Goal: Information Seeking & Learning: Learn about a topic

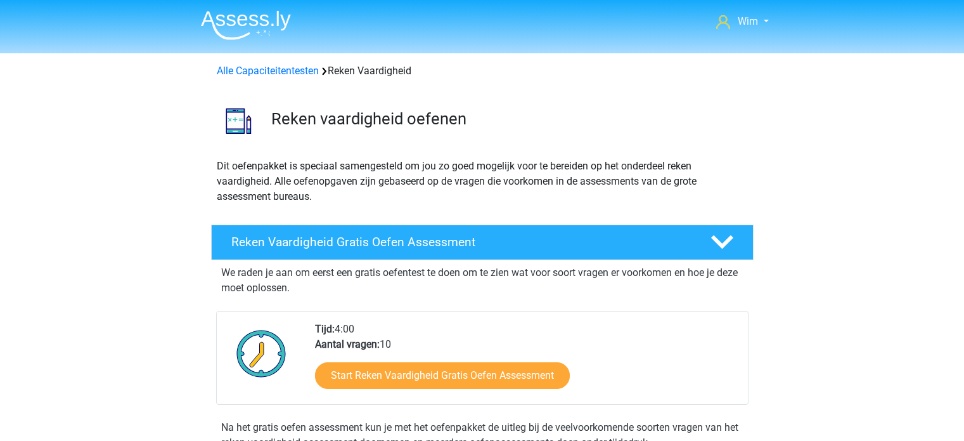
scroll to position [380, 0]
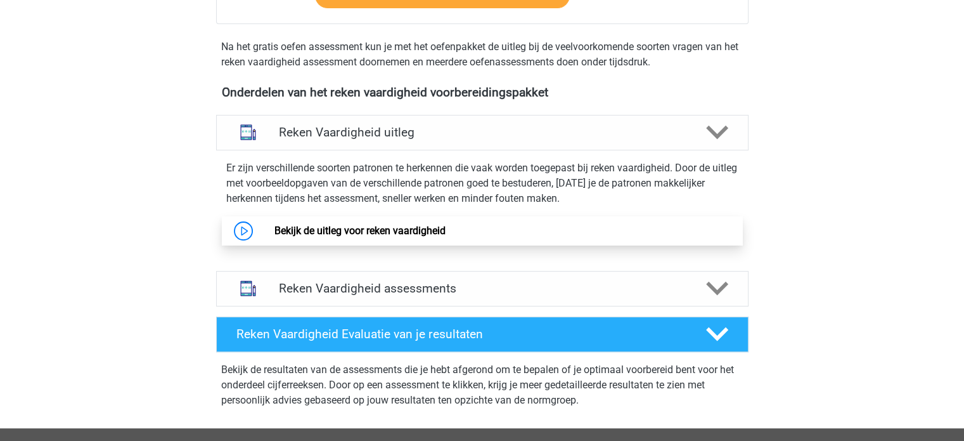
click at [349, 230] on link "Bekijk de uitleg voor reken vaardigheid" at bounding box center [359, 230] width 171 height 12
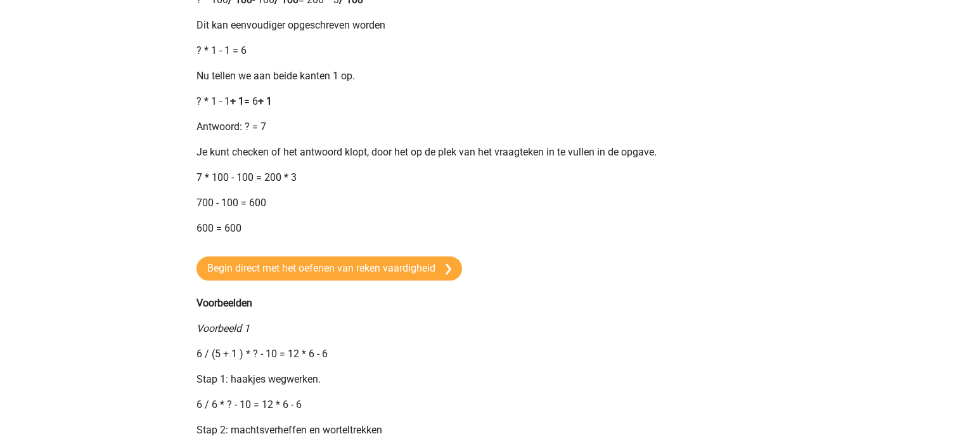
scroll to position [1014, 0]
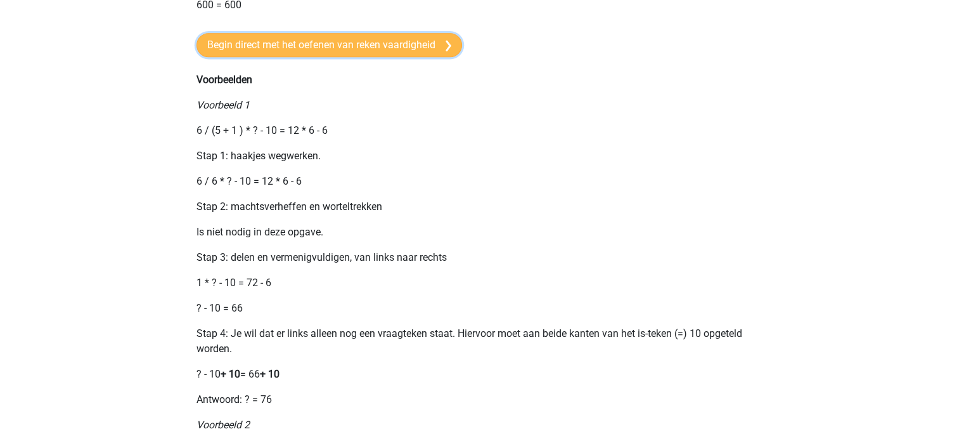
click at [415, 57] on link "Begin direct met het oefenen van reken vaardigheid" at bounding box center [330, 45] width 266 height 24
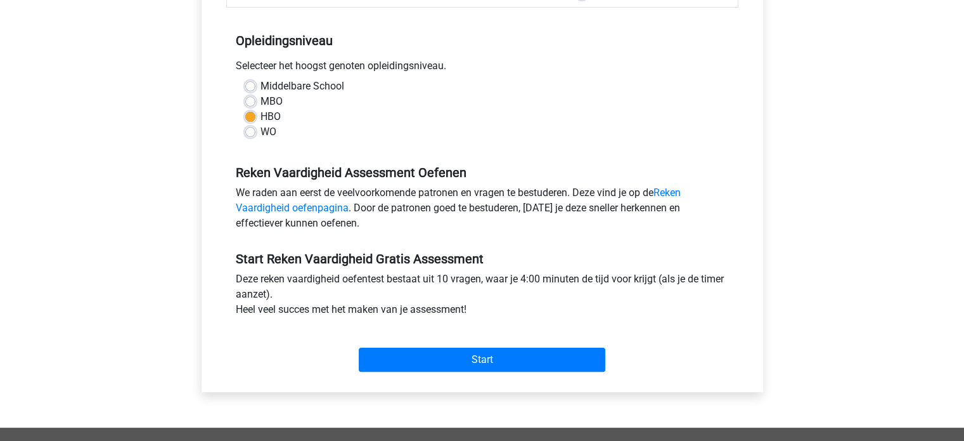
scroll to position [317, 0]
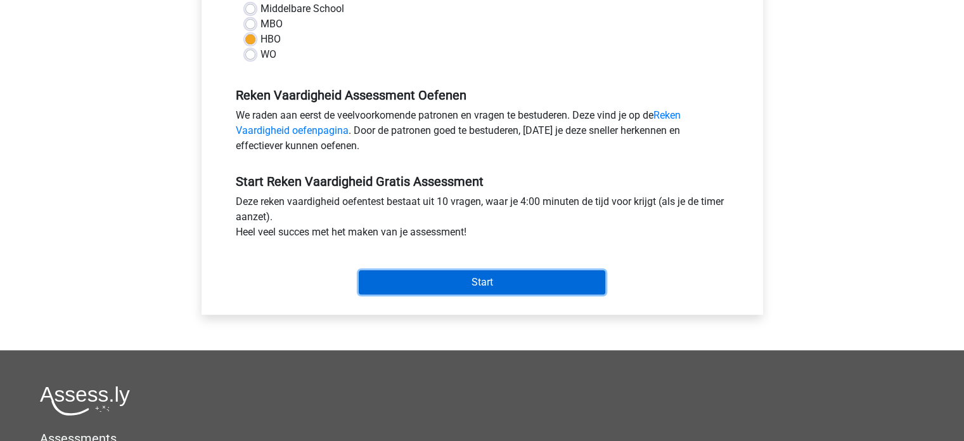
click at [492, 287] on input "Start" at bounding box center [482, 282] width 247 height 24
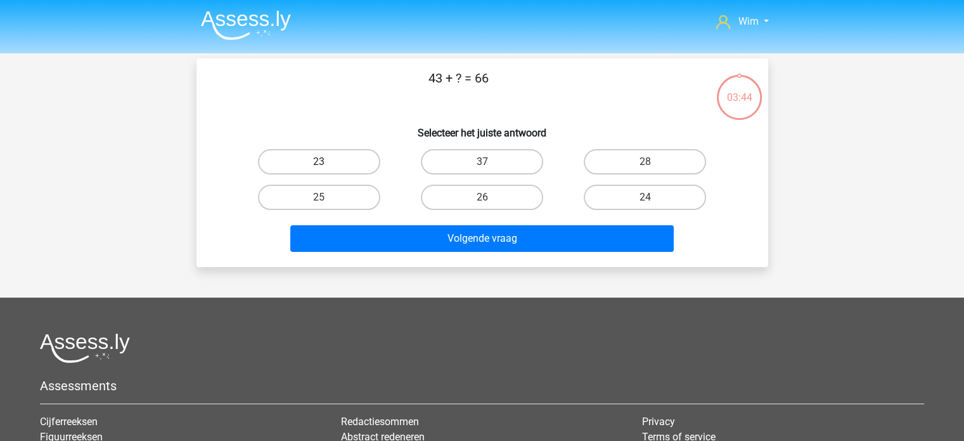
click at [356, 169] on label "23" at bounding box center [319, 161] width 122 height 25
click at [327, 169] on input "23" at bounding box center [323, 166] width 8 height 8
radio input "true"
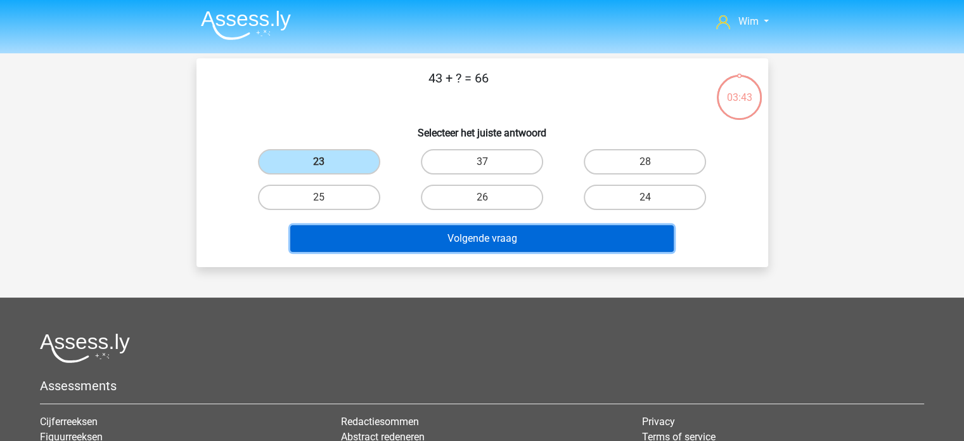
click at [444, 233] on button "Volgende vraag" at bounding box center [482, 238] width 384 height 27
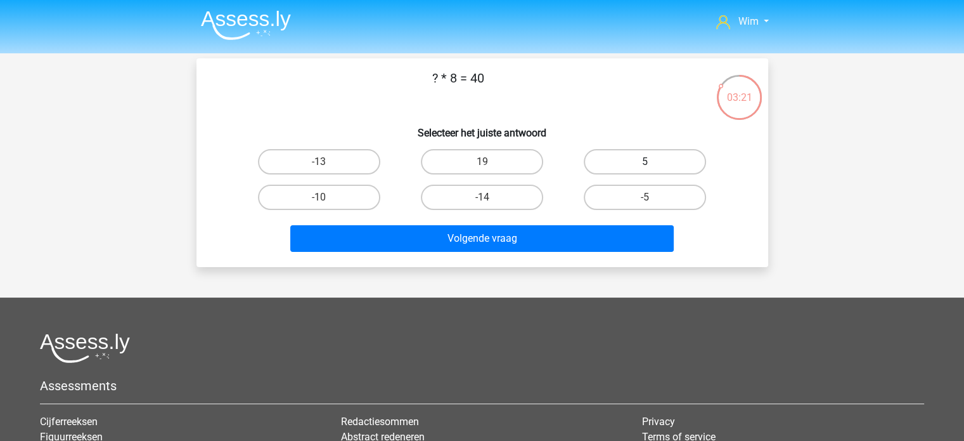
click at [643, 165] on label "5" at bounding box center [645, 161] width 122 height 25
click at [645, 165] on input "5" at bounding box center [649, 166] width 8 height 8
radio input "true"
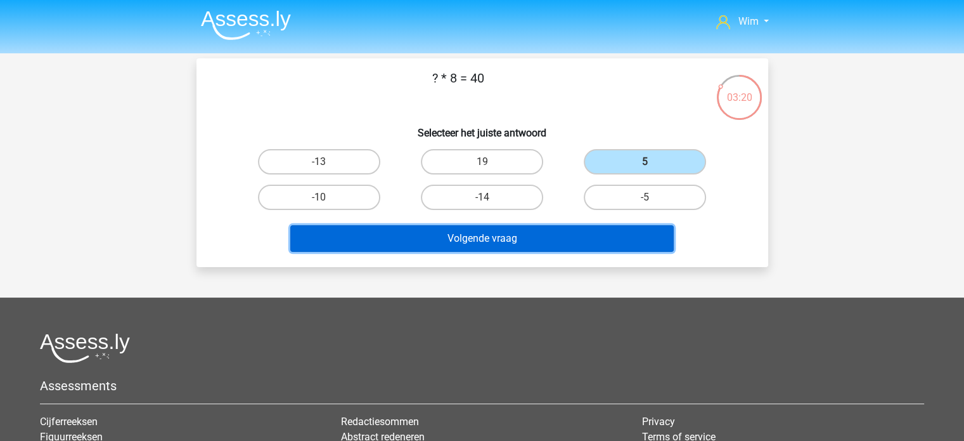
click at [576, 235] on button "Volgende vraag" at bounding box center [482, 238] width 384 height 27
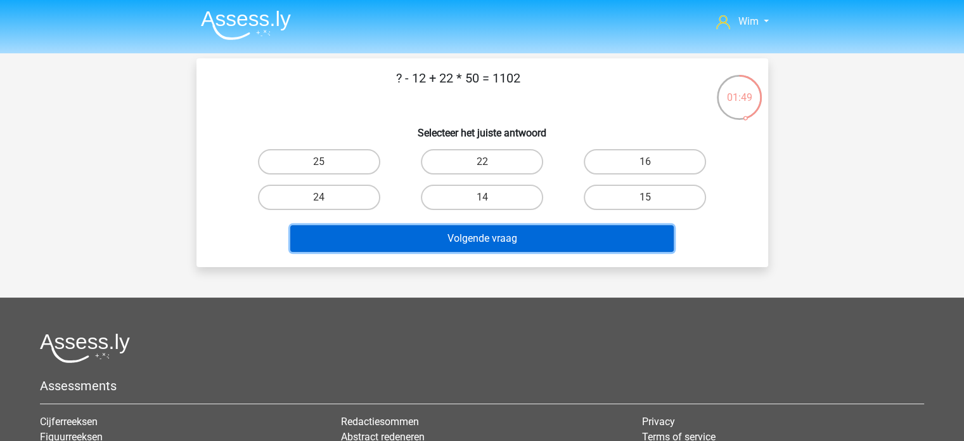
click at [517, 233] on button "Volgende vraag" at bounding box center [482, 238] width 384 height 27
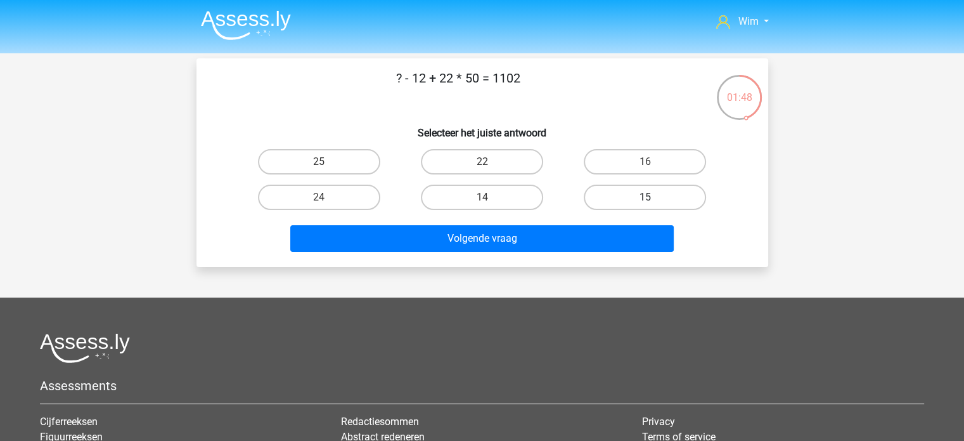
drag, startPoint x: 608, startPoint y: 193, endPoint x: 581, endPoint y: 216, distance: 35.1
click at [608, 194] on label "15" at bounding box center [645, 196] width 122 height 25
click at [645, 197] on input "15" at bounding box center [649, 201] width 8 height 8
radio input "true"
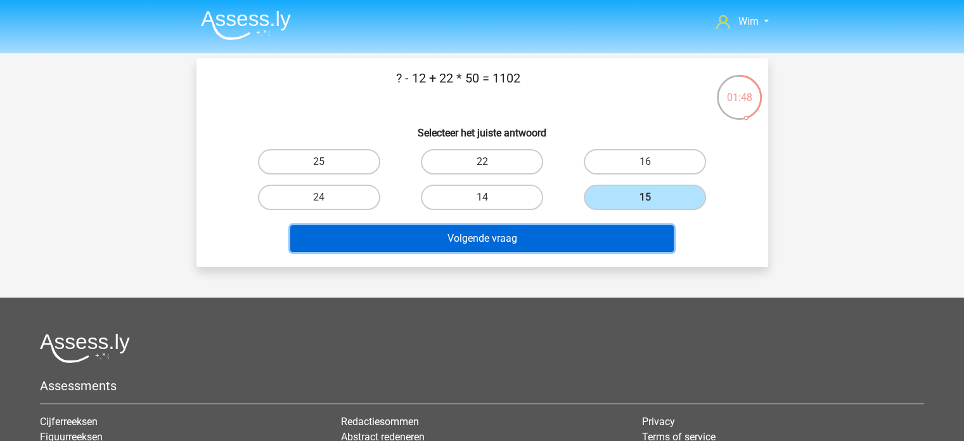
click at [543, 233] on button "Volgende vraag" at bounding box center [482, 238] width 384 height 27
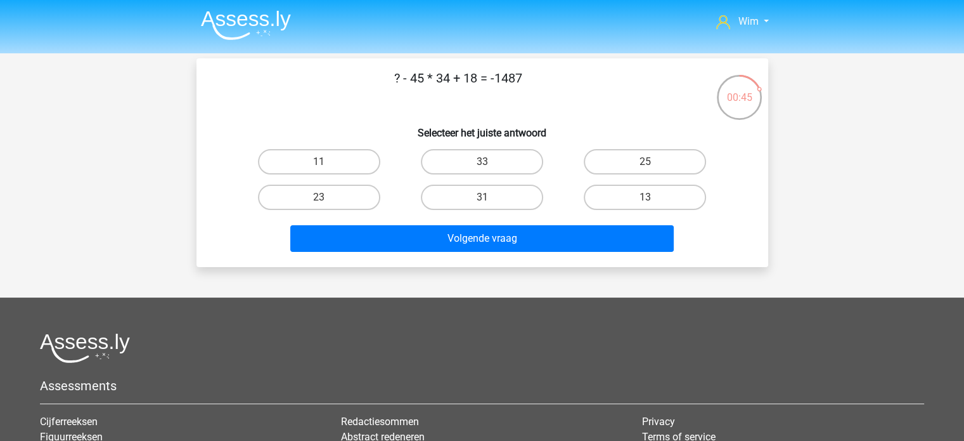
click at [263, 21] on img at bounding box center [246, 25] width 90 height 30
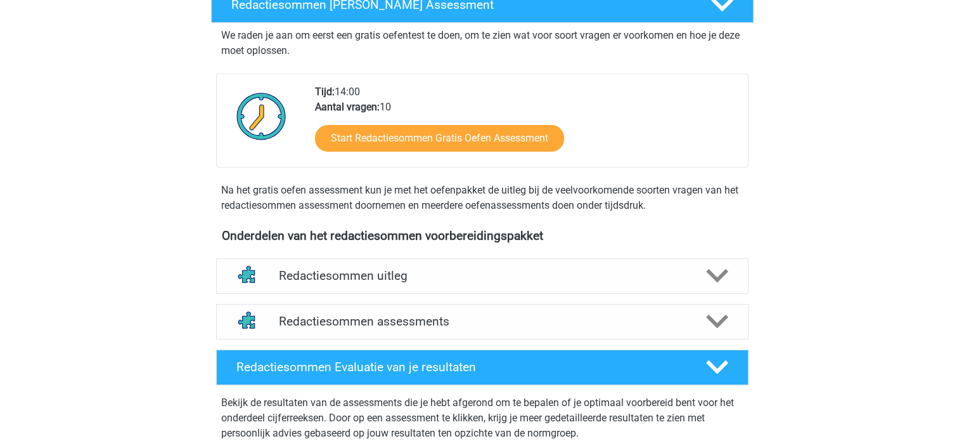
scroll to position [254, 0]
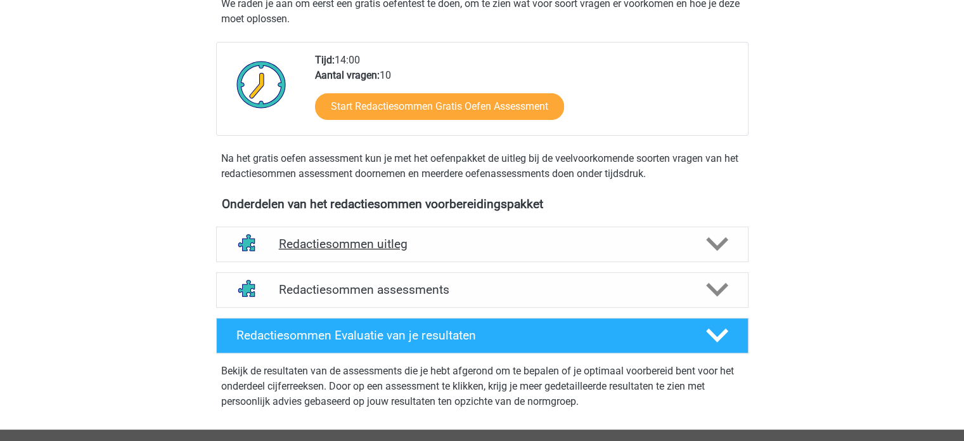
click at [391, 251] on h4 "Redactiesommen uitleg" at bounding box center [482, 243] width 407 height 15
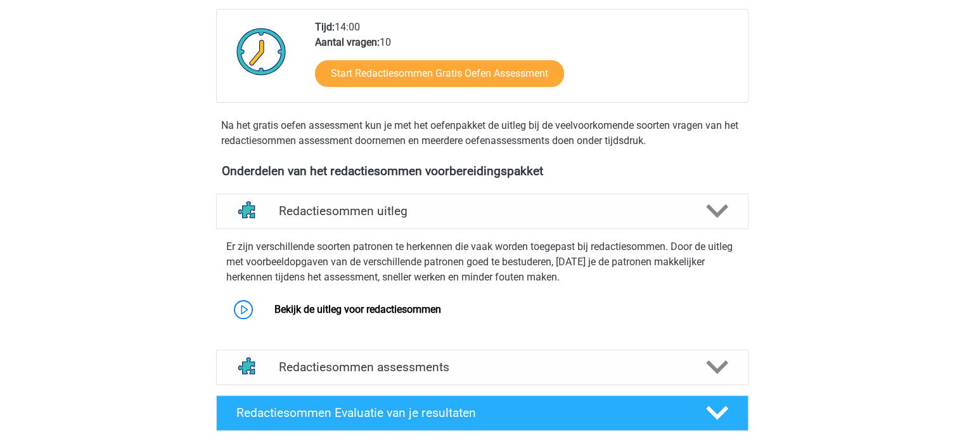
scroll to position [380, 0]
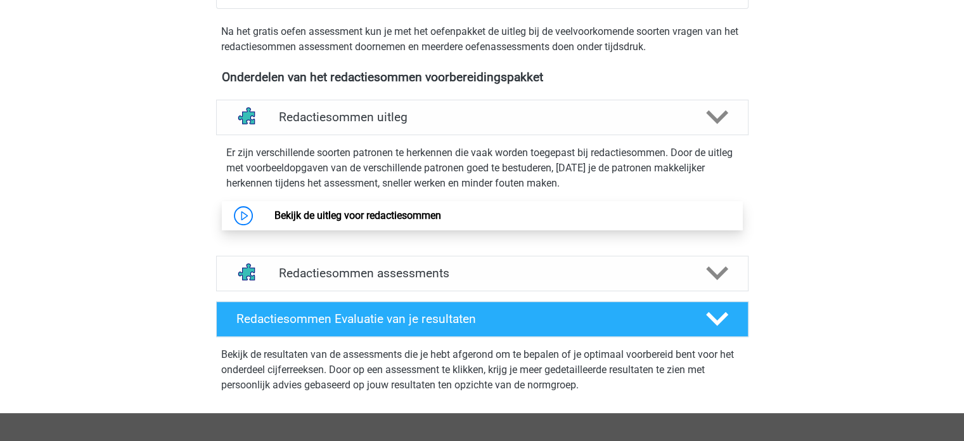
click at [403, 221] on link "Bekijk de uitleg voor redactiesommen" at bounding box center [357, 215] width 167 height 12
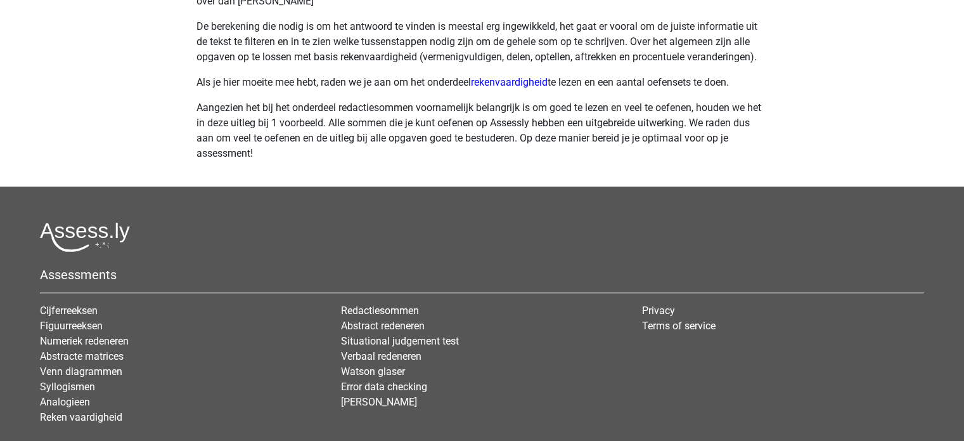
scroll to position [824, 0]
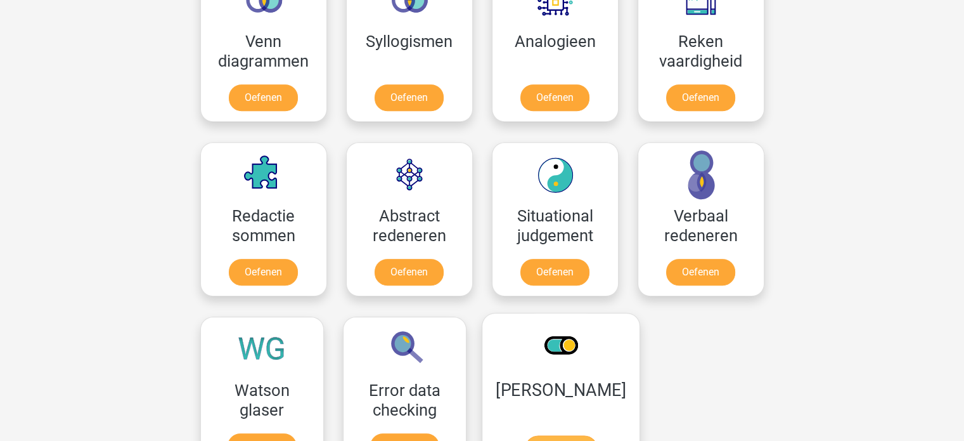
scroll to position [874, 0]
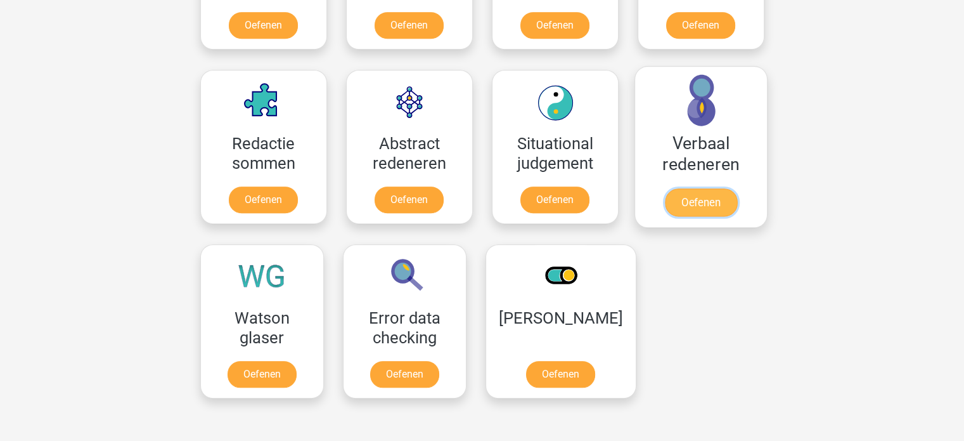
click at [664, 188] on link "Oefenen" at bounding box center [700, 202] width 72 height 28
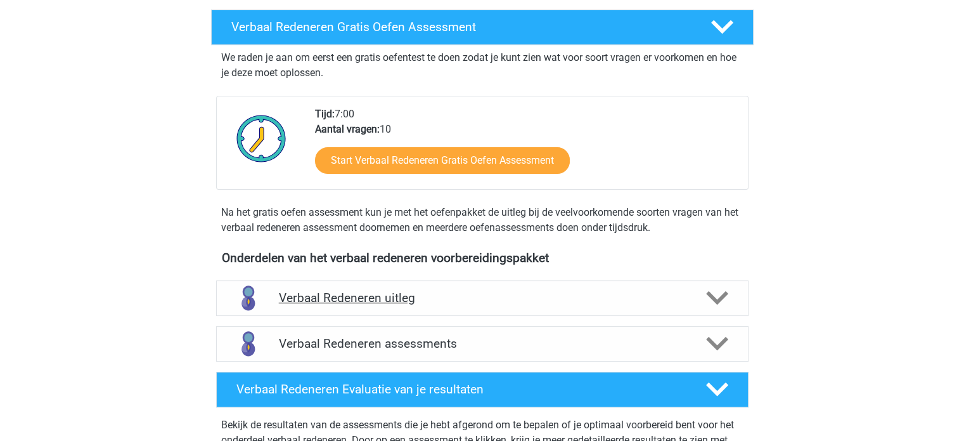
scroll to position [254, 0]
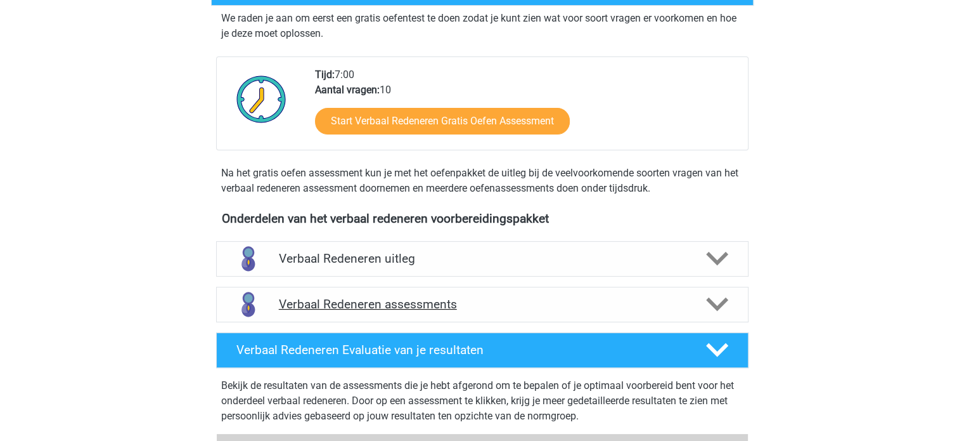
click at [404, 304] on h4 "Verbaal Redeneren assessments" at bounding box center [482, 304] width 407 height 15
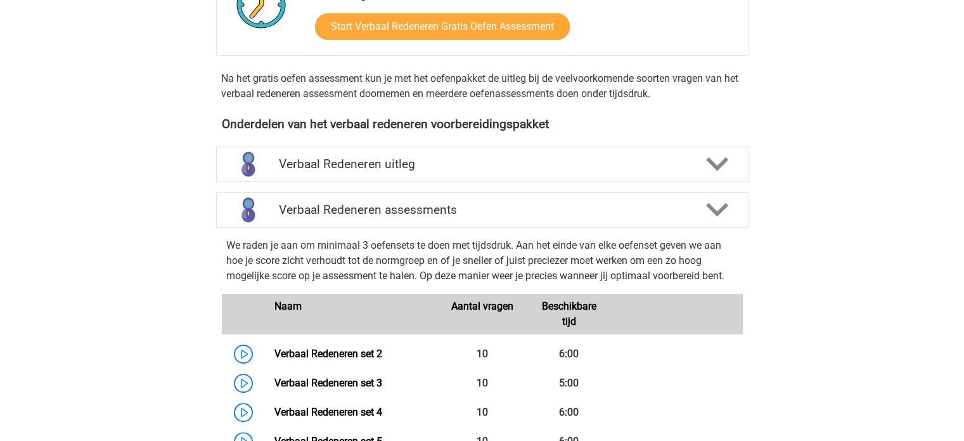
scroll to position [380, 0]
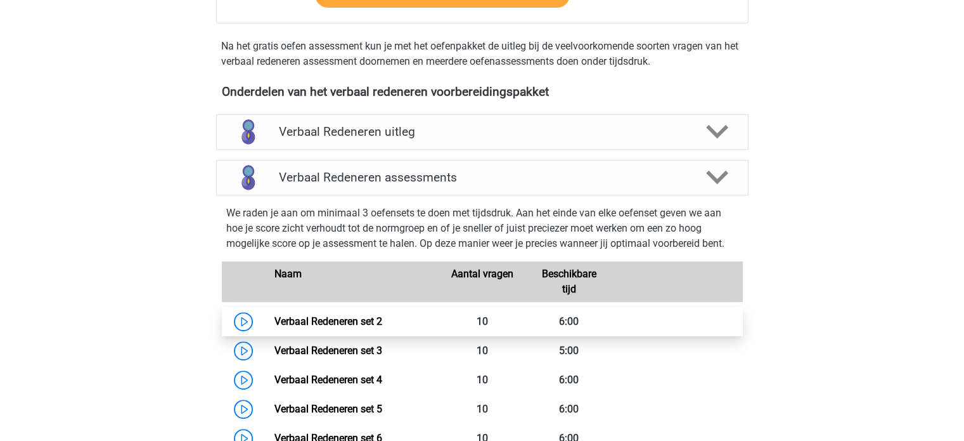
click at [344, 318] on link "Verbaal Redeneren set 2" at bounding box center [328, 321] width 108 height 12
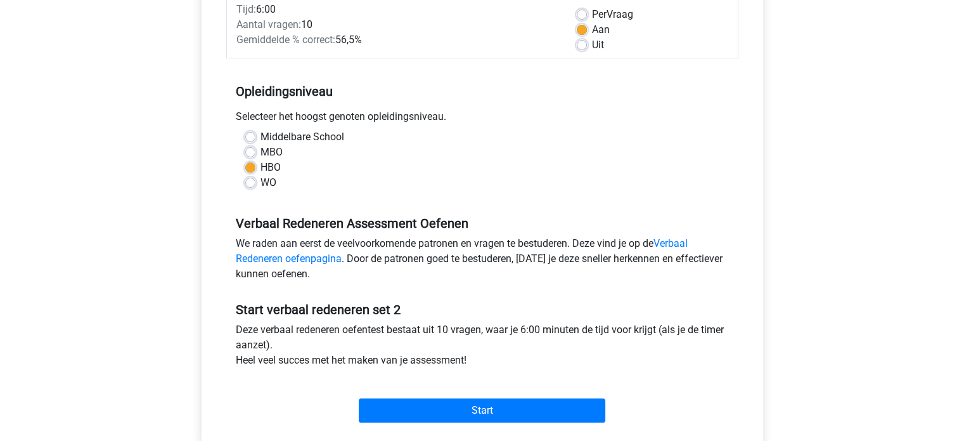
scroll to position [190, 0]
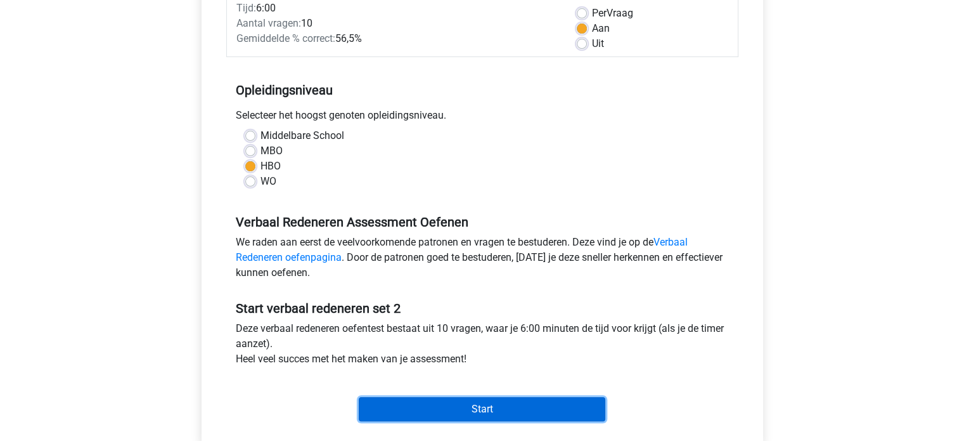
click at [447, 403] on input "Start" at bounding box center [482, 409] width 247 height 24
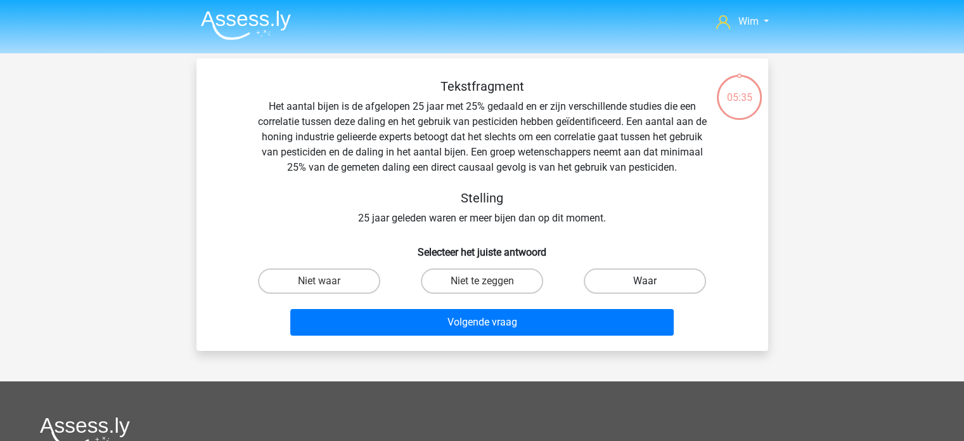
click at [682, 277] on label "Waar" at bounding box center [645, 280] width 122 height 25
click at [654, 281] on input "Waar" at bounding box center [649, 285] width 8 height 8
radio input "true"
click at [585, 335] on div "Volgende vraag" at bounding box center [482, 325] width 489 height 32
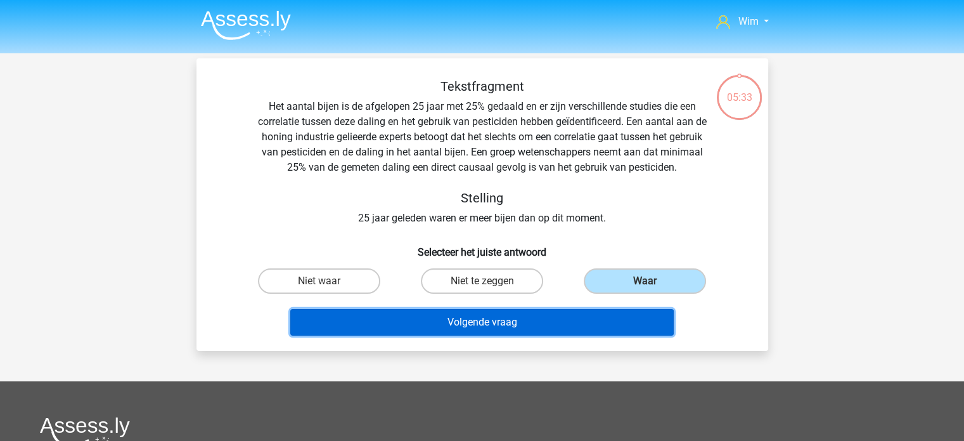
click at [588, 319] on button "Volgende vraag" at bounding box center [482, 322] width 384 height 27
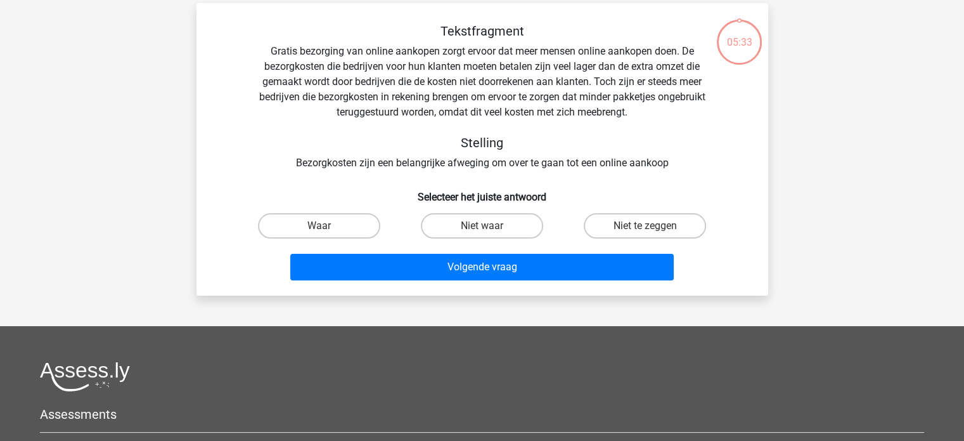
scroll to position [58, 0]
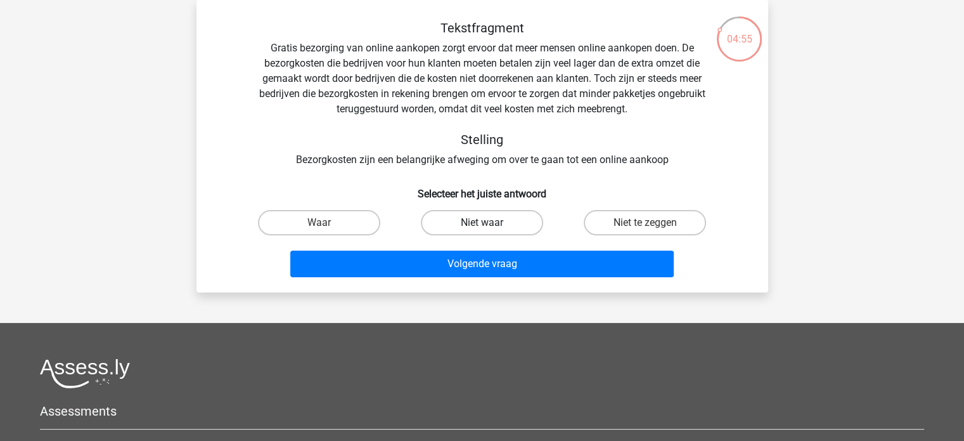
click at [509, 218] on label "Niet waar" at bounding box center [482, 222] width 122 height 25
click at [490, 222] on input "Niet waar" at bounding box center [486, 226] width 8 height 8
radio input "true"
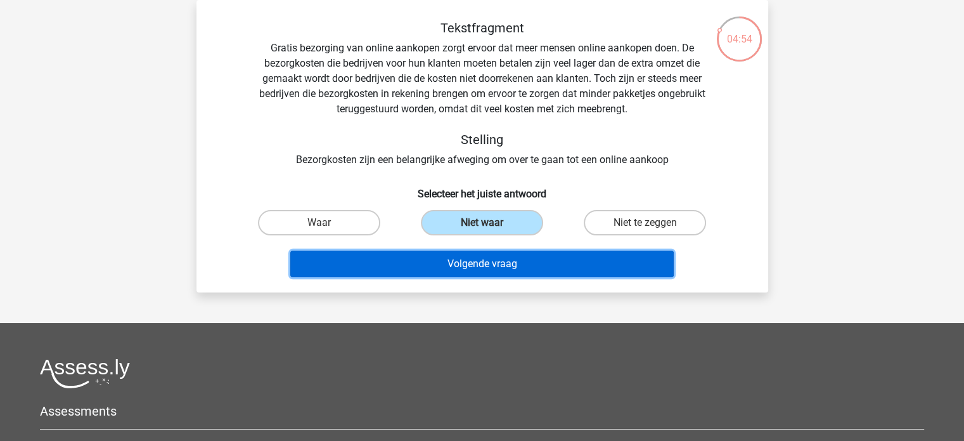
click at [507, 258] on button "Volgende vraag" at bounding box center [482, 263] width 384 height 27
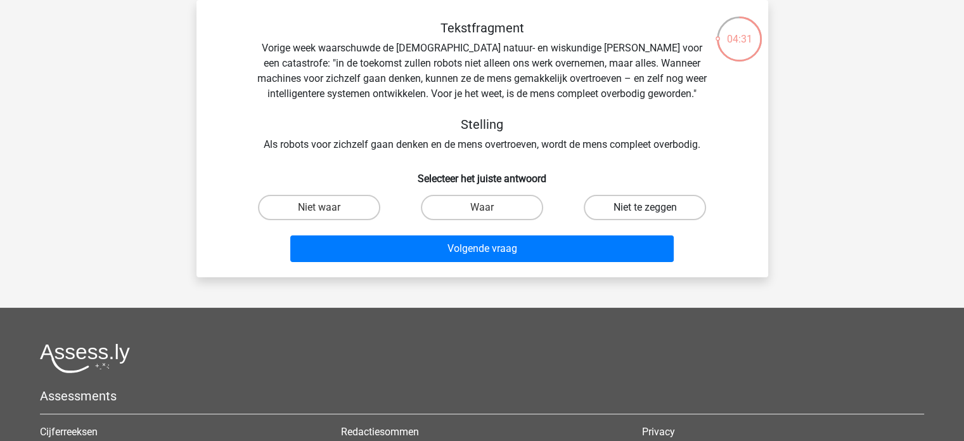
click at [610, 211] on label "Niet te zeggen" at bounding box center [645, 207] width 122 height 25
click at [645, 211] on input "Niet te zeggen" at bounding box center [649, 211] width 8 height 8
radio input "true"
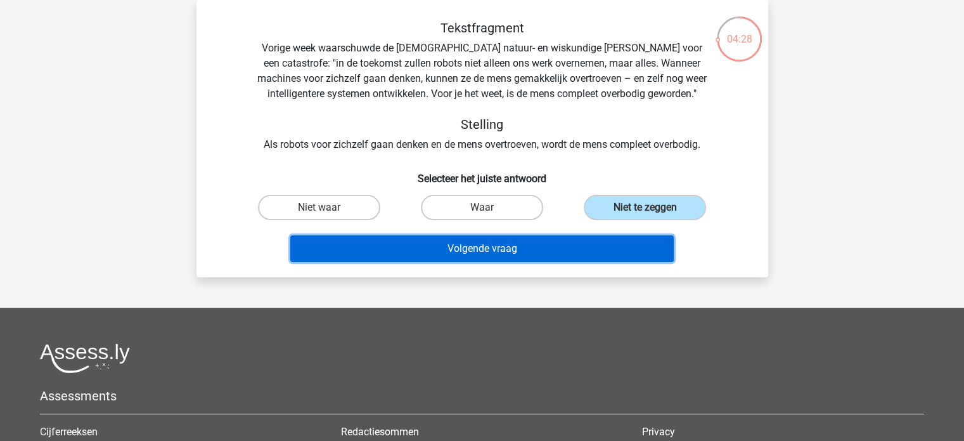
click at [568, 245] on button "Volgende vraag" at bounding box center [482, 248] width 384 height 27
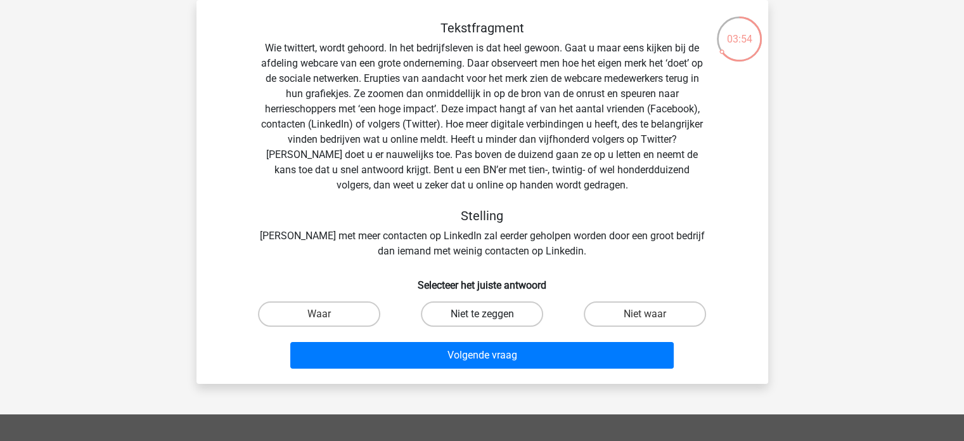
click at [510, 310] on label "Niet te zeggen" at bounding box center [482, 313] width 122 height 25
click at [490, 314] on input "Niet te zeggen" at bounding box center [486, 318] width 8 height 8
radio input "true"
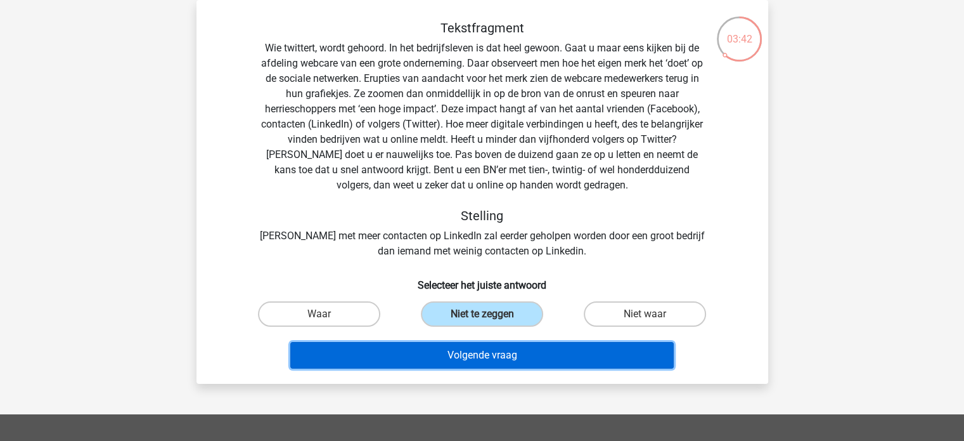
click at [517, 354] on button "Volgende vraag" at bounding box center [482, 355] width 384 height 27
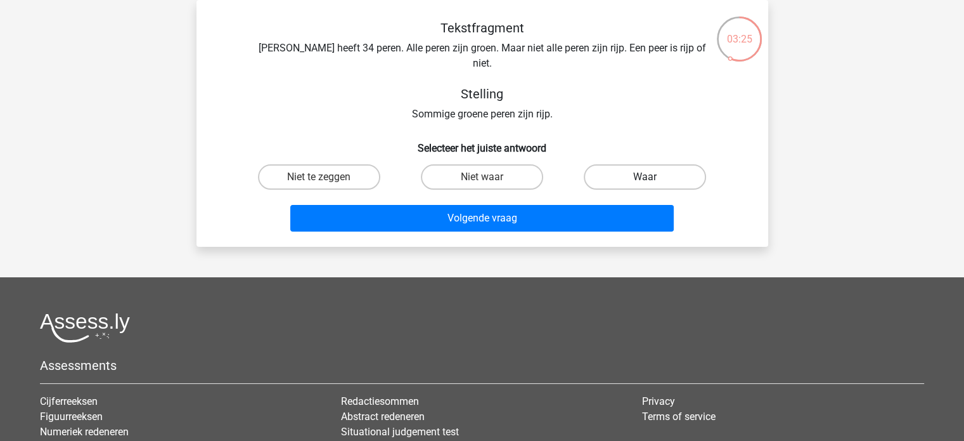
drag, startPoint x: 635, startPoint y: 158, endPoint x: 634, endPoint y: 152, distance: 6.5
click at [636, 164] on label "Waar" at bounding box center [645, 176] width 122 height 25
click at [645, 177] on input "Waar" at bounding box center [649, 181] width 8 height 8
radio input "true"
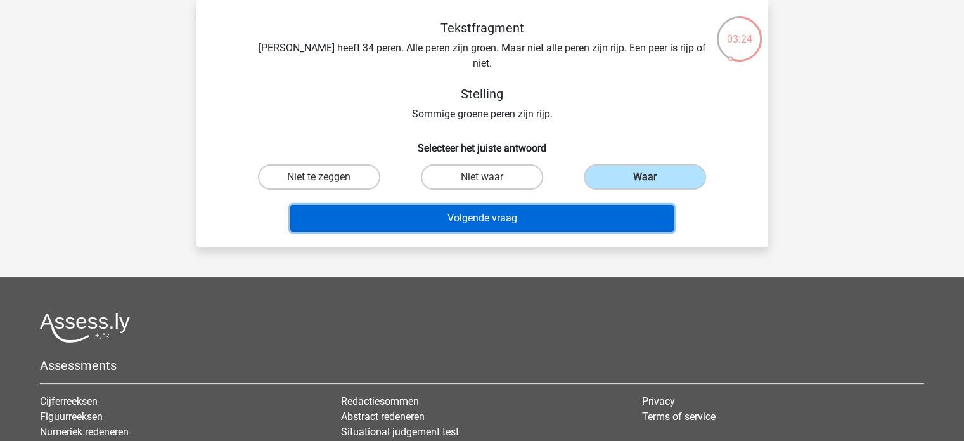
click at [565, 205] on button "Volgende vraag" at bounding box center [482, 218] width 384 height 27
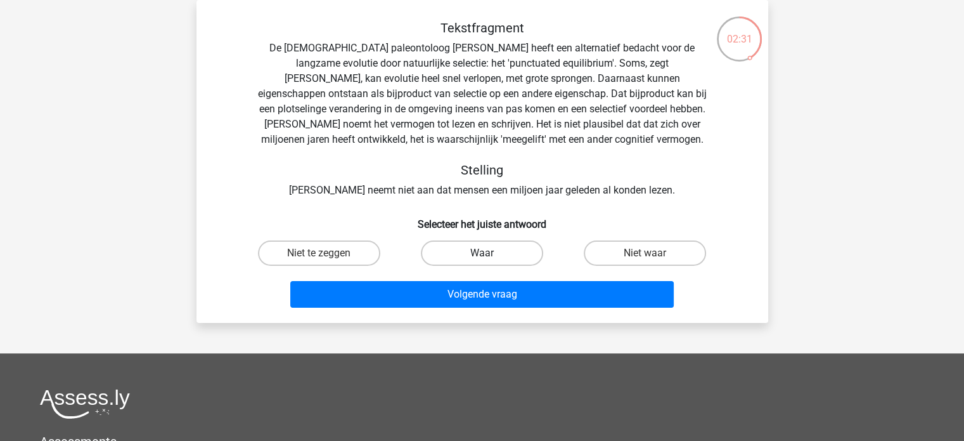
click at [461, 255] on label "Waar" at bounding box center [482, 252] width 122 height 25
click at [482, 255] on input "Waar" at bounding box center [486, 257] width 8 height 8
radio input "true"
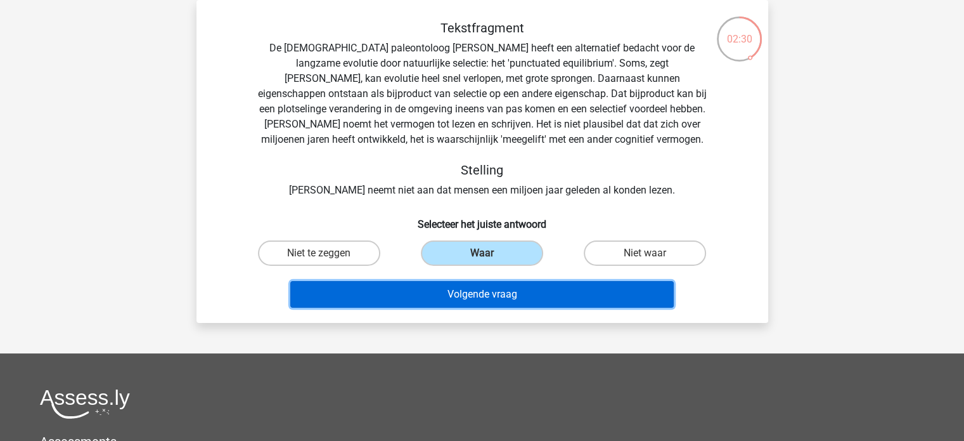
click at [470, 286] on button "Volgende vraag" at bounding box center [482, 294] width 384 height 27
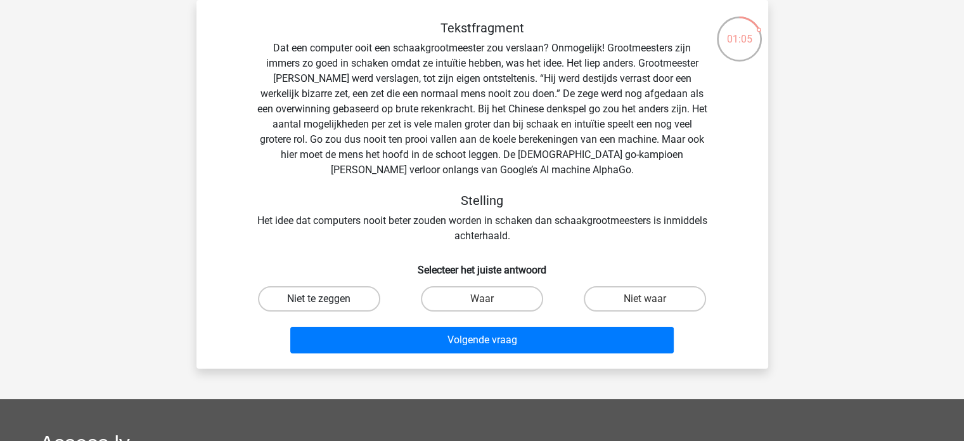
click at [332, 299] on label "Niet te zeggen" at bounding box center [319, 298] width 122 height 25
click at [327, 299] on input "Niet te zeggen" at bounding box center [323, 303] width 8 height 8
radio input "true"
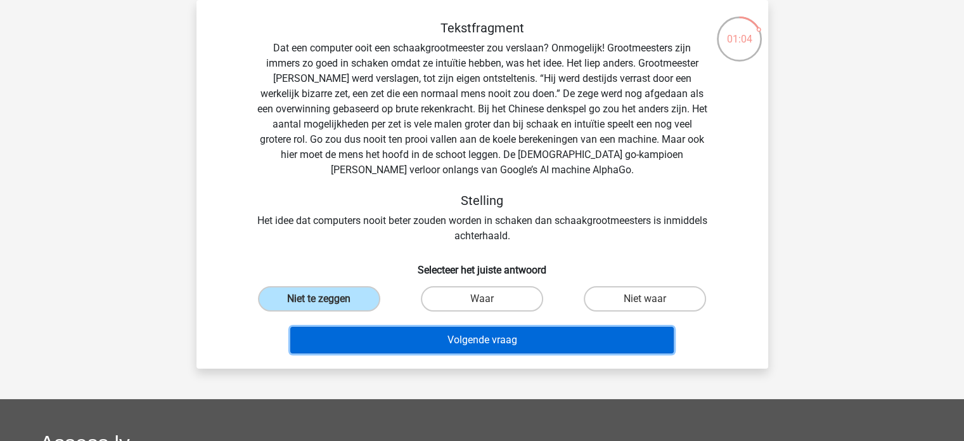
click at [360, 341] on button "Volgende vraag" at bounding box center [482, 339] width 384 height 27
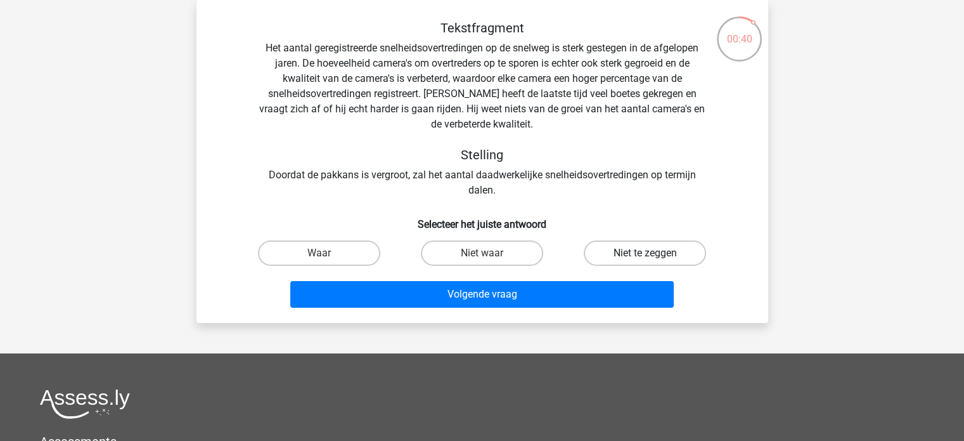
click at [613, 244] on label "Niet te zeggen" at bounding box center [645, 252] width 122 height 25
click at [645, 253] on input "Niet te zeggen" at bounding box center [649, 257] width 8 height 8
radio input "true"
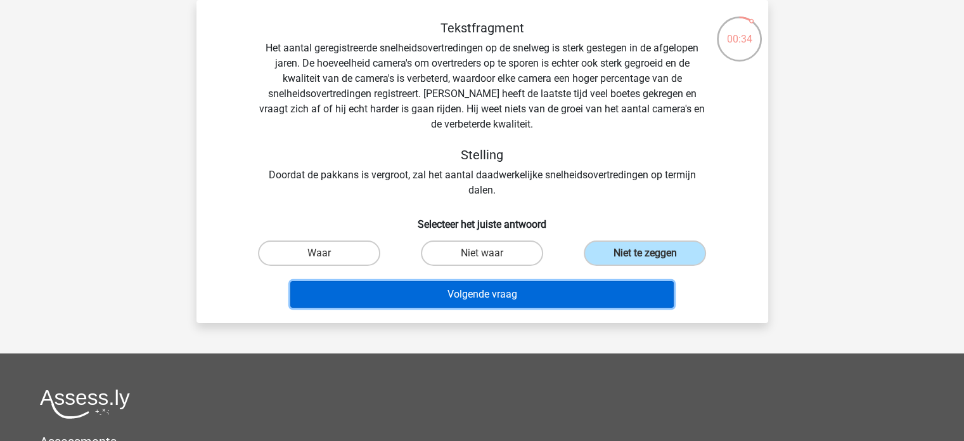
click at [519, 291] on button "Volgende vraag" at bounding box center [482, 294] width 384 height 27
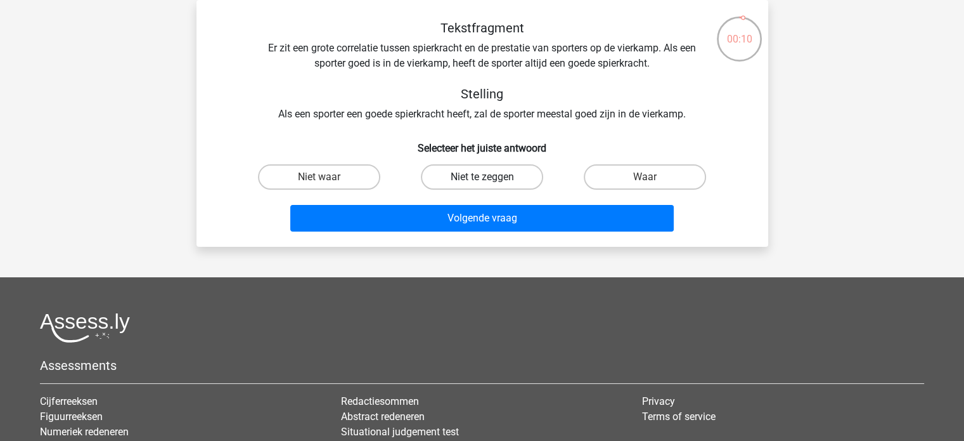
click at [513, 173] on label "Niet te zeggen" at bounding box center [482, 176] width 122 height 25
click at [490, 177] on input "Niet te zeggen" at bounding box center [486, 181] width 8 height 8
radio input "true"
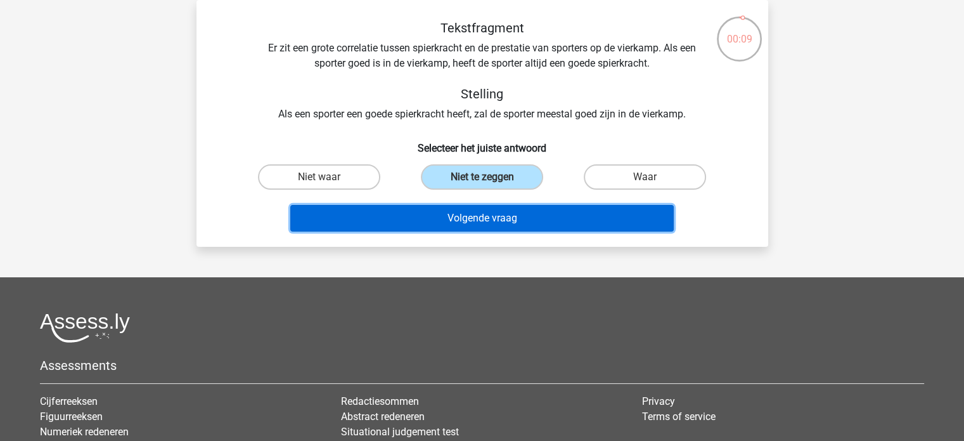
click at [525, 222] on button "Volgende vraag" at bounding box center [482, 218] width 384 height 27
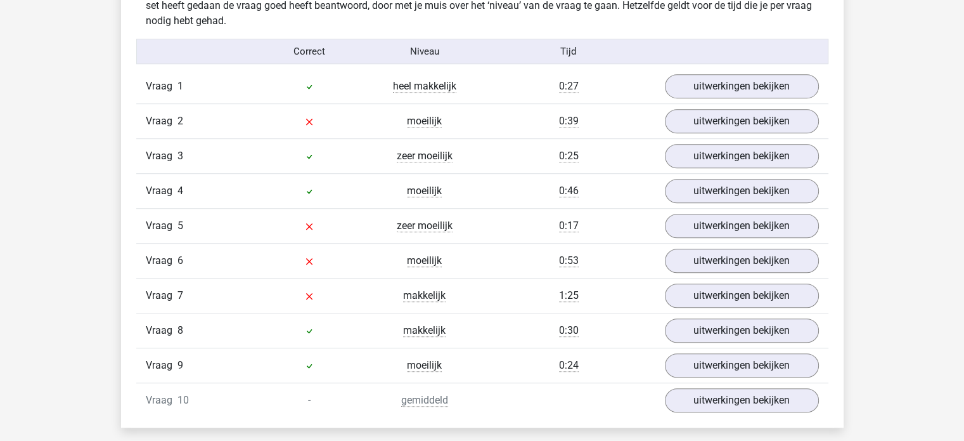
scroll to position [824, 0]
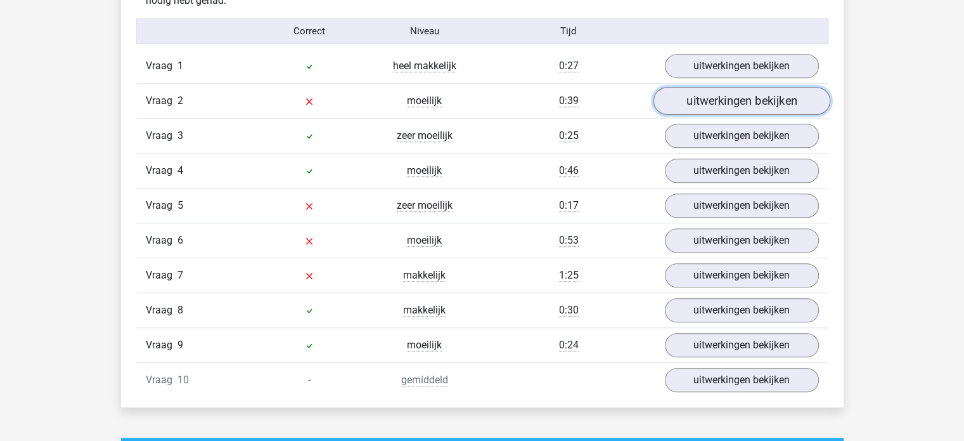
click at [725, 104] on link "uitwerkingen bekijken" at bounding box center [741, 101] width 177 height 28
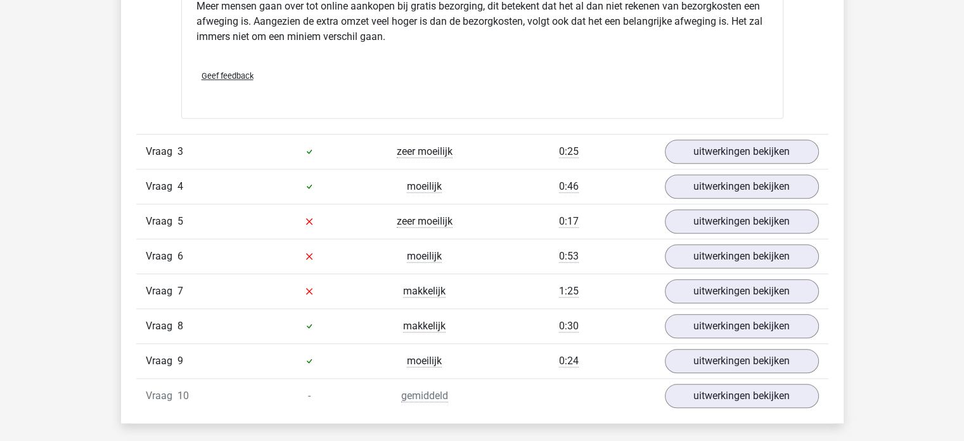
scroll to position [1204, 0]
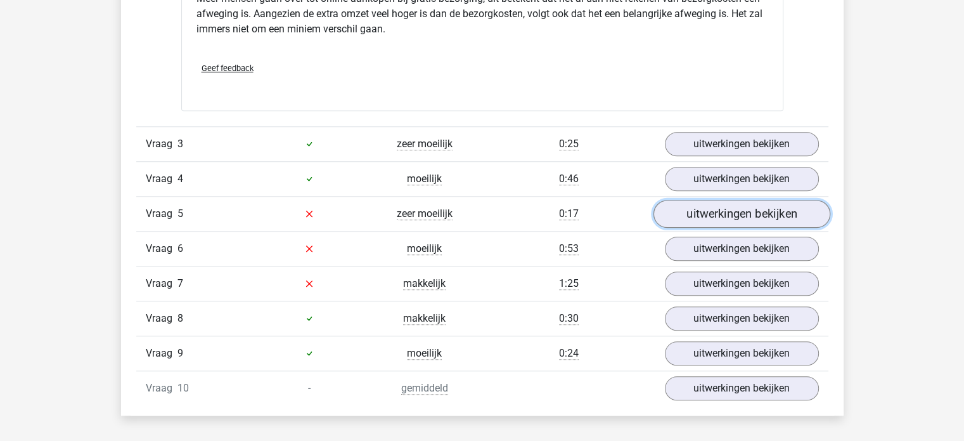
click at [783, 205] on link "uitwerkingen bekijken" at bounding box center [741, 214] width 177 height 28
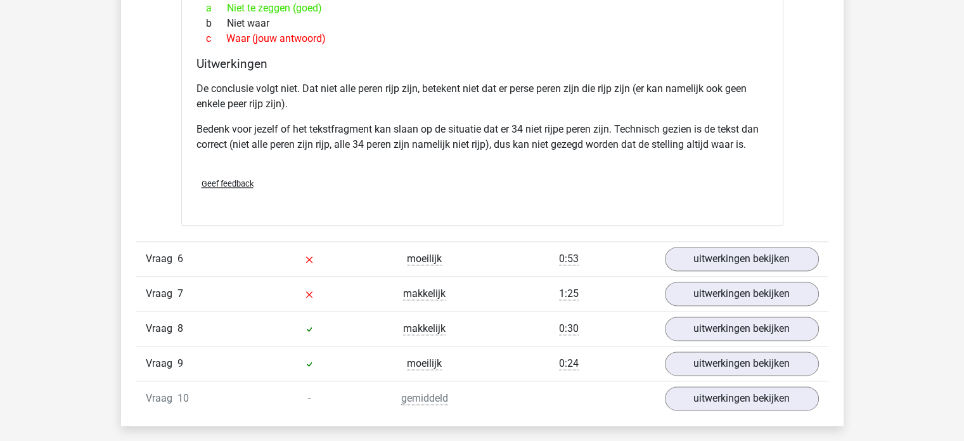
scroll to position [1585, 0]
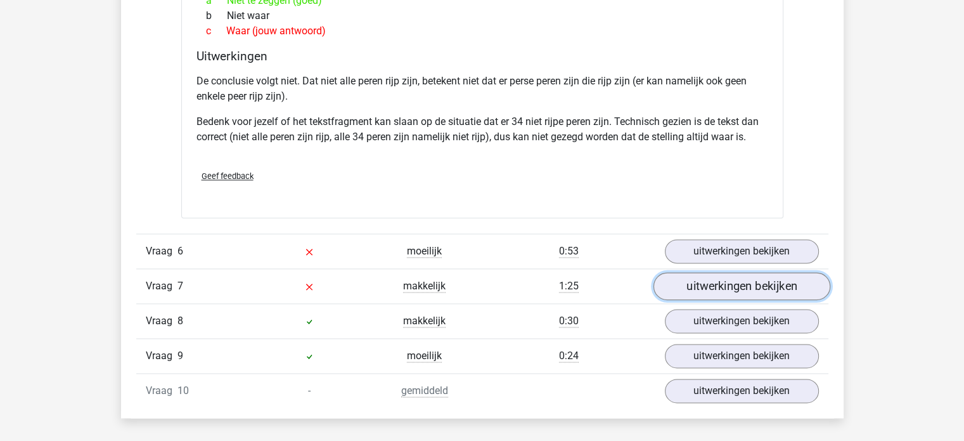
click at [781, 282] on link "uitwerkingen bekijken" at bounding box center [741, 286] width 177 height 28
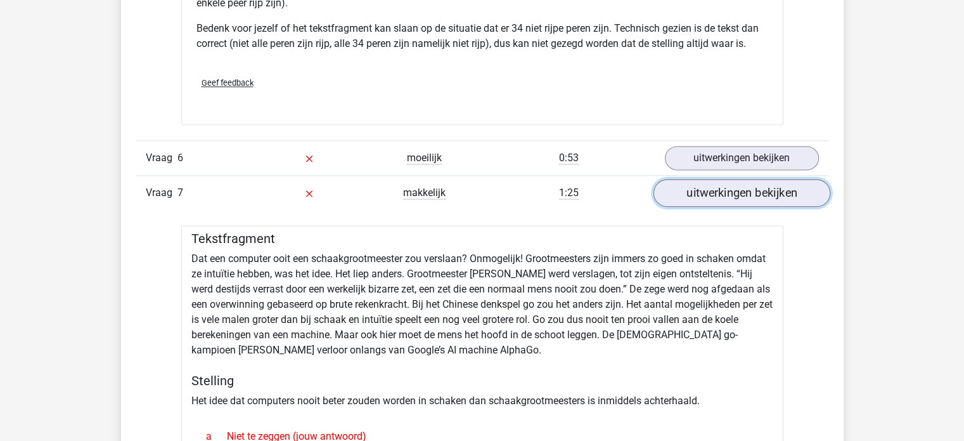
scroll to position [1712, 0]
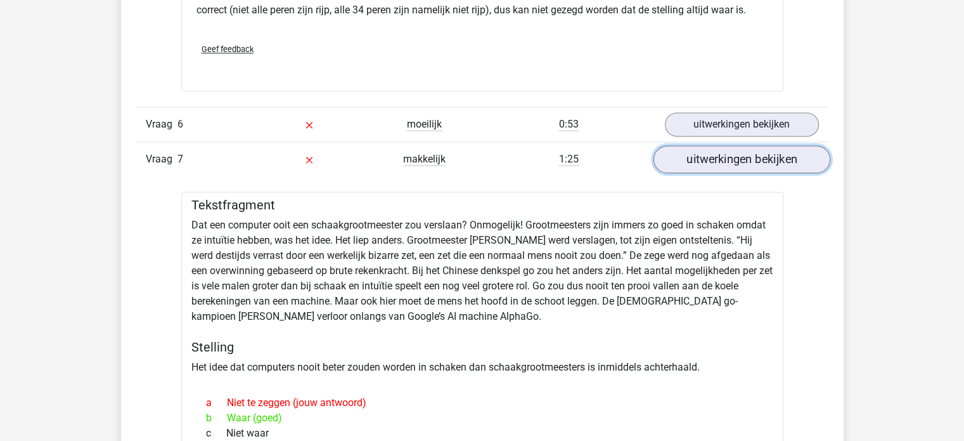
click at [785, 153] on link "uitwerkingen bekijken" at bounding box center [741, 159] width 177 height 28
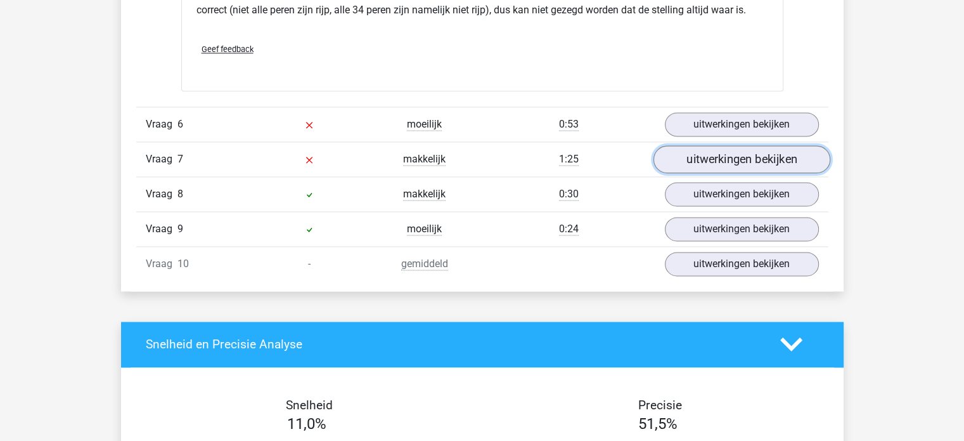
click at [768, 157] on link "uitwerkingen bekijken" at bounding box center [741, 159] width 177 height 28
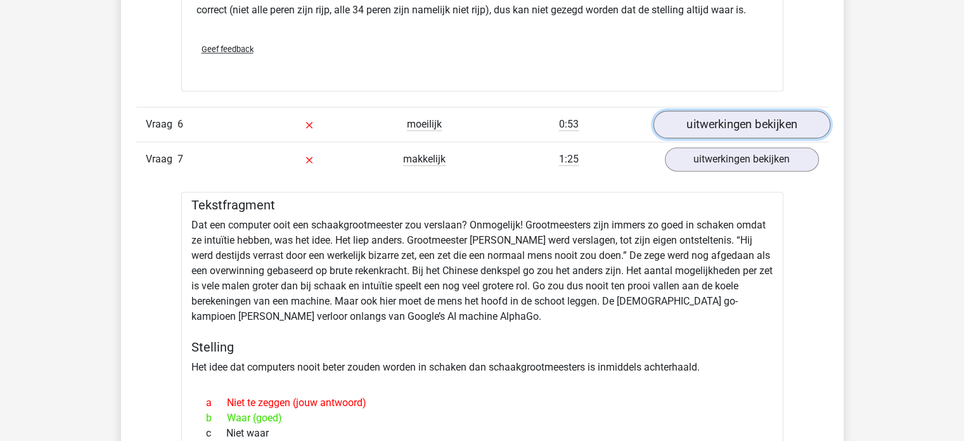
click at [773, 119] on link "uitwerkingen bekijken" at bounding box center [741, 124] width 177 height 28
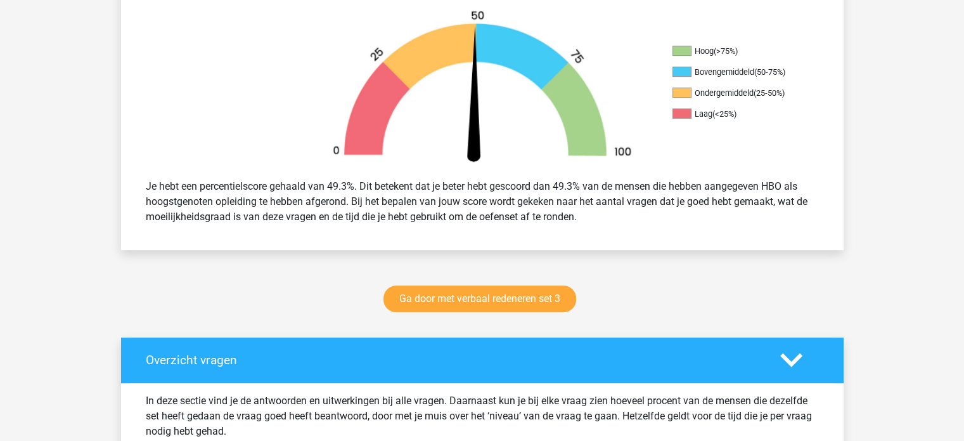
scroll to position [127, 0]
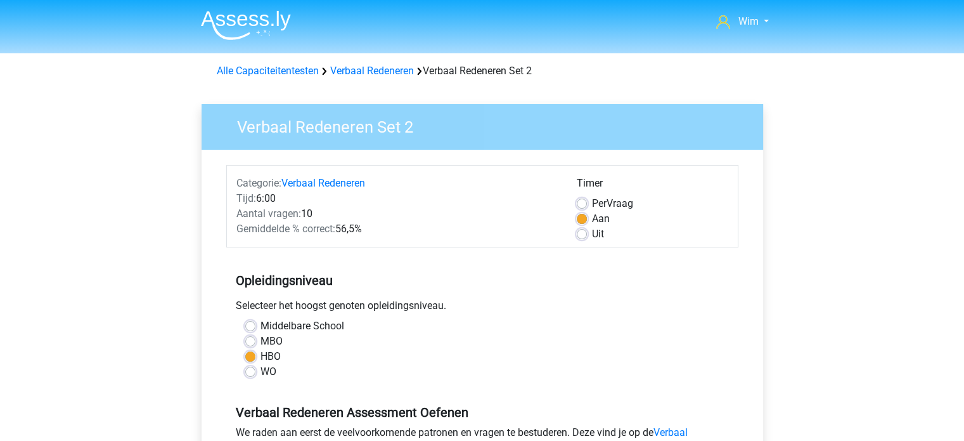
click at [263, 17] on img at bounding box center [246, 25] width 90 height 30
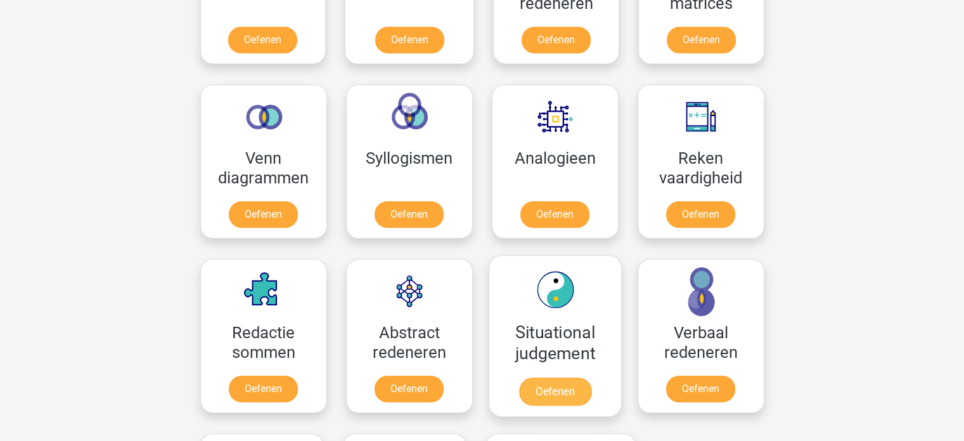
scroll to position [761, 0]
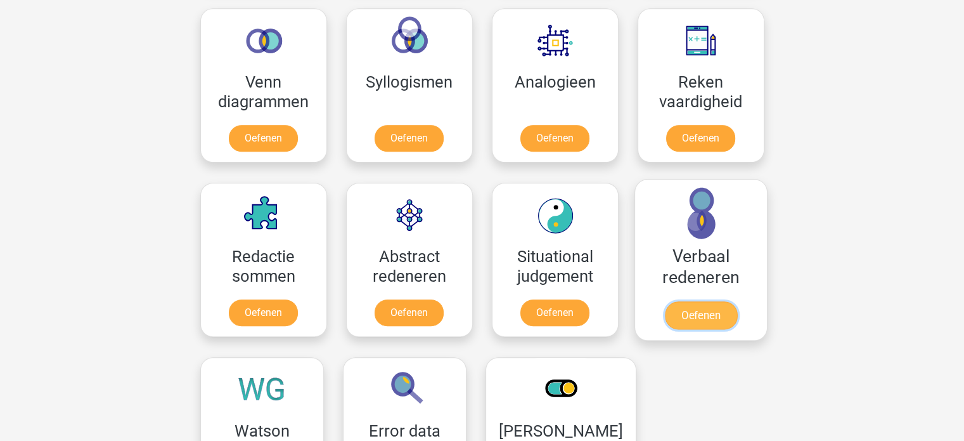
click at [687, 301] on link "Oefenen" at bounding box center [700, 315] width 72 height 28
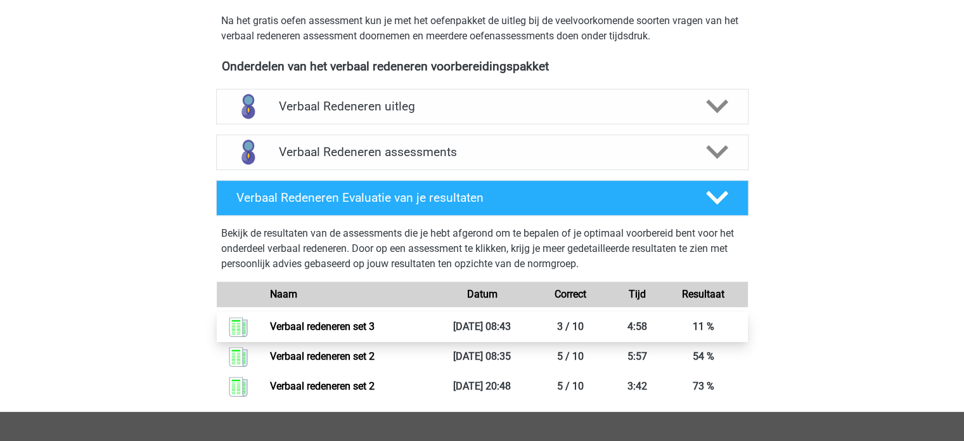
scroll to position [254, 0]
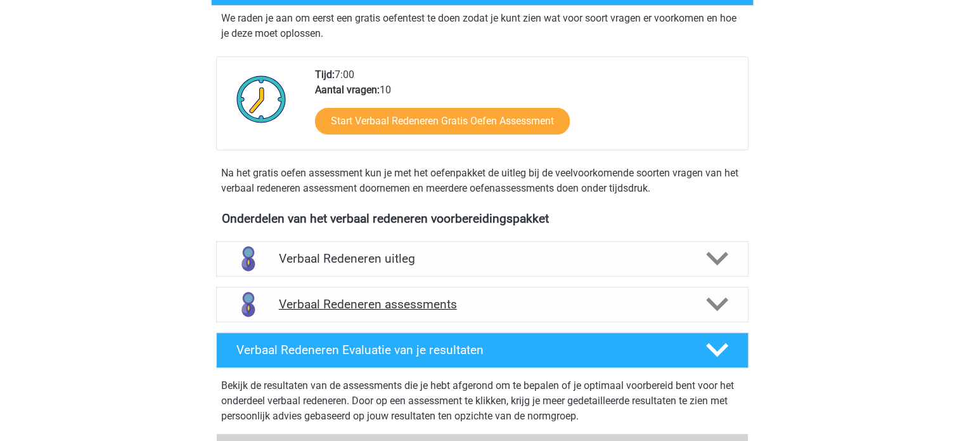
click at [448, 298] on h4 "Verbaal Redeneren assessments" at bounding box center [482, 304] width 407 height 15
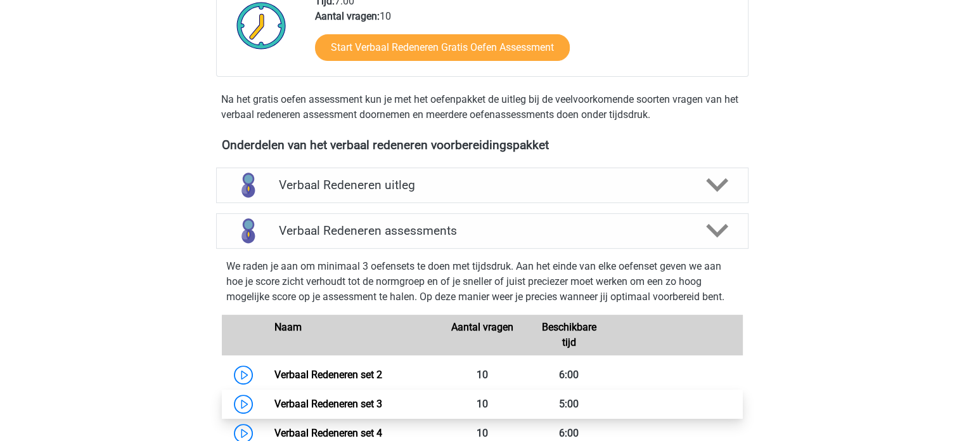
scroll to position [444, 0]
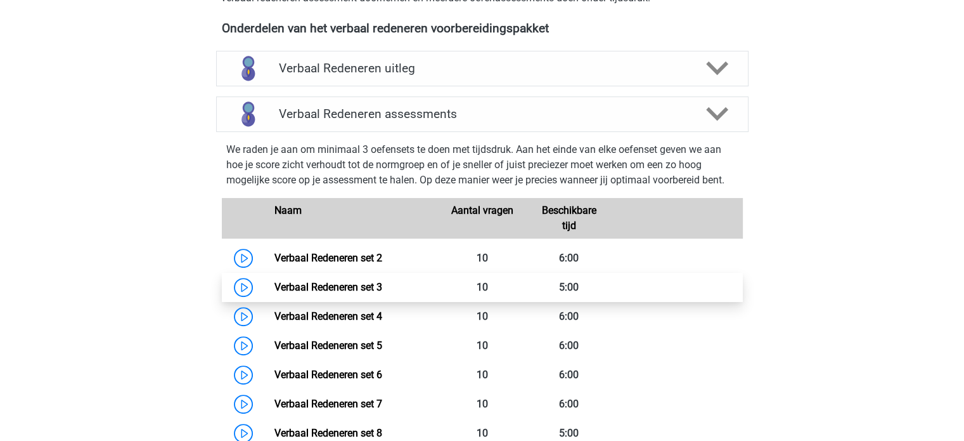
click at [363, 286] on link "Verbaal Redeneren set 3" at bounding box center [328, 287] width 108 height 12
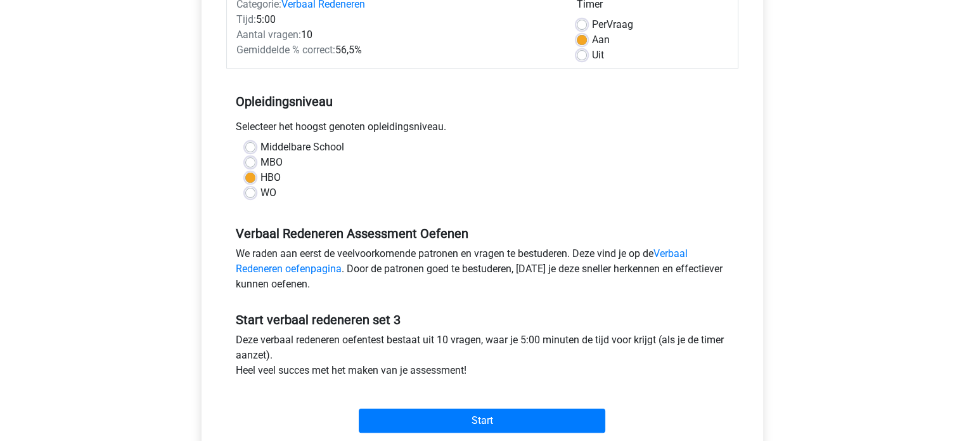
scroll to position [190, 0]
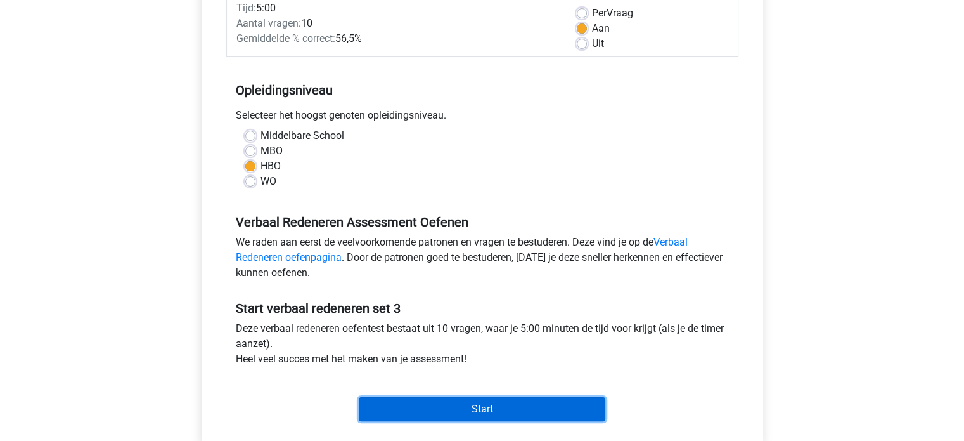
click at [510, 406] on input "Start" at bounding box center [482, 409] width 247 height 24
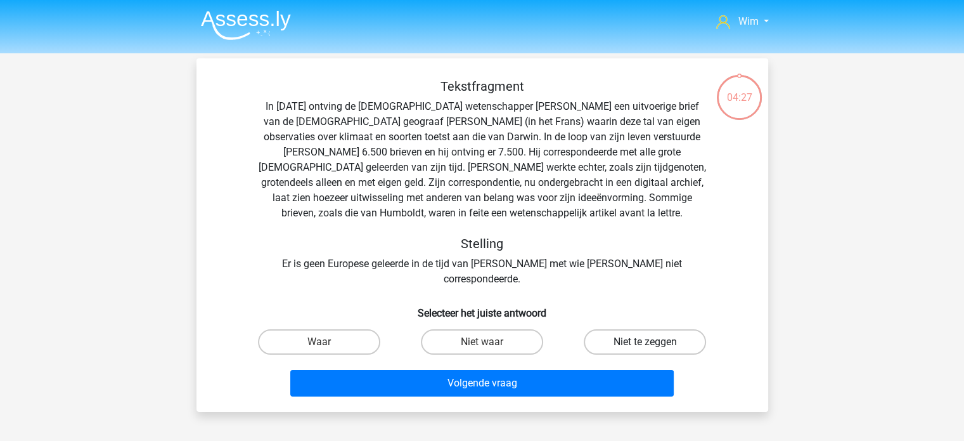
click at [657, 329] on label "Niet te zeggen" at bounding box center [645, 341] width 122 height 25
click at [654, 342] on input "Niet te zeggen" at bounding box center [649, 346] width 8 height 8
radio input "true"
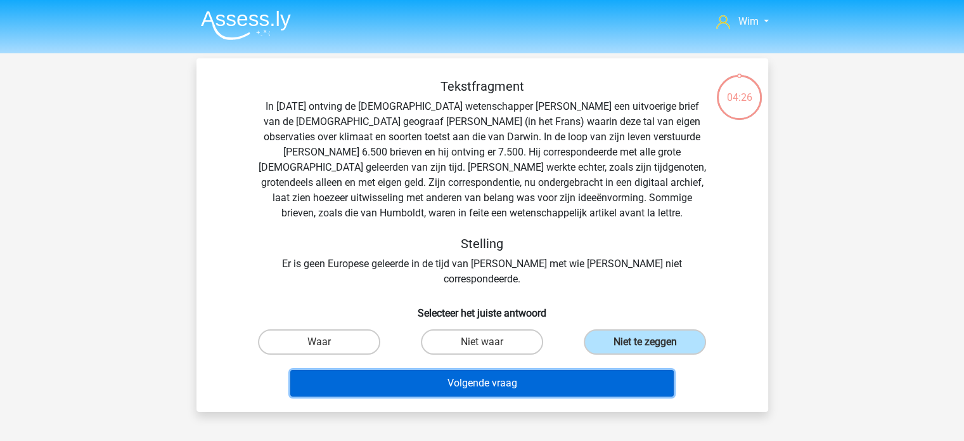
click at [584, 370] on button "Volgende vraag" at bounding box center [482, 383] width 384 height 27
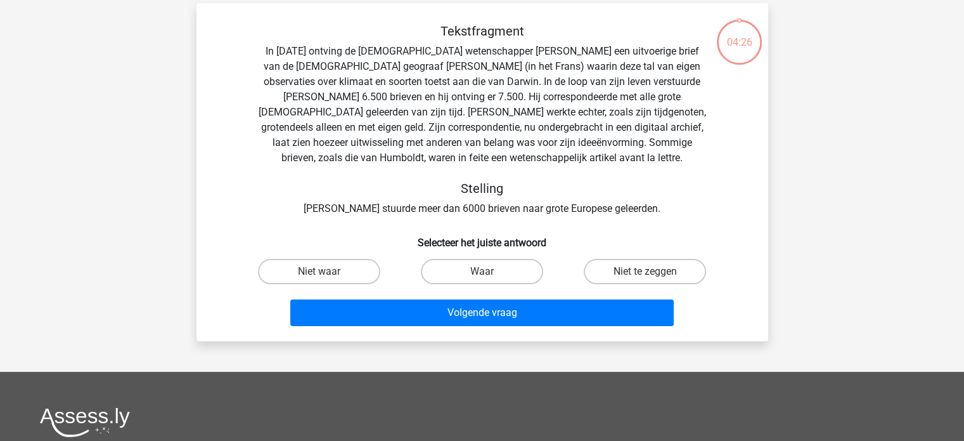
scroll to position [58, 0]
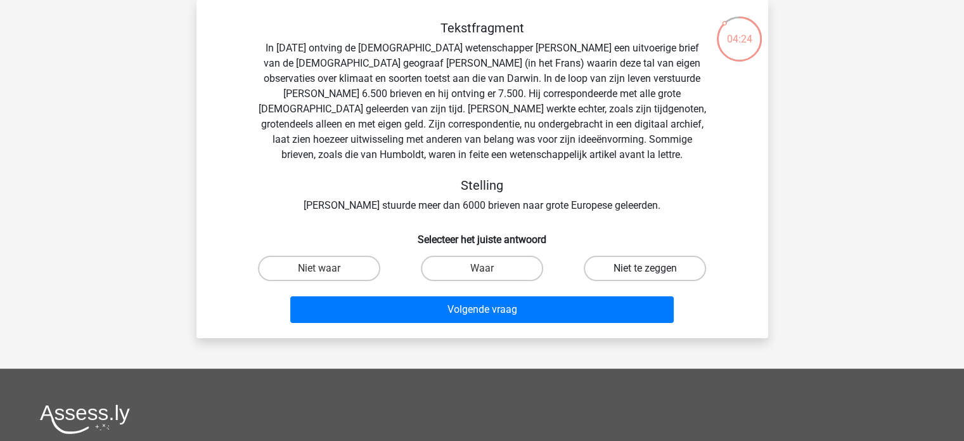
drag, startPoint x: 604, startPoint y: 265, endPoint x: 594, endPoint y: 274, distance: 13.5
click at [604, 266] on label "Niet te zeggen" at bounding box center [645, 267] width 122 height 25
click at [645, 268] on input "Niet te zeggen" at bounding box center [649, 272] width 8 height 8
radio input "true"
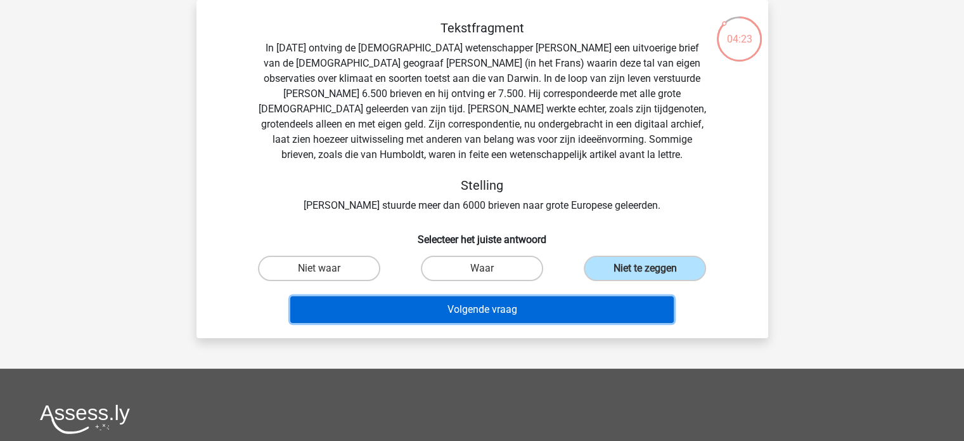
click at [561, 307] on button "Volgende vraag" at bounding box center [482, 309] width 384 height 27
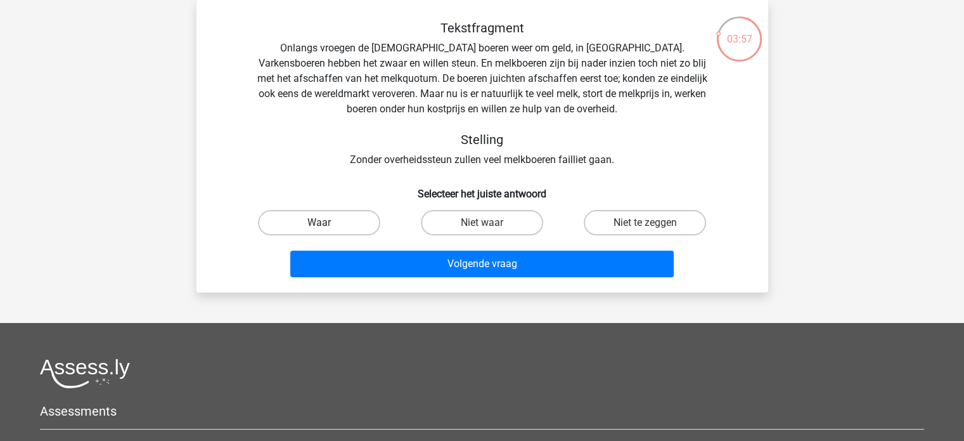
click at [366, 217] on label "Waar" at bounding box center [319, 222] width 122 height 25
click at [327, 222] on input "Waar" at bounding box center [323, 226] width 8 height 8
radio input "true"
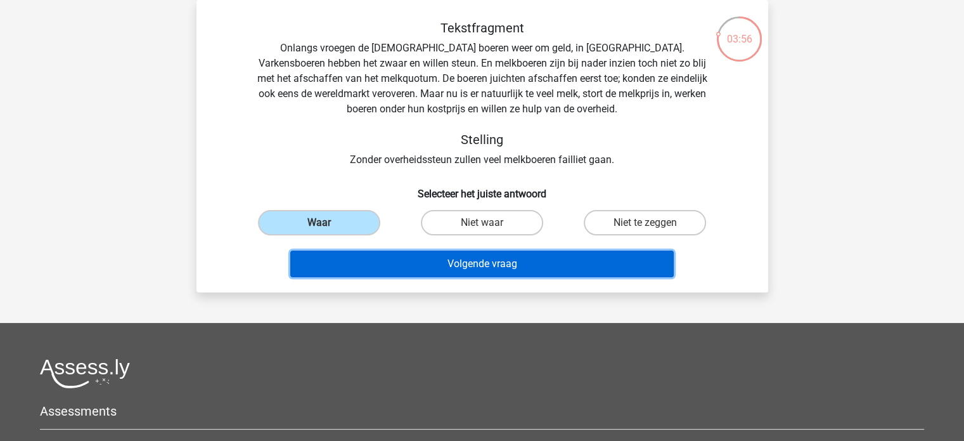
click at [415, 261] on button "Volgende vraag" at bounding box center [482, 263] width 384 height 27
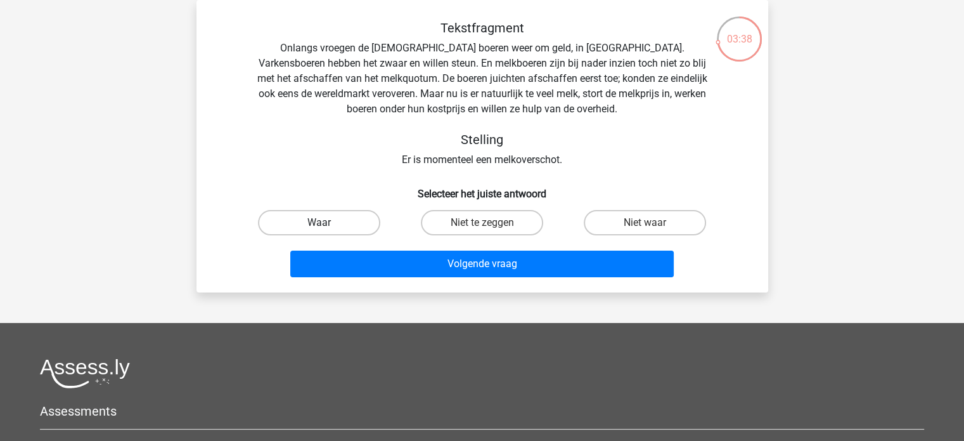
click at [340, 218] on label "Waar" at bounding box center [319, 222] width 122 height 25
click at [327, 222] on input "Waar" at bounding box center [323, 226] width 8 height 8
radio input "true"
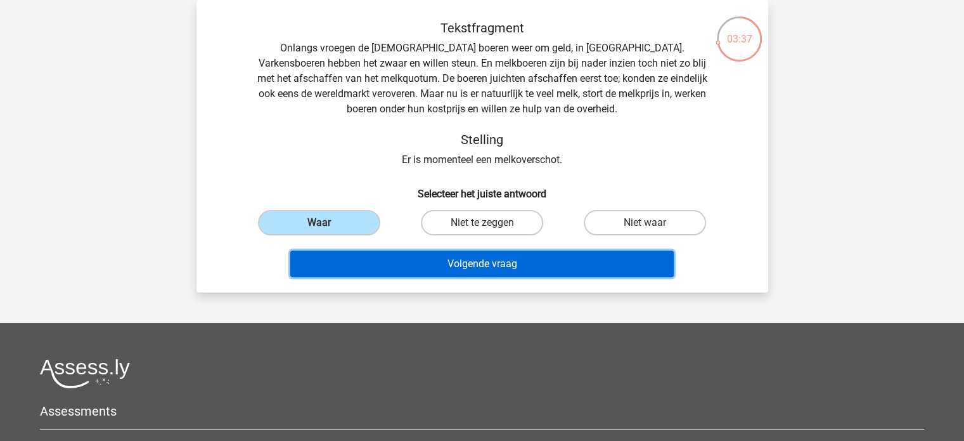
click at [384, 255] on button "Volgende vraag" at bounding box center [482, 263] width 384 height 27
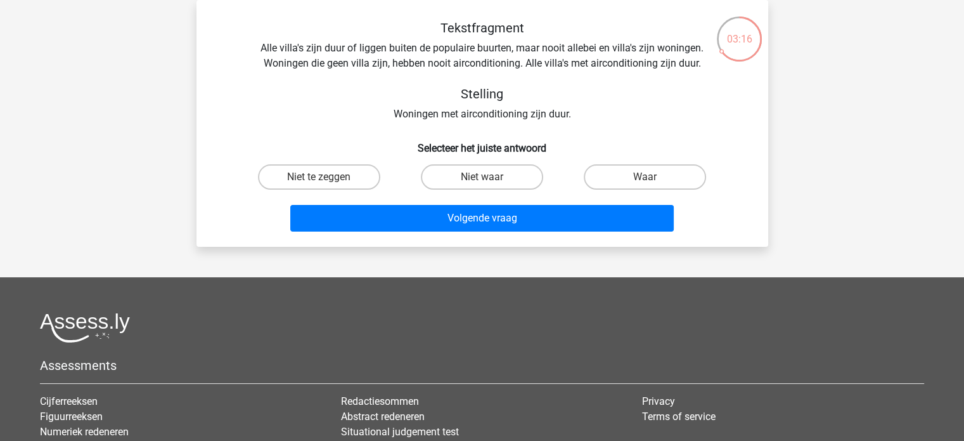
click at [482, 179] on input "Niet waar" at bounding box center [486, 181] width 8 height 8
radio input "true"
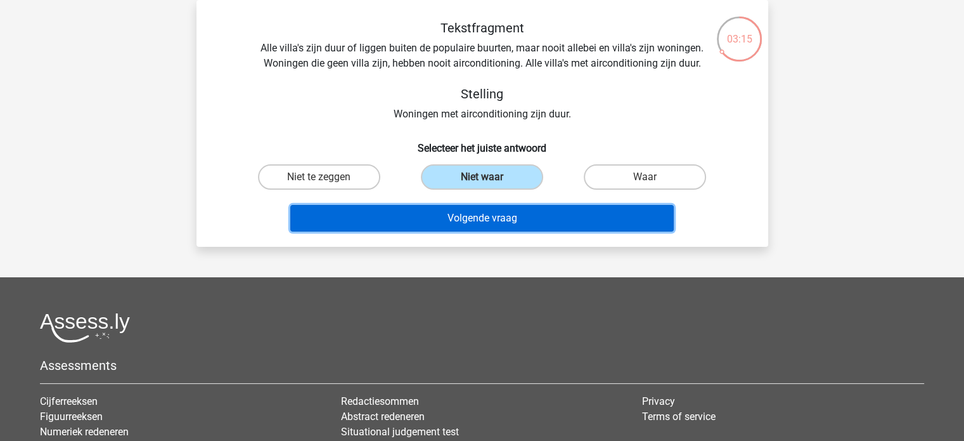
click at [493, 212] on button "Volgende vraag" at bounding box center [482, 218] width 384 height 27
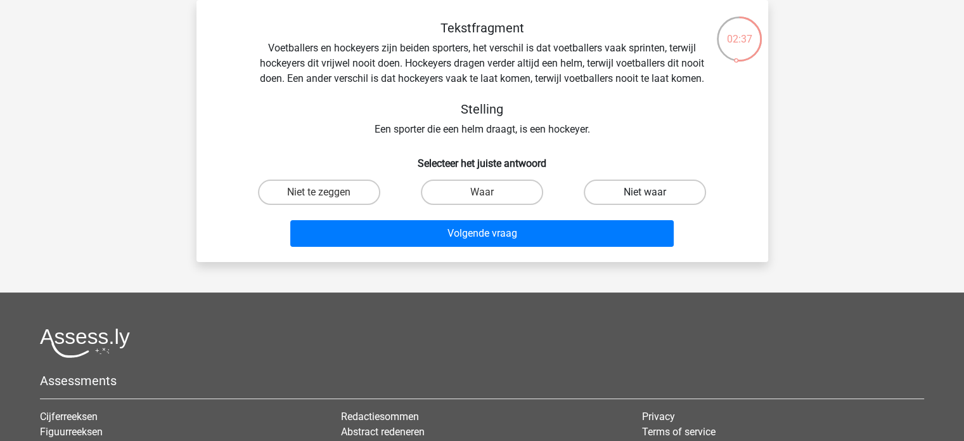
click at [652, 190] on label "Niet waar" at bounding box center [645, 191] width 122 height 25
click at [652, 192] on input "Niet waar" at bounding box center [649, 196] width 8 height 8
radio input "true"
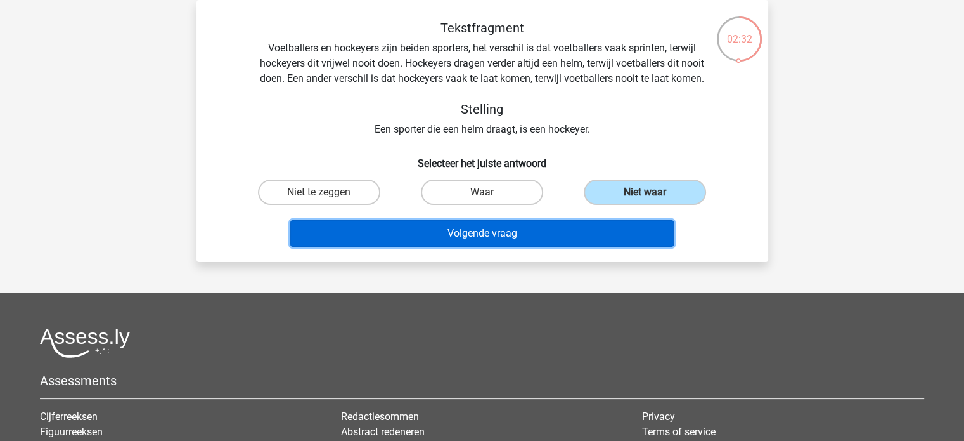
click at [588, 233] on button "Volgende vraag" at bounding box center [482, 233] width 384 height 27
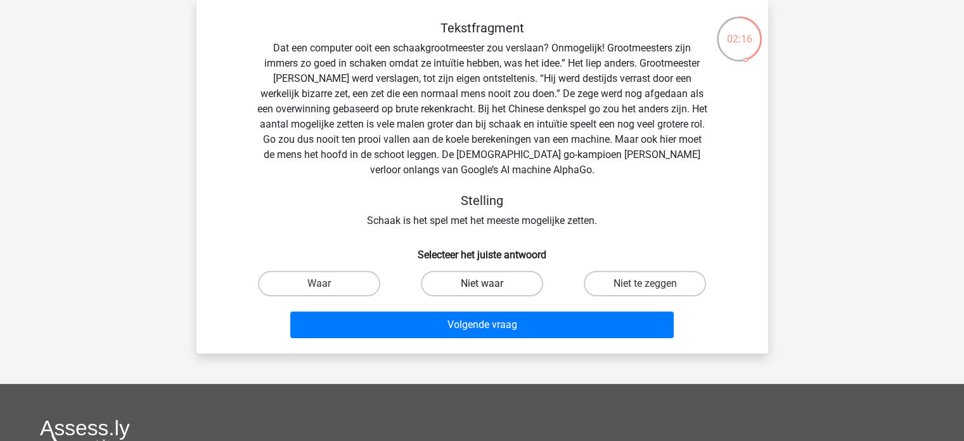
drag, startPoint x: 487, startPoint y: 283, endPoint x: 491, endPoint y: 289, distance: 7.4
click at [491, 288] on label "Niet waar" at bounding box center [482, 283] width 122 height 25
click at [490, 288] on input "Niet waar" at bounding box center [486, 287] width 8 height 8
radio input "true"
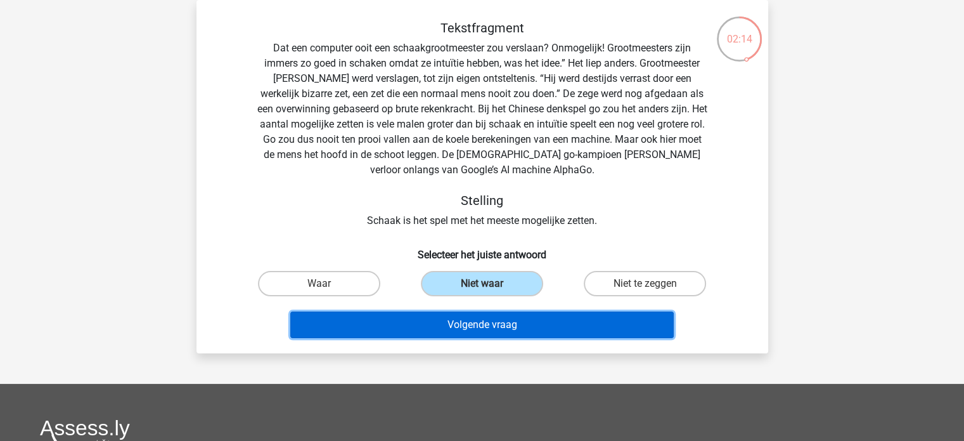
click at [491, 319] on button "Volgende vraag" at bounding box center [482, 324] width 384 height 27
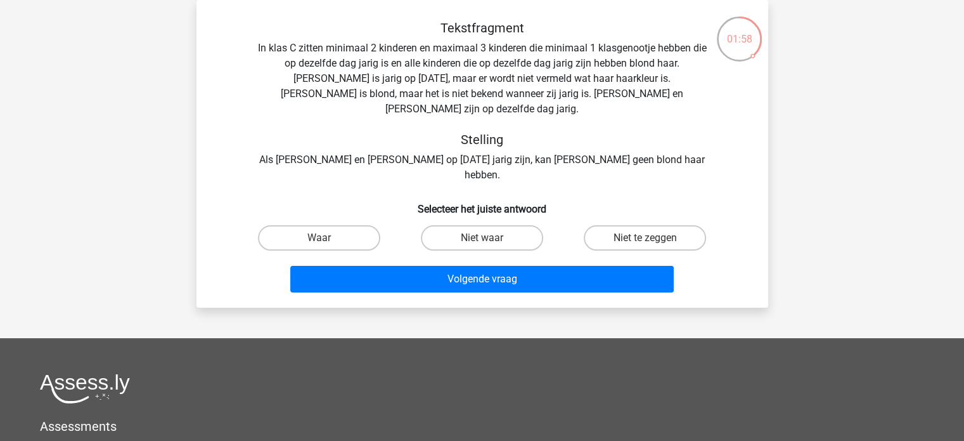
click at [629, 225] on label "Niet te zeggen" at bounding box center [645, 237] width 122 height 25
click at [645, 238] on input "Niet te zeggen" at bounding box center [649, 242] width 8 height 8
radio input "true"
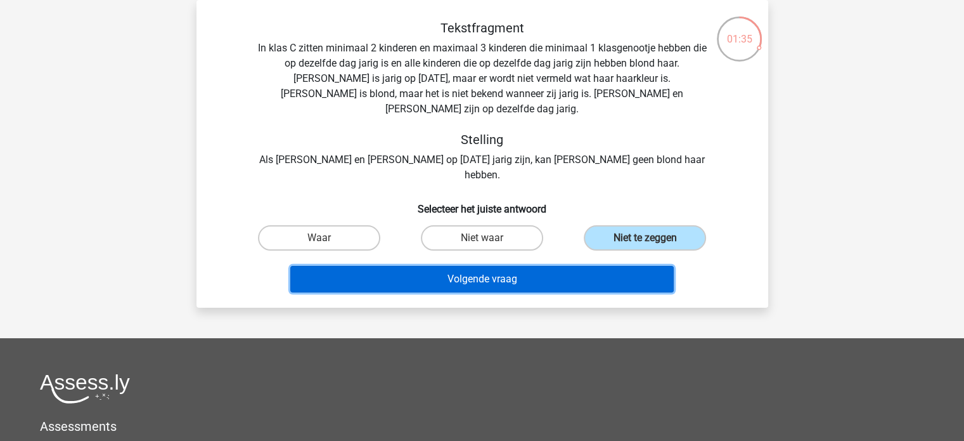
click at [612, 266] on button "Volgende vraag" at bounding box center [482, 279] width 384 height 27
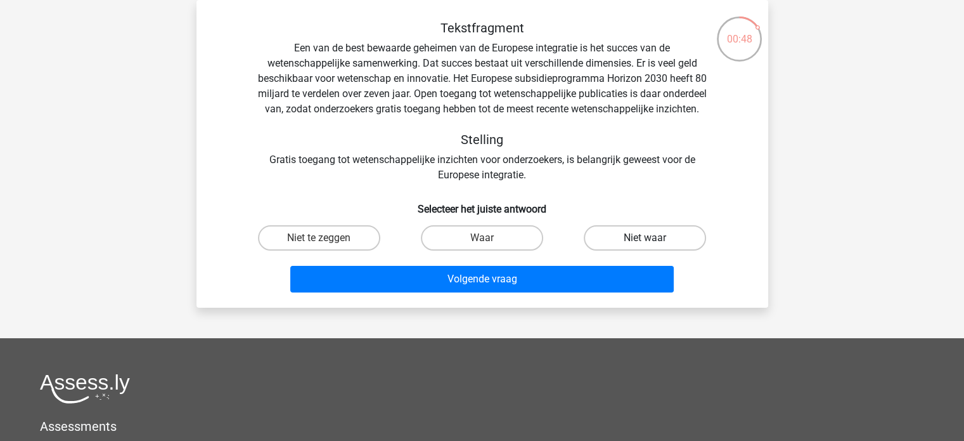
click at [628, 250] on label "Niet waar" at bounding box center [645, 237] width 122 height 25
click at [645, 246] on input "Niet waar" at bounding box center [649, 242] width 8 height 8
radio input "true"
click at [352, 250] on label "Niet te zeggen" at bounding box center [319, 237] width 122 height 25
click at [327, 246] on input "Niet te zeggen" at bounding box center [323, 242] width 8 height 8
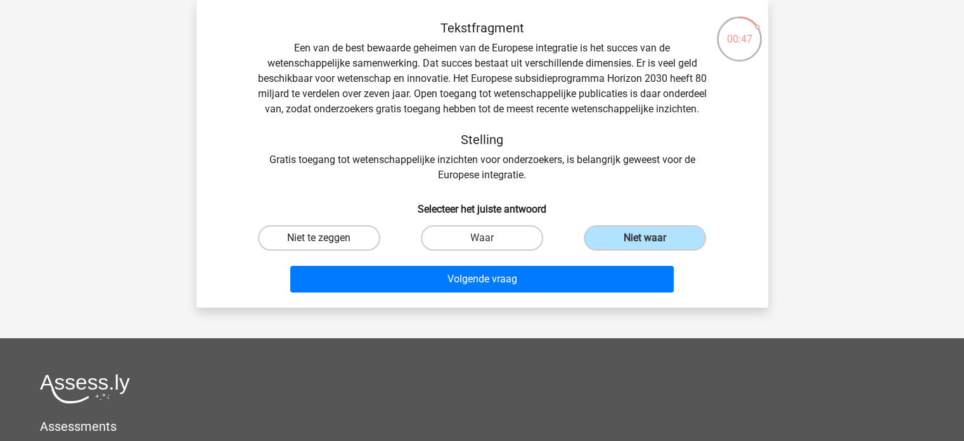
radio input "true"
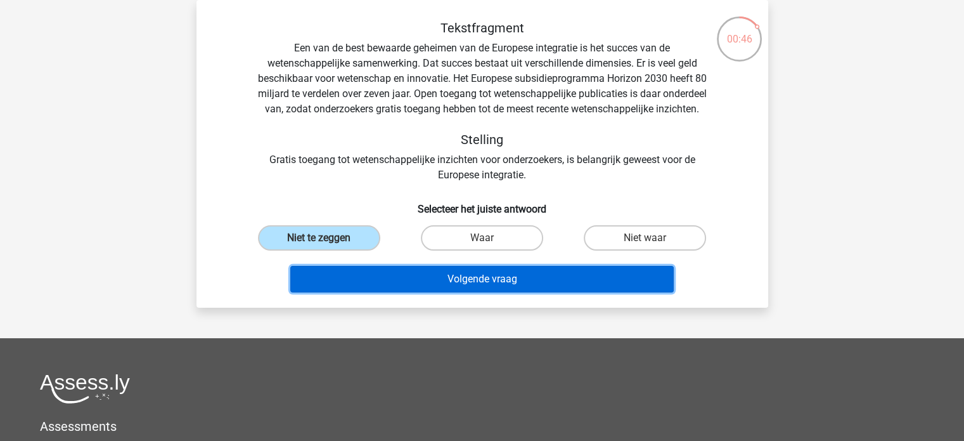
drag, startPoint x: 421, startPoint y: 284, endPoint x: 424, endPoint y: 293, distance: 9.4
click at [422, 287] on button "Volgende vraag" at bounding box center [482, 279] width 384 height 27
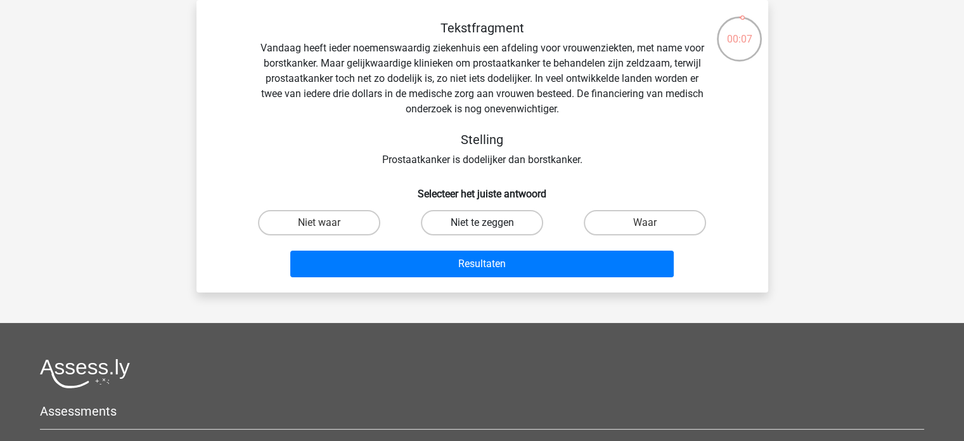
click at [431, 226] on label "Niet te zeggen" at bounding box center [482, 222] width 122 height 25
click at [482, 226] on input "Niet te zeggen" at bounding box center [486, 226] width 8 height 8
radio input "true"
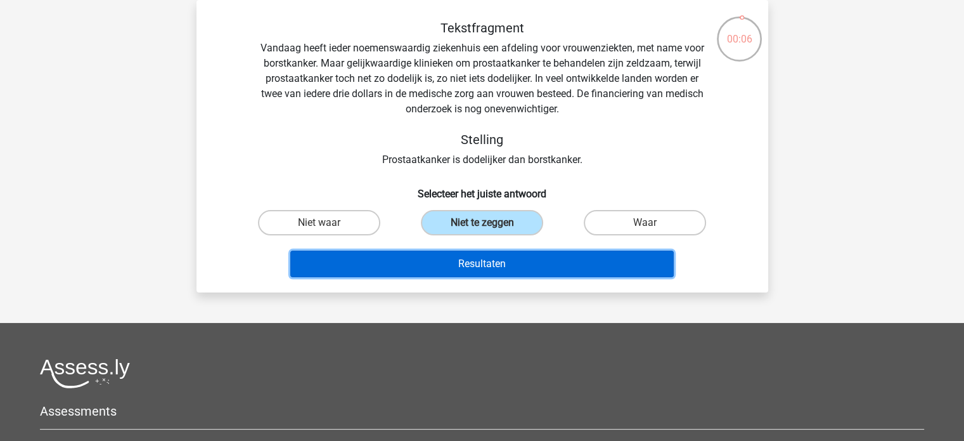
click at [427, 256] on button "Resultaten" at bounding box center [482, 263] width 384 height 27
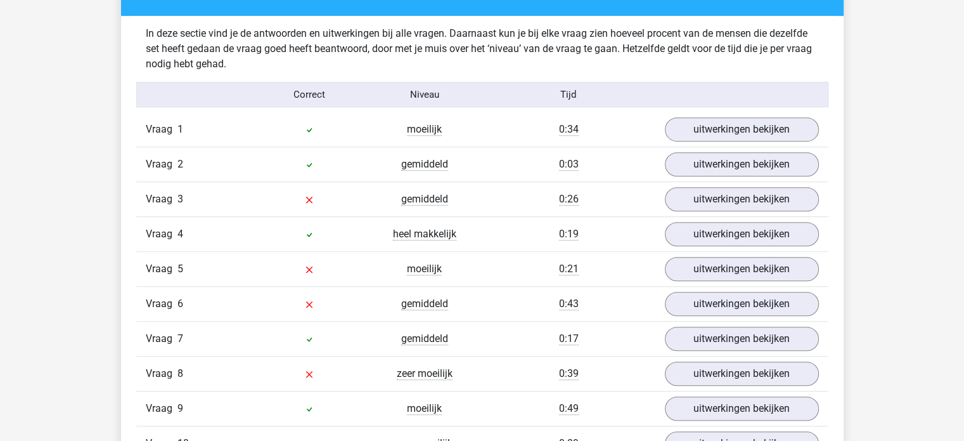
scroll to position [832, 0]
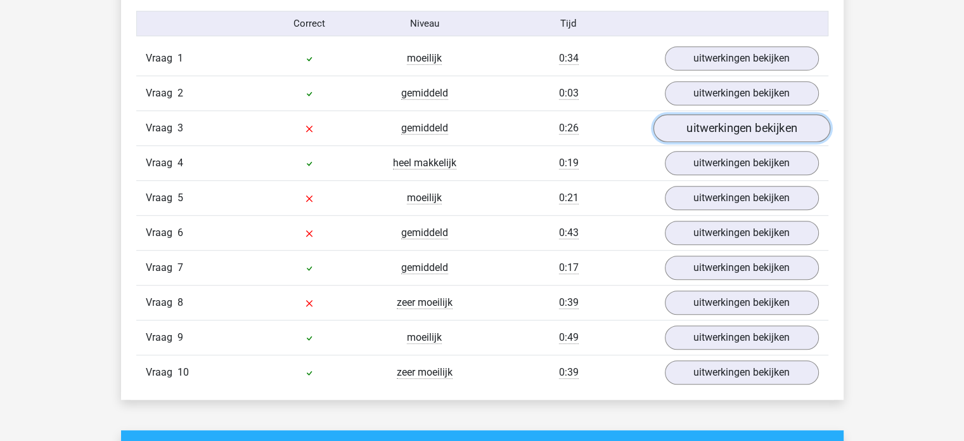
click at [766, 124] on link "uitwerkingen bekijken" at bounding box center [741, 129] width 177 height 28
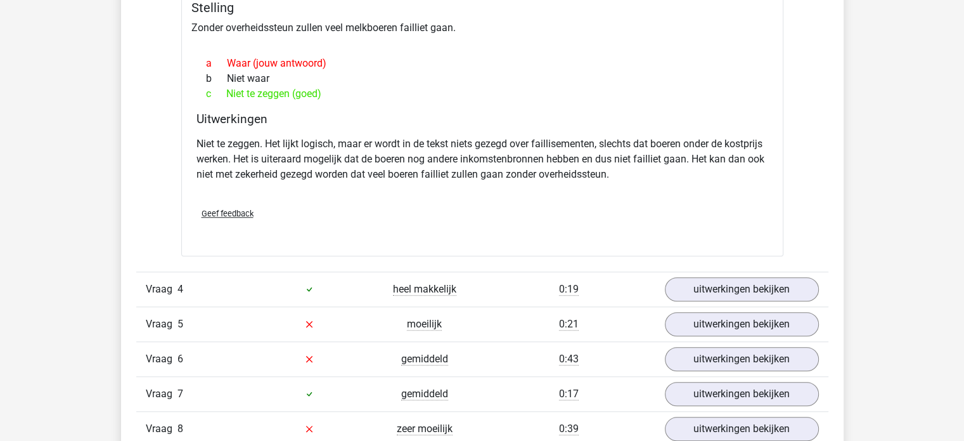
scroll to position [1212, 0]
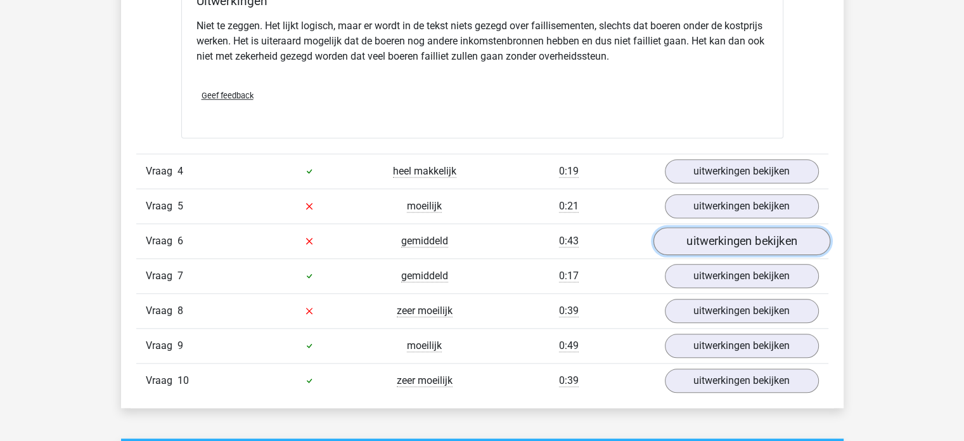
click at [759, 239] on link "uitwerkingen bekijken" at bounding box center [741, 241] width 177 height 28
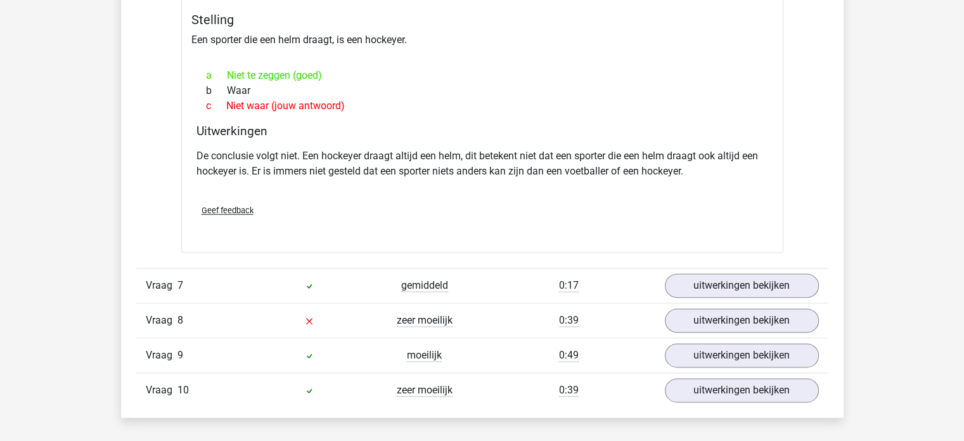
scroll to position [1592, 0]
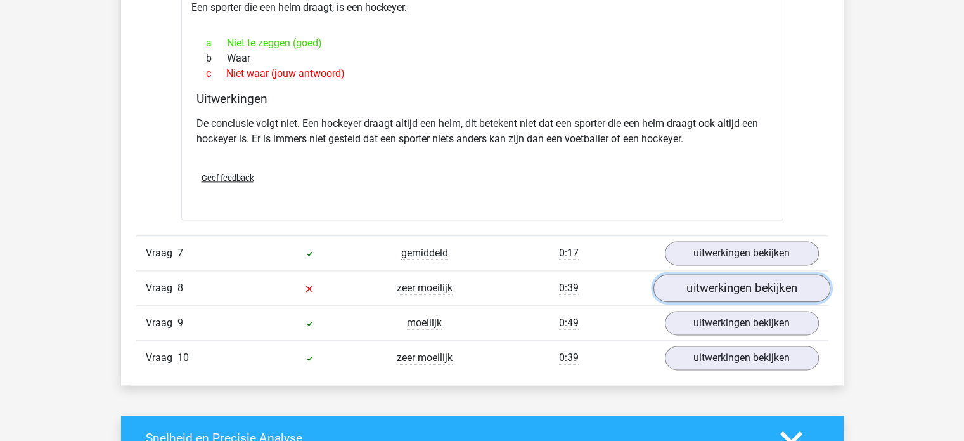
click at [745, 290] on link "uitwerkingen bekijken" at bounding box center [741, 288] width 177 height 28
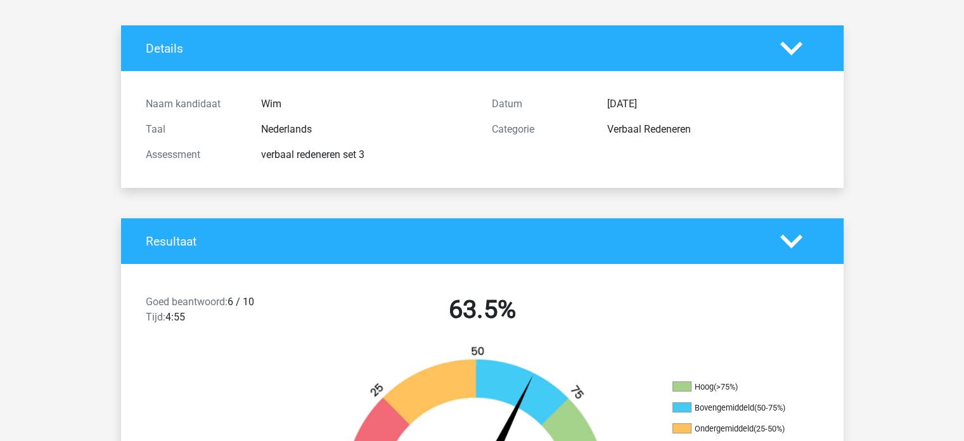
scroll to position [0, 0]
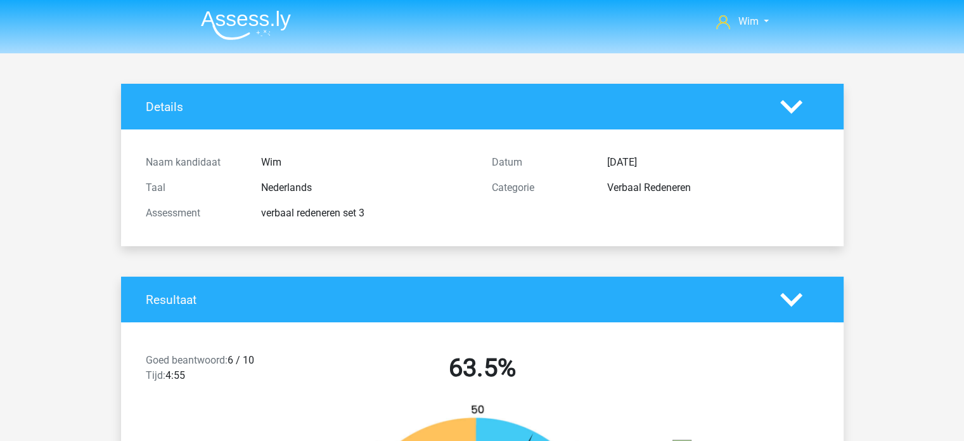
click at [267, 6] on li at bounding box center [241, 22] width 100 height 35
click at [268, 23] on img at bounding box center [246, 25] width 90 height 30
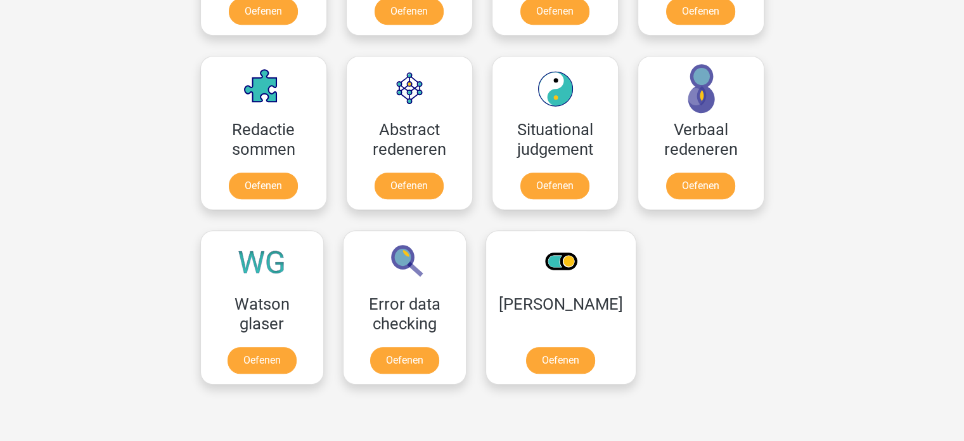
scroll to position [887, 0]
click at [408, 349] on link "Oefenen" at bounding box center [404, 363] width 72 height 28
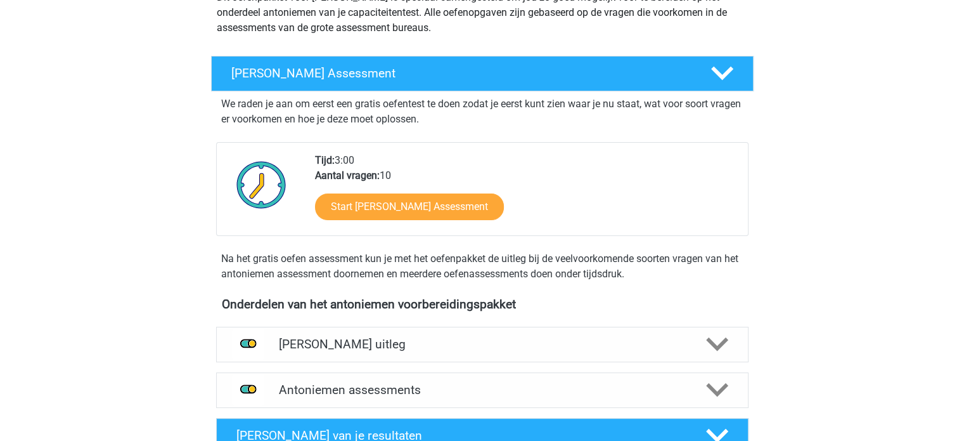
scroll to position [190, 0]
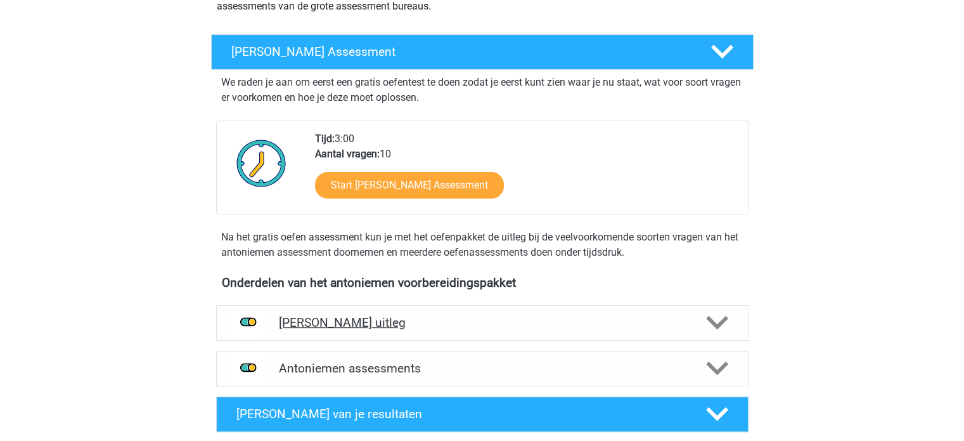
click at [707, 321] on icon at bounding box center [717, 322] width 22 height 22
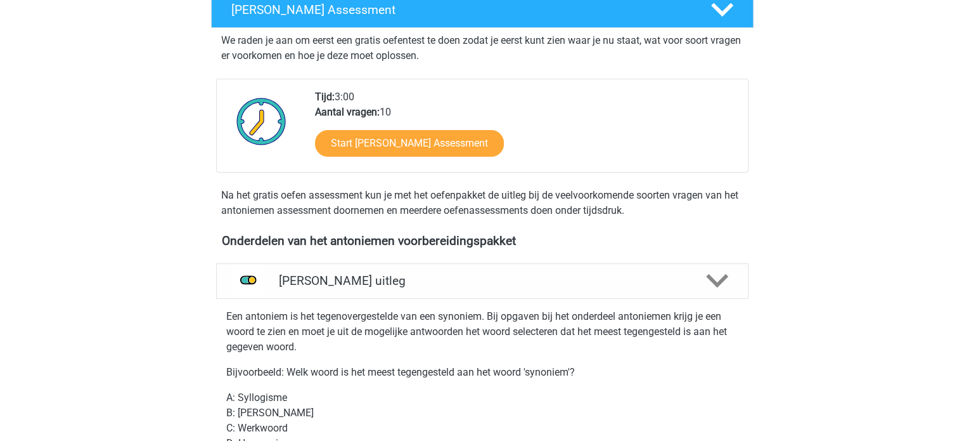
scroll to position [317, 0]
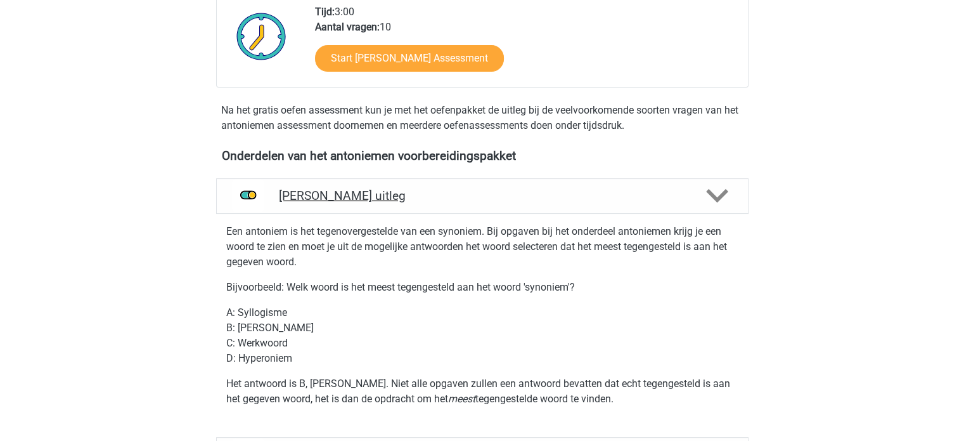
click at [705, 203] on div at bounding box center [716, 195] width 42 height 22
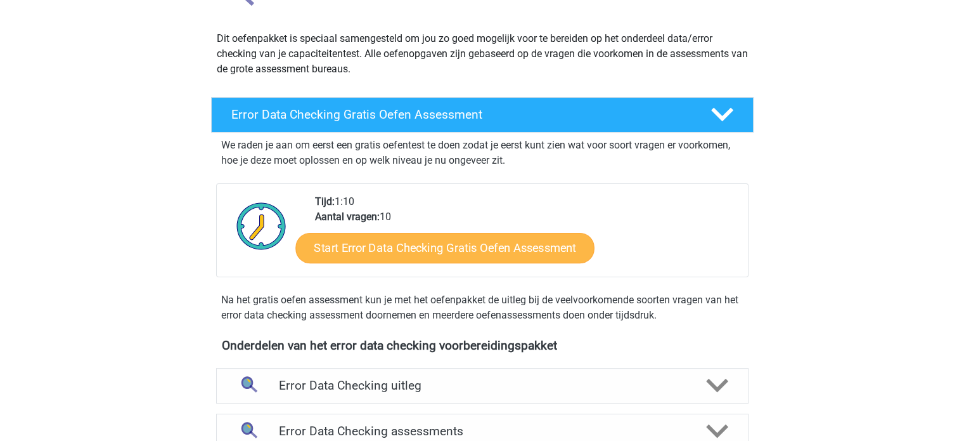
scroll to position [190, 0]
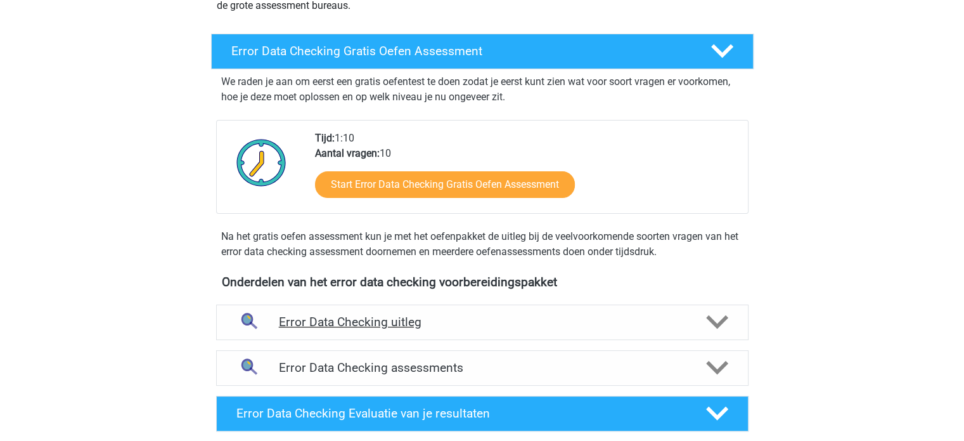
click at [714, 321] on polygon at bounding box center [717, 322] width 22 height 14
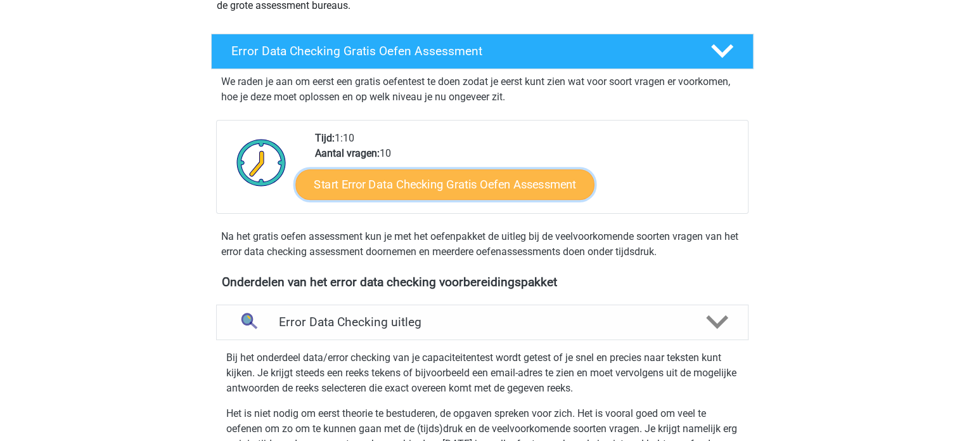
click at [518, 186] on link "Start Error Data Checking Gratis Oefen Assessment" at bounding box center [444, 184] width 299 height 30
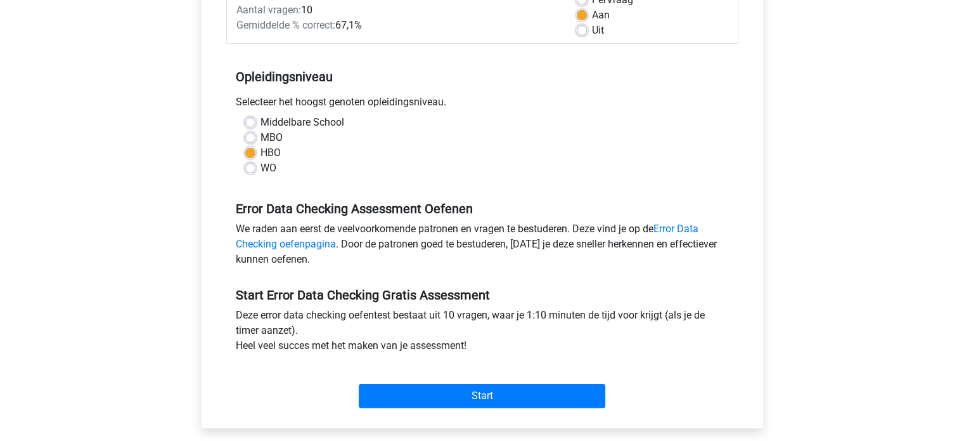
scroll to position [254, 0]
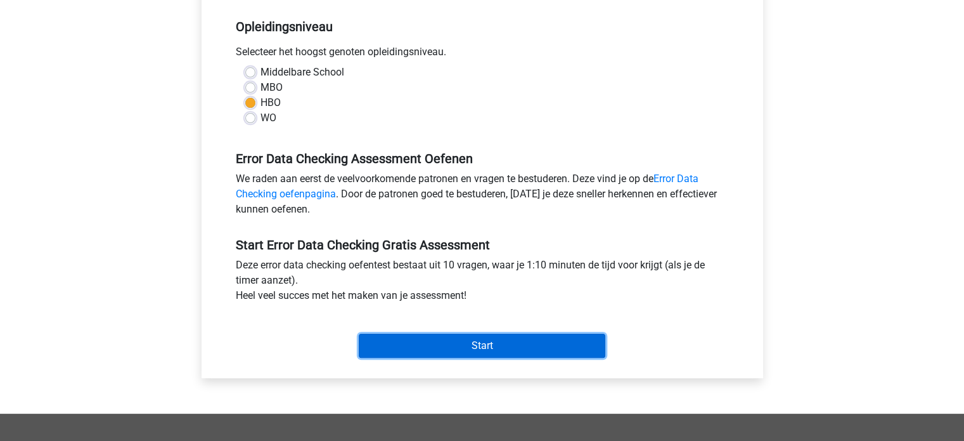
click at [507, 345] on input "Start" at bounding box center [482, 345] width 247 height 24
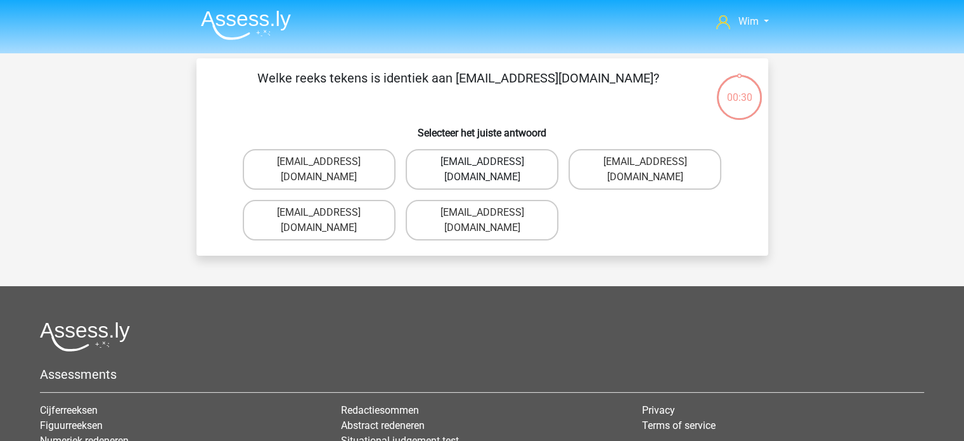
click at [456, 159] on label "[EMAIL_ADDRESS][DOMAIN_NAME]" at bounding box center [482, 169] width 153 height 41
click at [482, 162] on input "[EMAIL_ADDRESS][DOMAIN_NAME]" at bounding box center [486, 166] width 8 height 8
radio input "true"
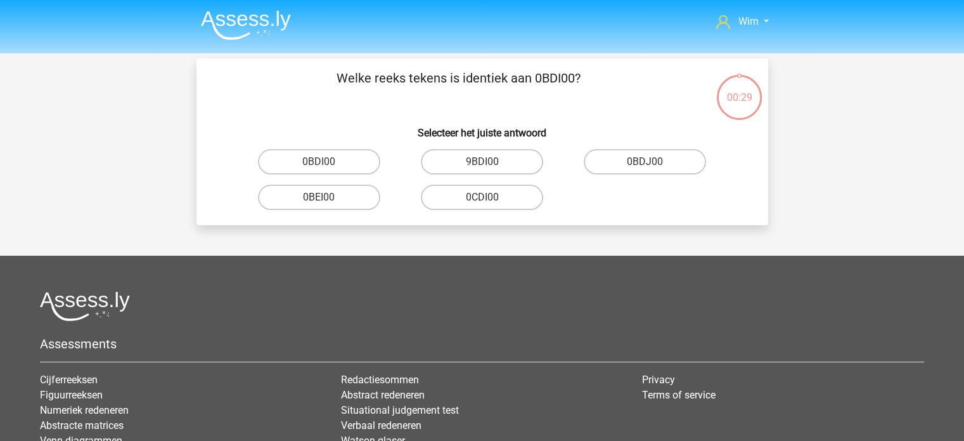
scroll to position [58, 0]
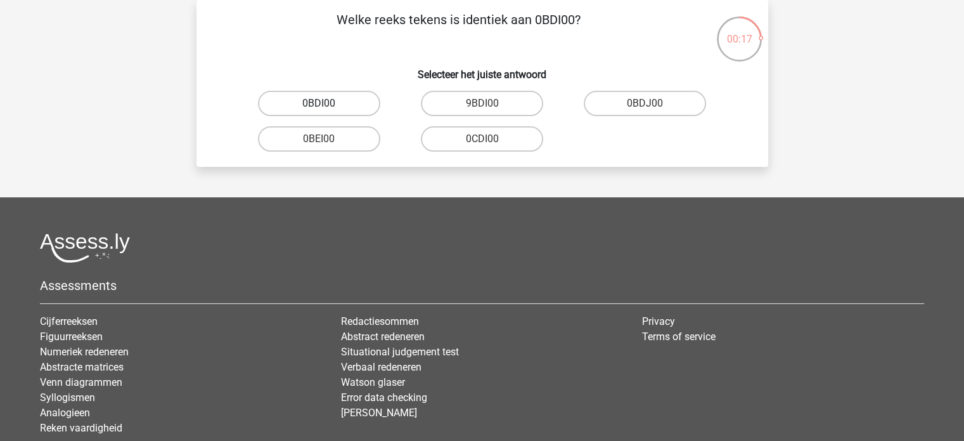
click at [337, 106] on label "0BDI00" at bounding box center [319, 103] width 122 height 25
click at [327, 106] on input "0BDI00" at bounding box center [323, 107] width 8 height 8
radio input "true"
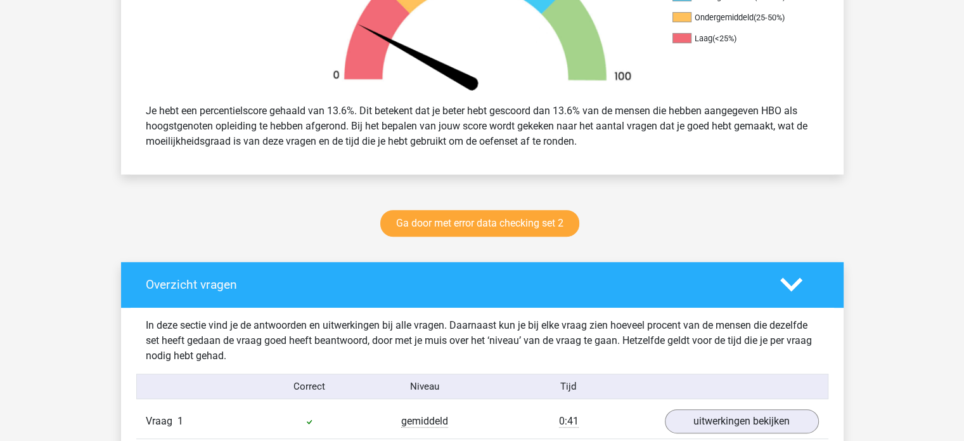
scroll to position [451, 0]
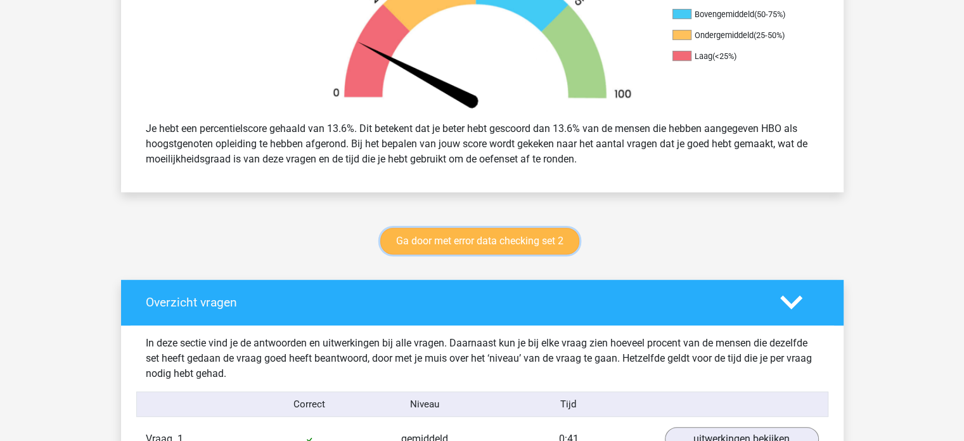
click at [471, 242] on link "Ga door met error data checking set 2" at bounding box center [479, 241] width 199 height 27
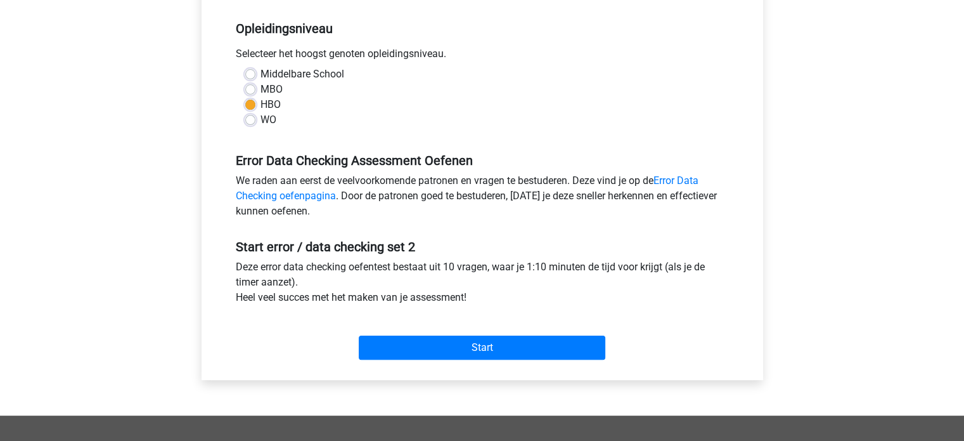
scroll to position [254, 0]
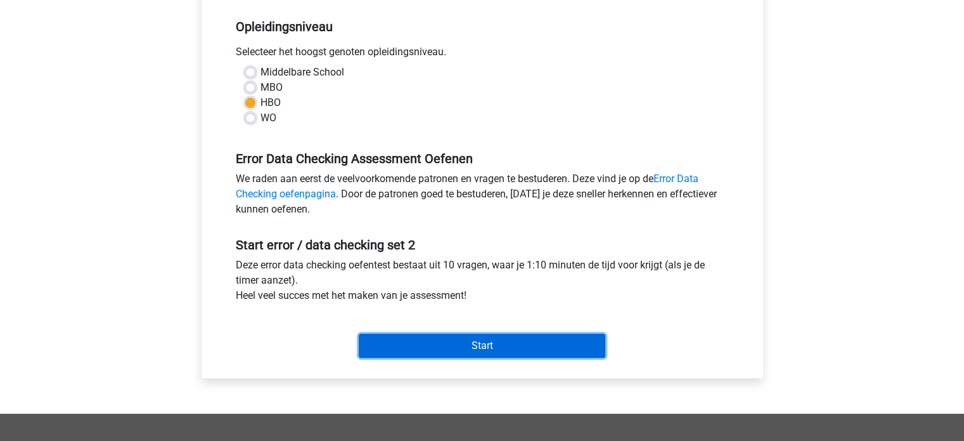
click at [517, 345] on input "Start" at bounding box center [482, 345] width 247 height 24
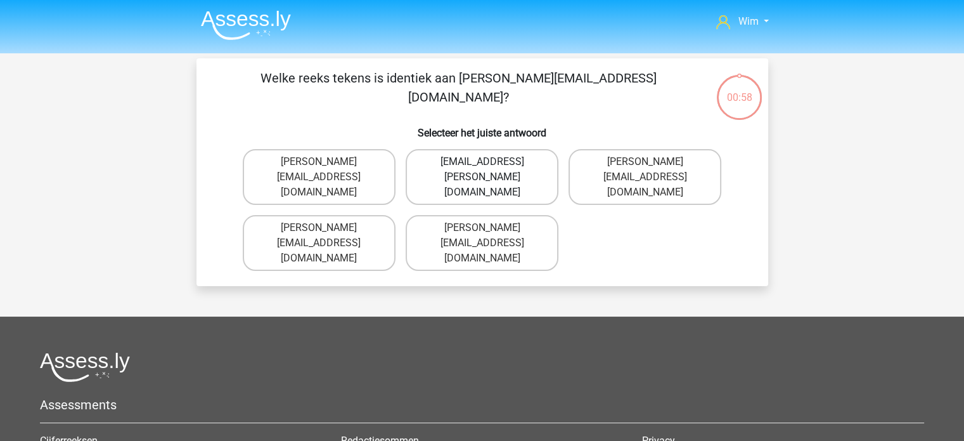
click at [446, 164] on label "[EMAIL_ADDRESS][PERSON_NAME][DOMAIN_NAME]" at bounding box center [482, 177] width 153 height 56
click at [482, 164] on input "[EMAIL_ADDRESS][PERSON_NAME][DOMAIN_NAME]" at bounding box center [486, 166] width 8 height 8
radio input "true"
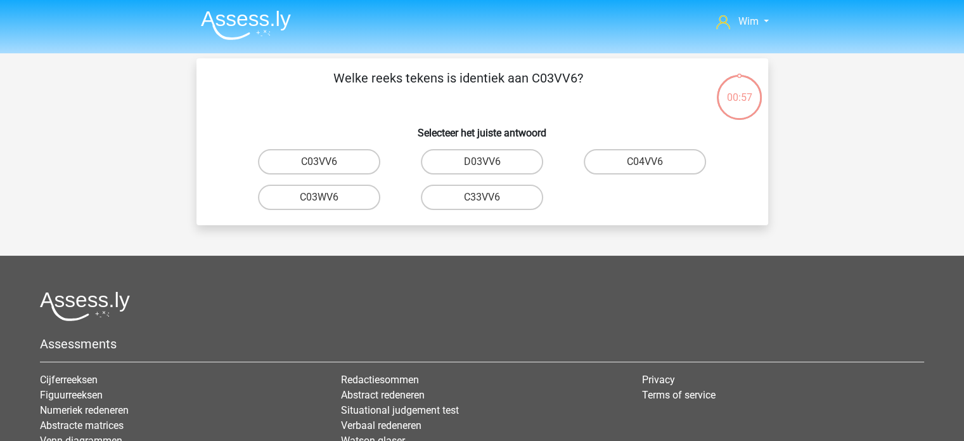
scroll to position [58, 0]
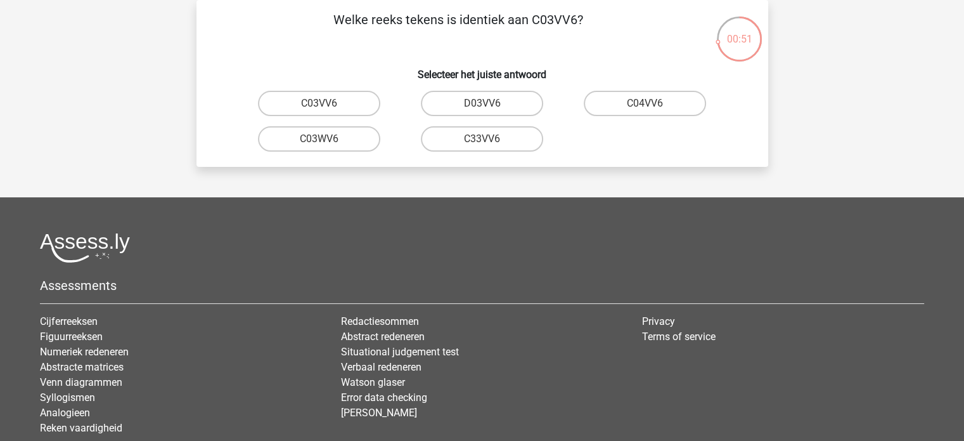
click at [323, 109] on input "C03VV6" at bounding box center [323, 107] width 8 height 8
radio input "true"
click at [330, 106] on label "jB03CO" at bounding box center [319, 103] width 122 height 25
click at [327, 106] on input "jB03CO" at bounding box center [323, 107] width 8 height 8
radio input "true"
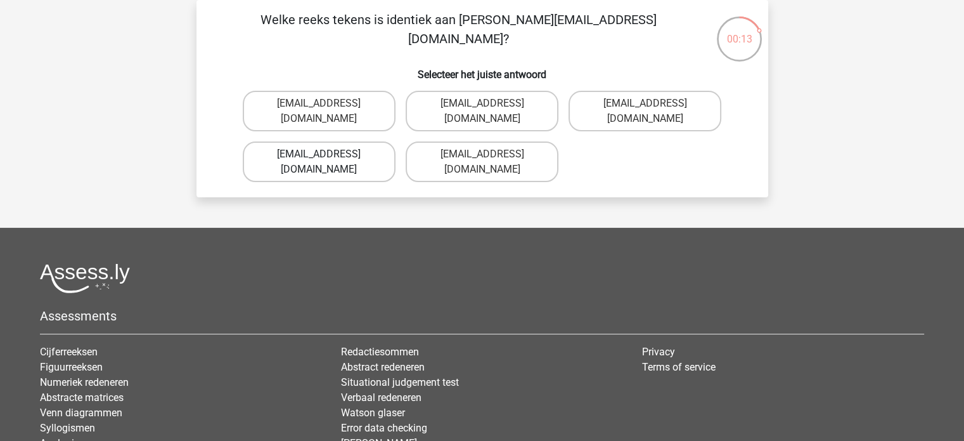
click at [352, 143] on label "[EMAIL_ADDRESS][DOMAIN_NAME]" at bounding box center [319, 161] width 153 height 41
click at [327, 154] on input "[EMAIL_ADDRESS][DOMAIN_NAME]" at bounding box center [323, 158] width 8 height 8
radio input "true"
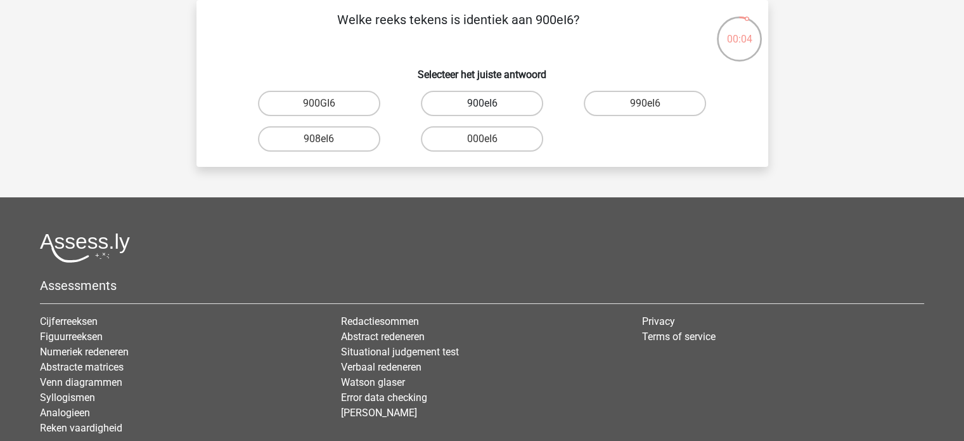
click at [499, 105] on label "900eI6" at bounding box center [482, 103] width 122 height 25
click at [490, 105] on input "900eI6" at bounding box center [486, 107] width 8 height 8
radio input "true"
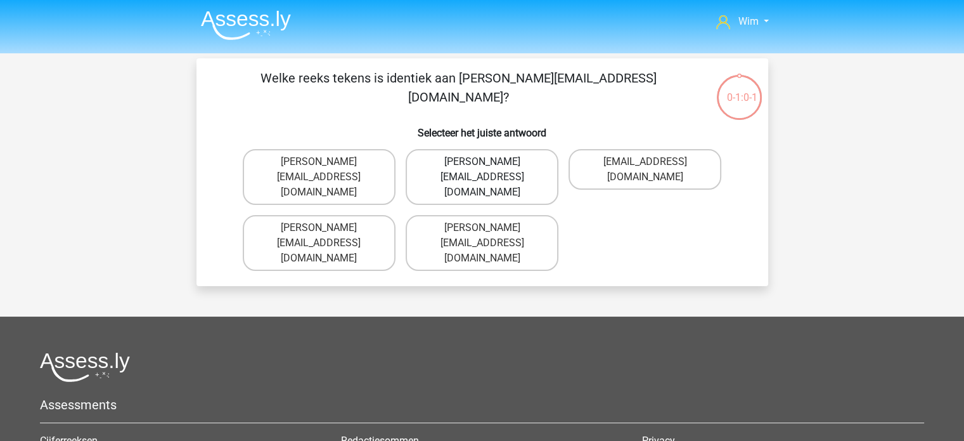
scroll to position [42, 0]
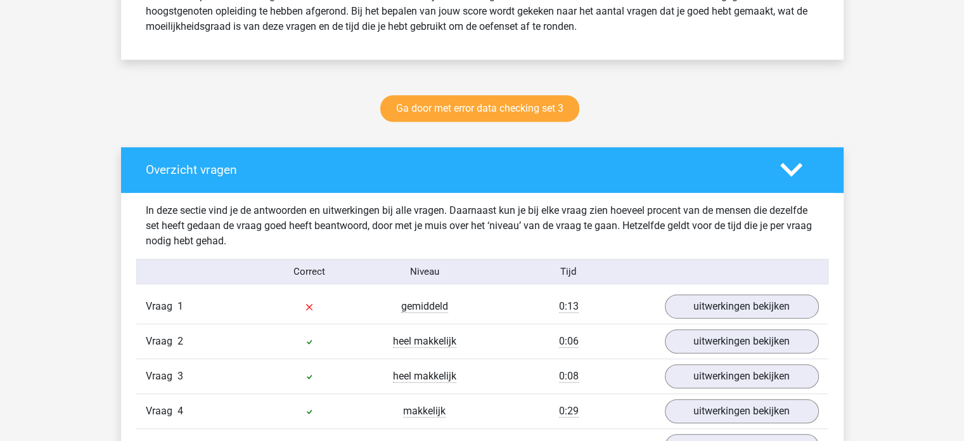
scroll to position [571, 0]
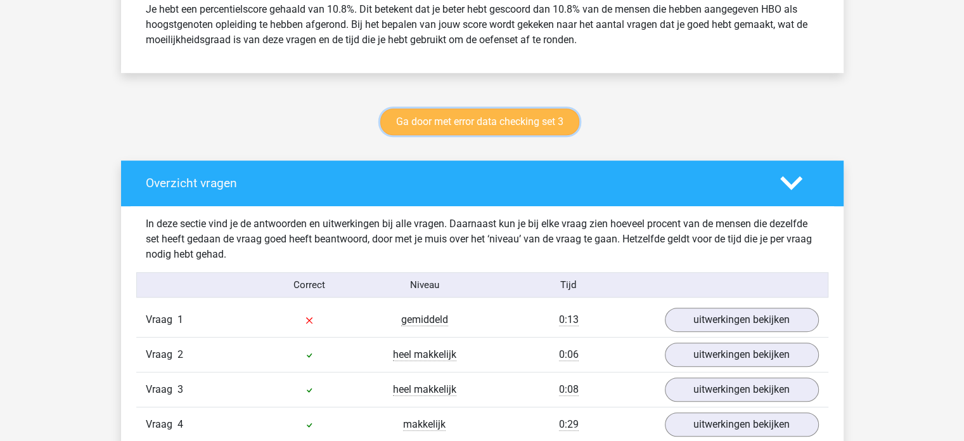
click at [515, 123] on link "Ga door met error data checking set 3" at bounding box center [479, 121] width 199 height 27
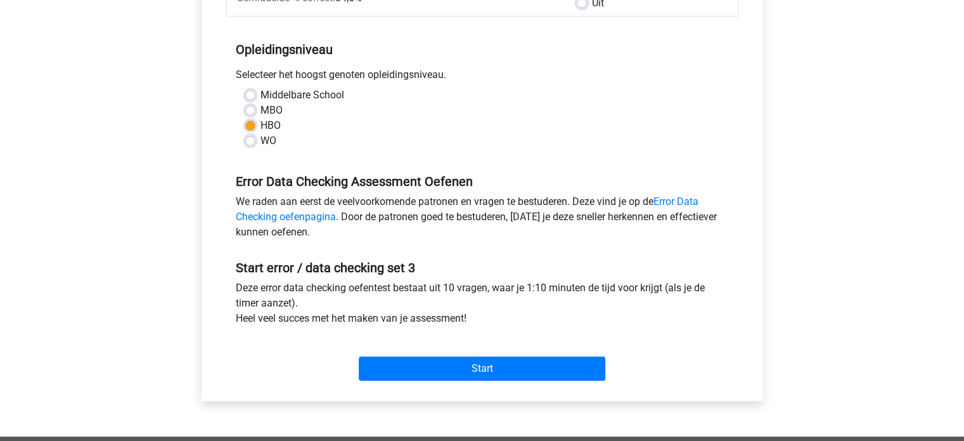
scroll to position [254, 0]
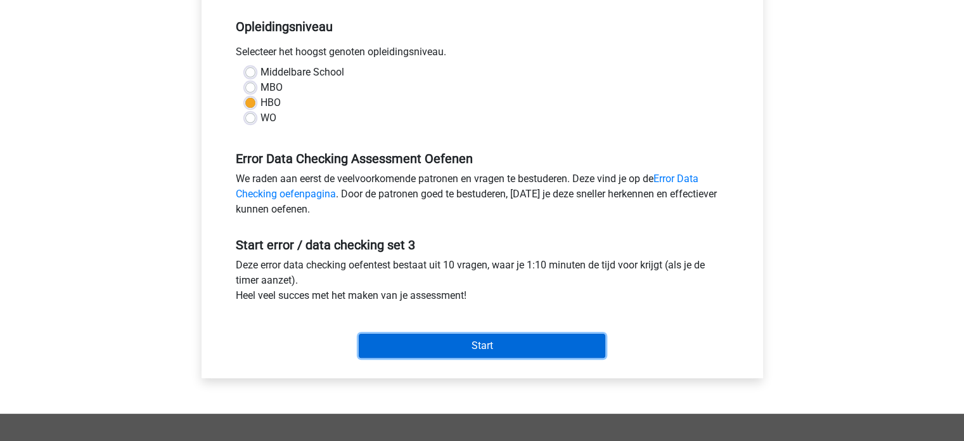
click at [515, 342] on input "Start" at bounding box center [482, 345] width 247 height 24
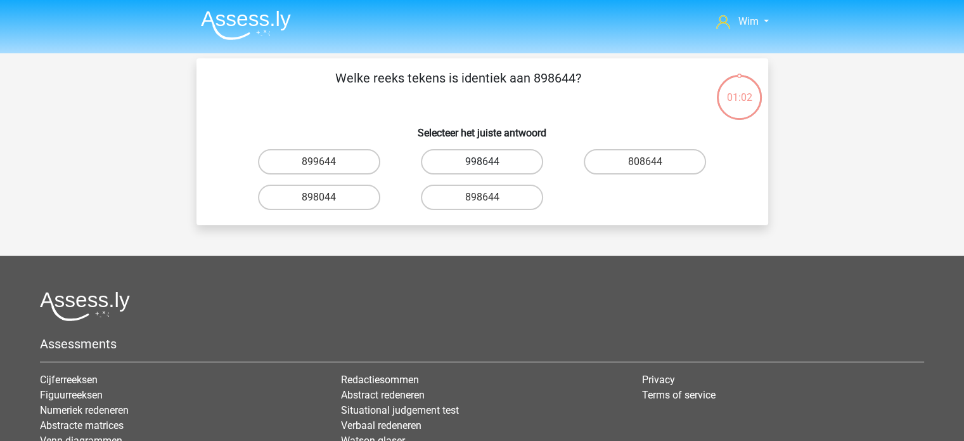
click at [468, 162] on label "998644" at bounding box center [482, 161] width 122 height 25
click at [482, 162] on input "998644" at bounding box center [486, 166] width 8 height 8
radio input "true"
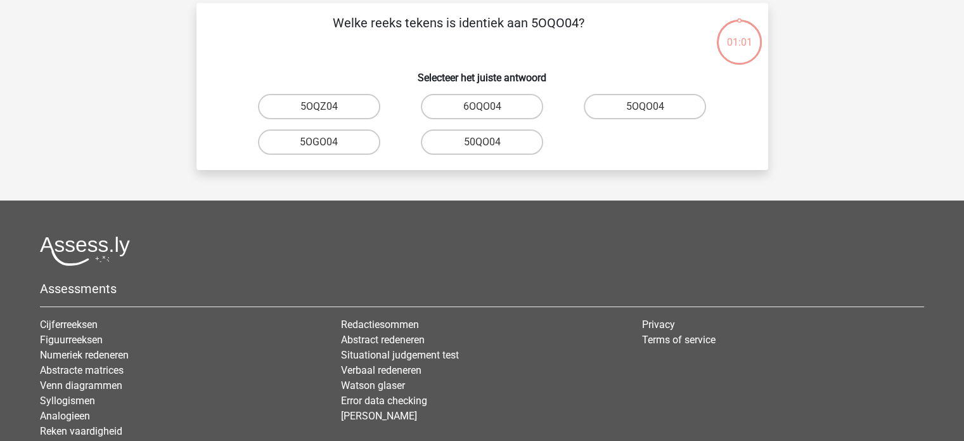
scroll to position [58, 0]
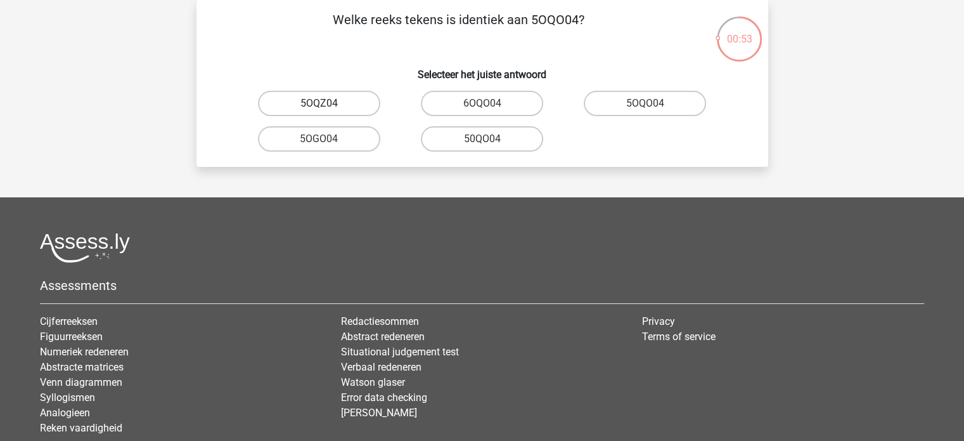
click at [337, 106] on label "5OQZ04" at bounding box center [319, 103] width 122 height 25
click at [327, 106] on input "5OQZ04" at bounding box center [323, 107] width 8 height 8
radio input "true"
click at [330, 101] on label "NV9Z80" at bounding box center [319, 103] width 122 height 25
click at [327, 103] on input "NV9Z80" at bounding box center [323, 107] width 8 height 8
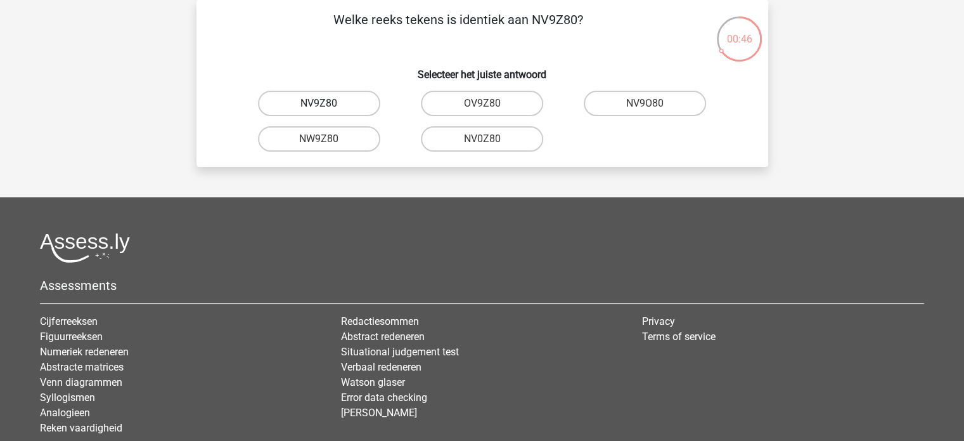
radio input "true"
click at [459, 103] on label "0UA594" at bounding box center [482, 103] width 122 height 25
click at [482, 103] on input "0UA594" at bounding box center [486, 107] width 8 height 8
radio input "true"
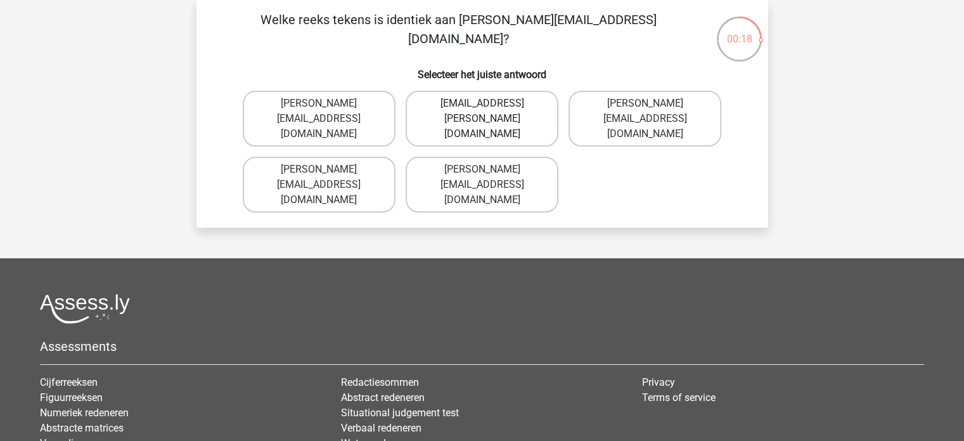
click at [450, 106] on label "[EMAIL_ADDRESS][PERSON_NAME][DOMAIN_NAME]" at bounding box center [482, 119] width 153 height 56
click at [482, 106] on input "[EMAIL_ADDRESS][PERSON_NAME][DOMAIN_NAME]" at bounding box center [486, 107] width 8 height 8
radio input "true"
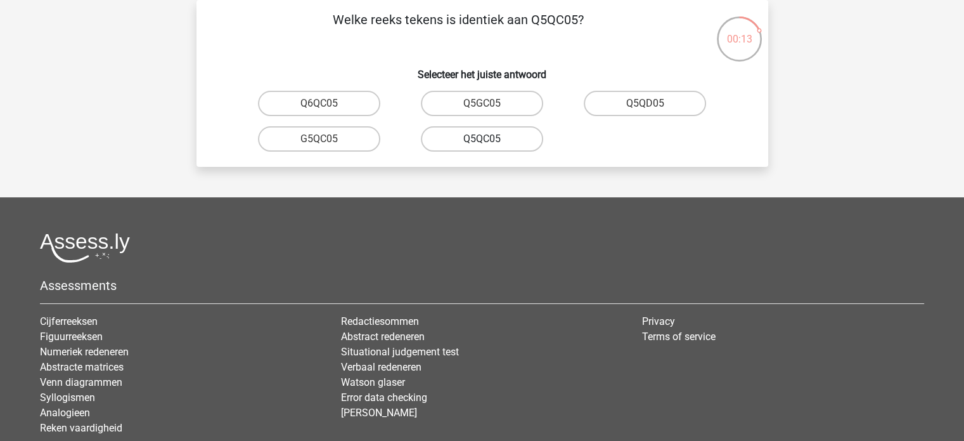
click at [467, 135] on label "Q5QC05" at bounding box center [482, 138] width 122 height 25
click at [482, 139] on input "Q5QC05" at bounding box center [486, 143] width 8 height 8
radio input "true"
click at [340, 138] on label "08WZS5" at bounding box center [319, 138] width 122 height 25
click at [327, 139] on input "08WZS5" at bounding box center [323, 143] width 8 height 8
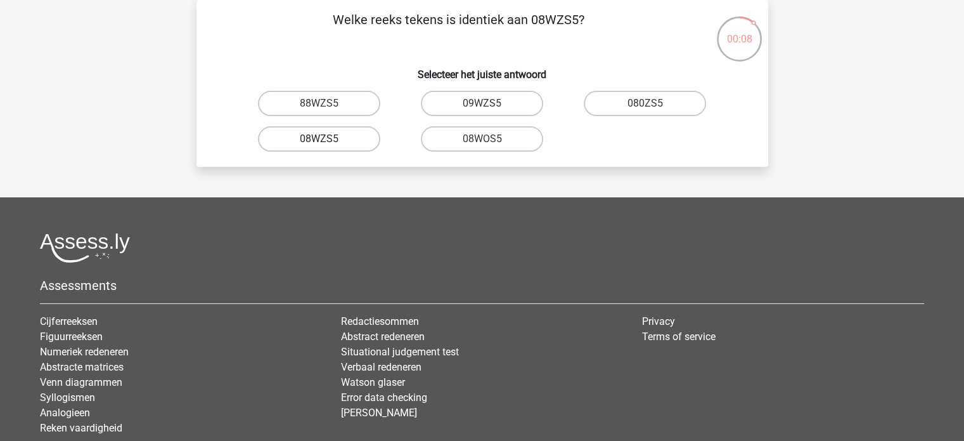
radio input "true"
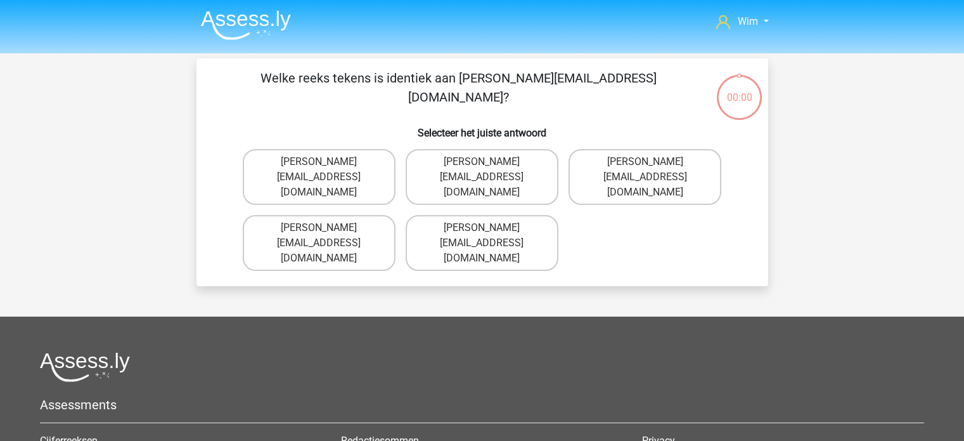
scroll to position [58, 0]
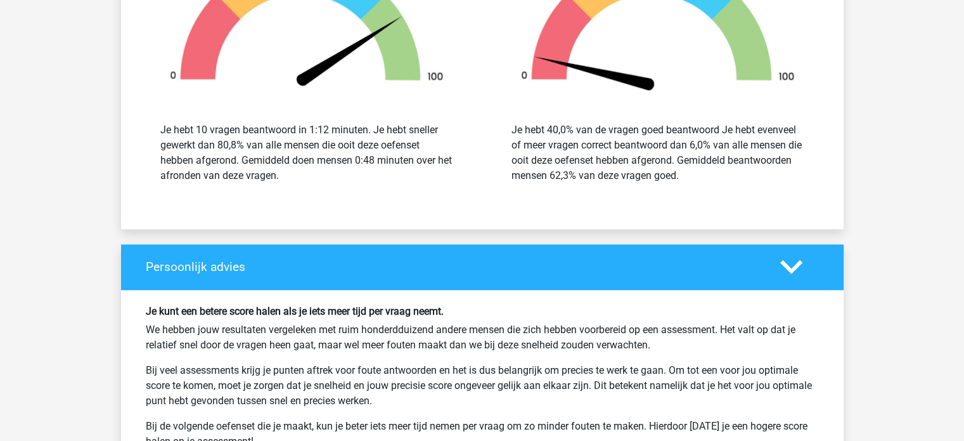
scroll to position [1585, 0]
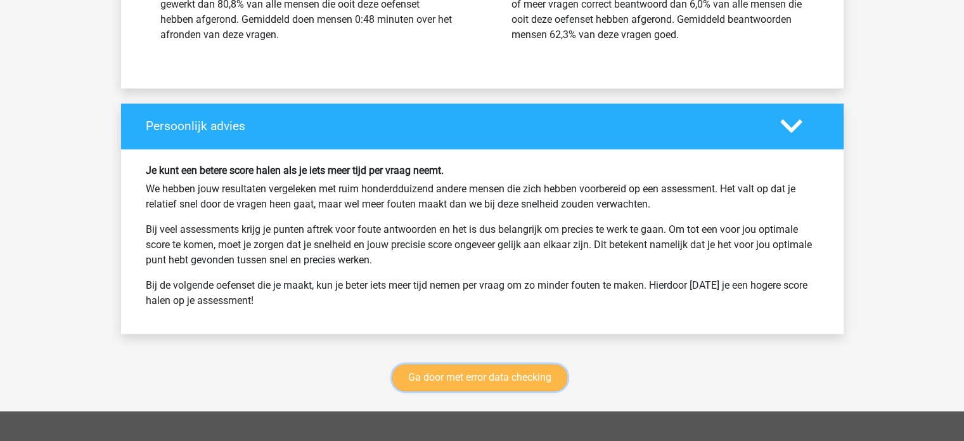
click at [404, 374] on link "Ga door met error data checking" at bounding box center [479, 377] width 175 height 27
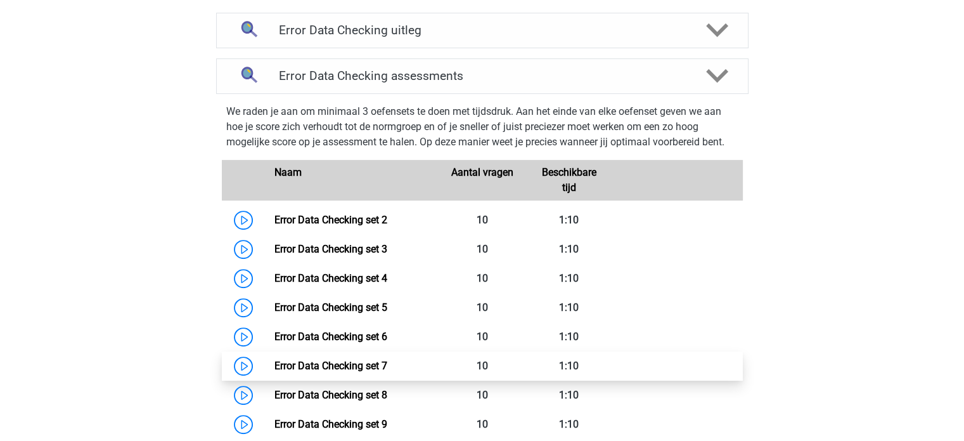
scroll to position [471, 0]
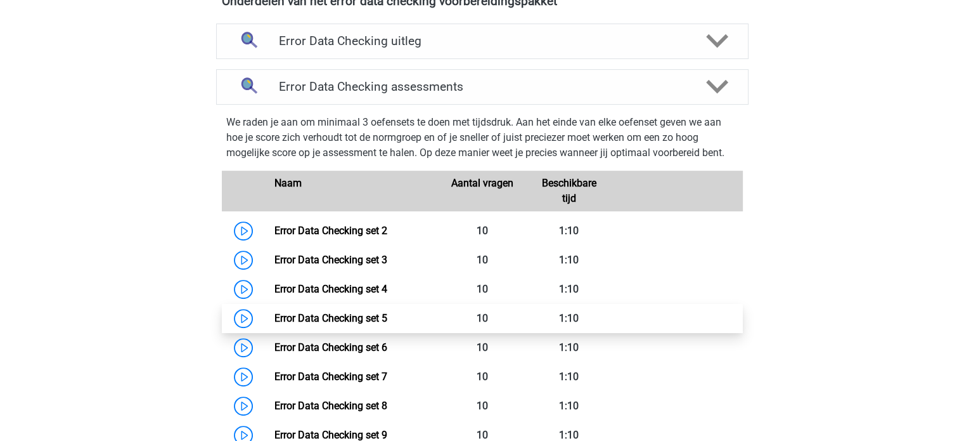
click at [374, 313] on link "Error Data Checking set 5" at bounding box center [330, 318] width 113 height 12
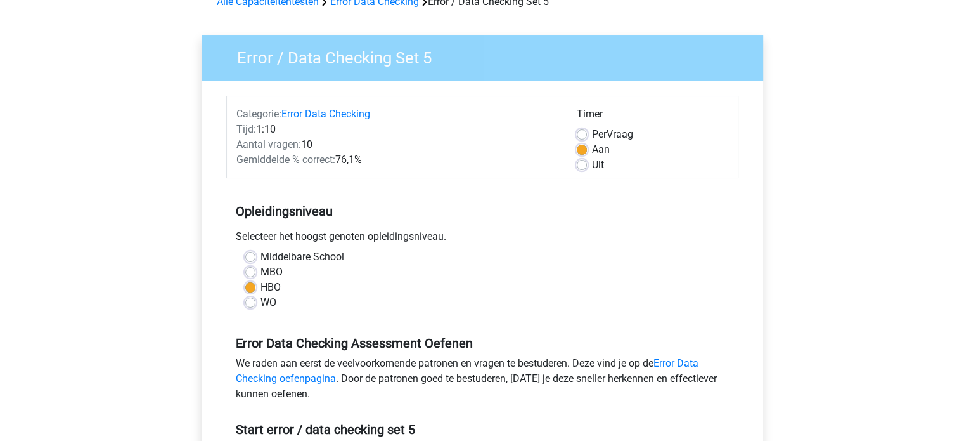
scroll to position [190, 0]
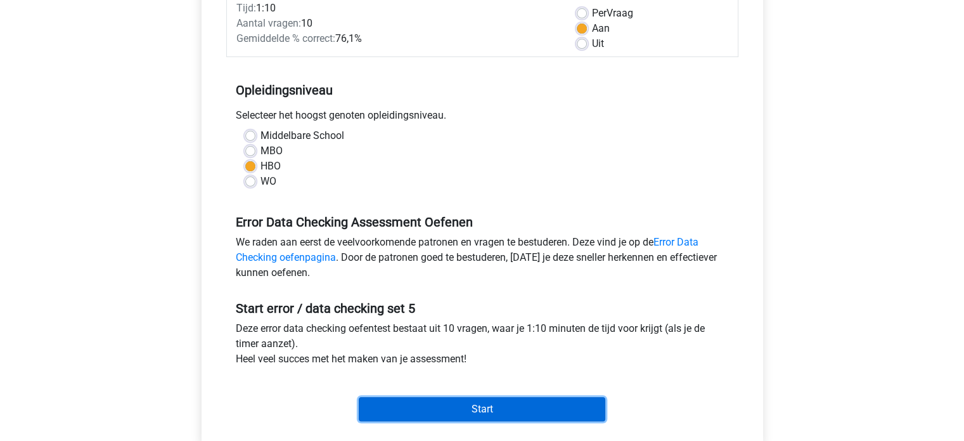
click at [406, 409] on input "Start" at bounding box center [482, 409] width 247 height 24
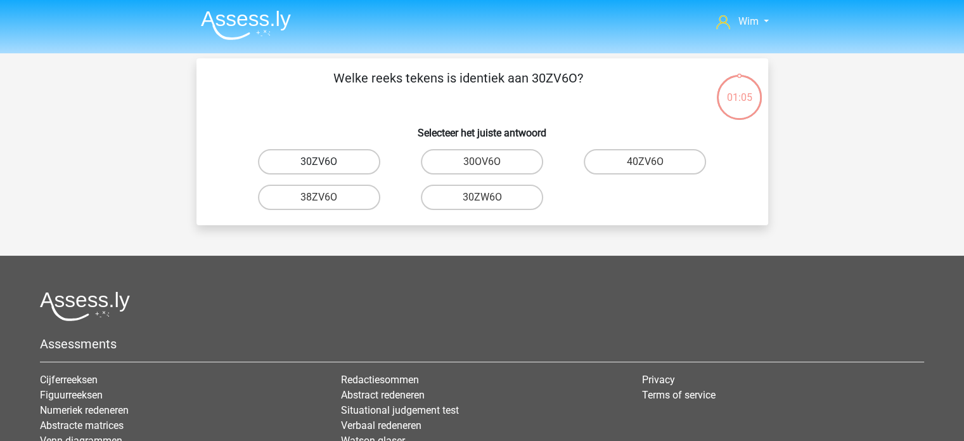
click at [338, 161] on label "30ZV6O" at bounding box center [319, 161] width 122 height 25
click at [327, 162] on input "30ZV6O" at bounding box center [323, 166] width 8 height 8
radio input "true"
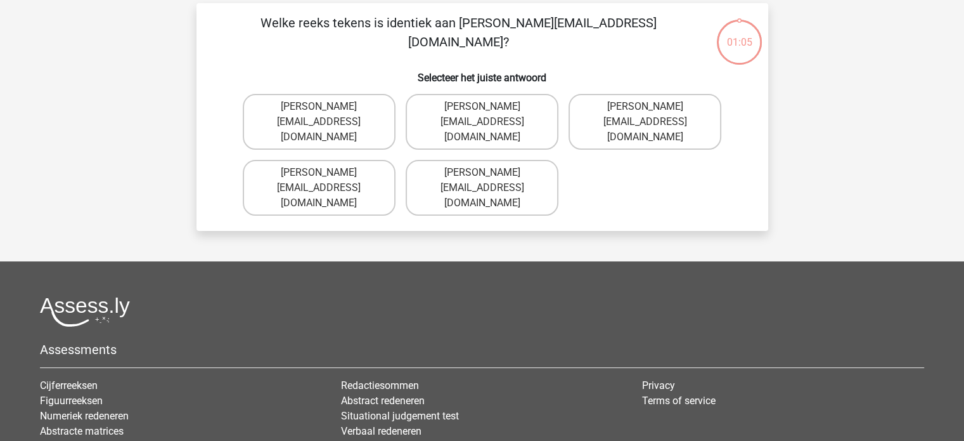
scroll to position [58, 0]
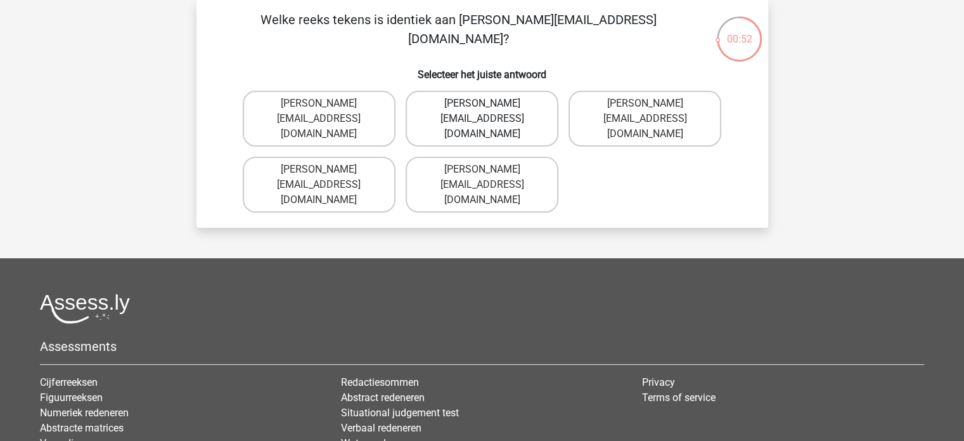
click at [460, 105] on label "[PERSON_NAME][EMAIL_ADDRESS][DOMAIN_NAME]" at bounding box center [482, 119] width 153 height 56
click at [482, 105] on input "[PERSON_NAME][EMAIL_ADDRESS][DOMAIN_NAME]" at bounding box center [486, 107] width 8 height 8
radio input "true"
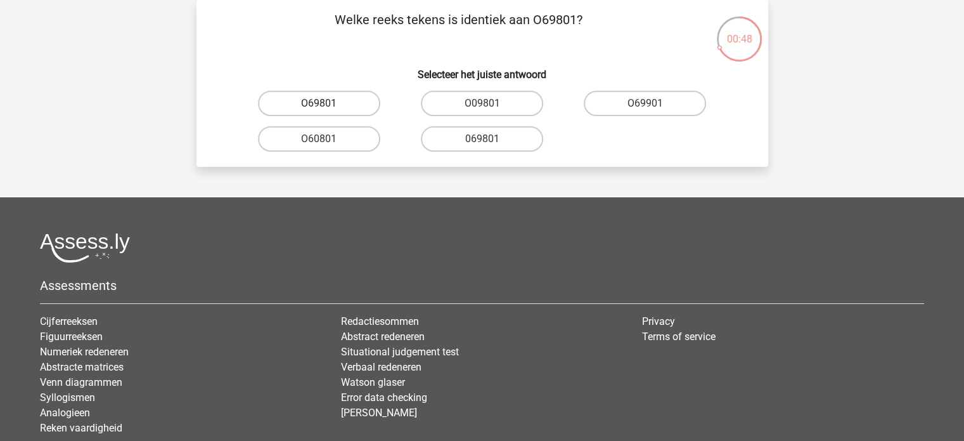
click at [339, 103] on label "O69801" at bounding box center [319, 103] width 122 height 25
click at [327, 103] on input "O69801" at bounding box center [323, 107] width 8 height 8
radio input "true"
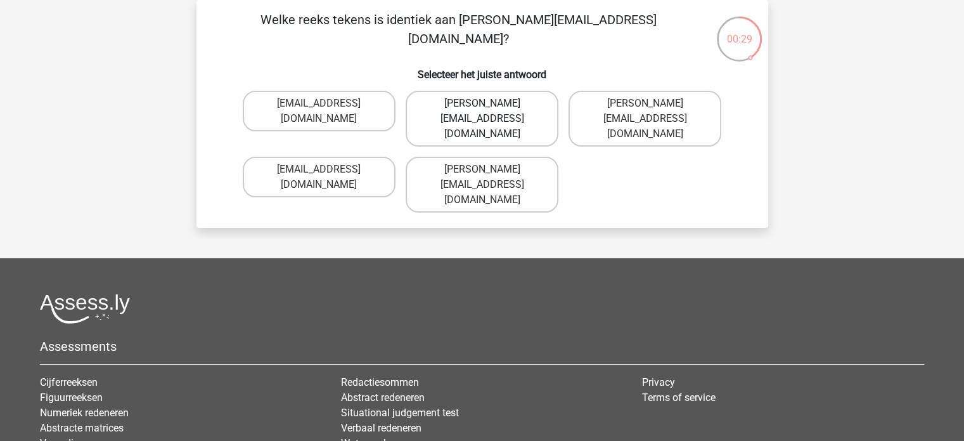
click at [441, 109] on label "George-Churchill@joinmail.com.co" at bounding box center [482, 119] width 153 height 56
click at [482, 109] on input "George-Churchill@joinmail.com.co" at bounding box center [486, 107] width 8 height 8
radio input "true"
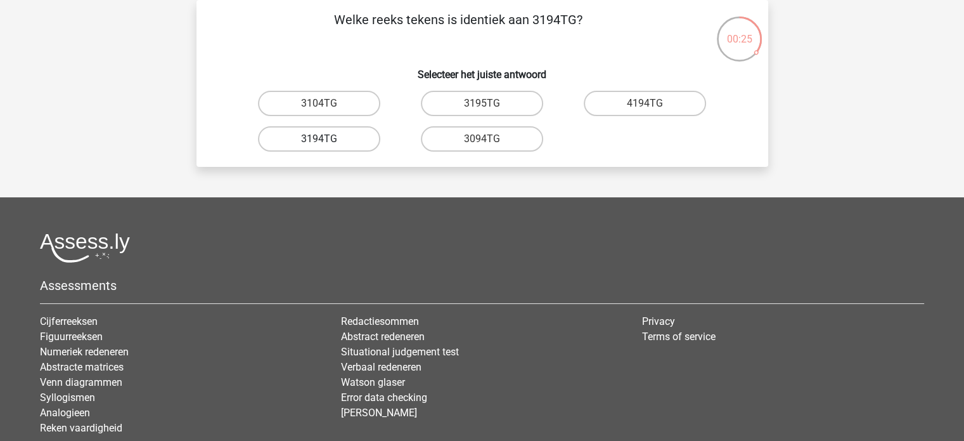
click at [343, 140] on label "3194TG" at bounding box center [319, 138] width 122 height 25
click at [327, 140] on input "3194TG" at bounding box center [323, 143] width 8 height 8
radio input "true"
click at [453, 102] on label "SiO6C0" at bounding box center [482, 103] width 122 height 25
click at [482, 103] on input "SiO6C0" at bounding box center [486, 107] width 8 height 8
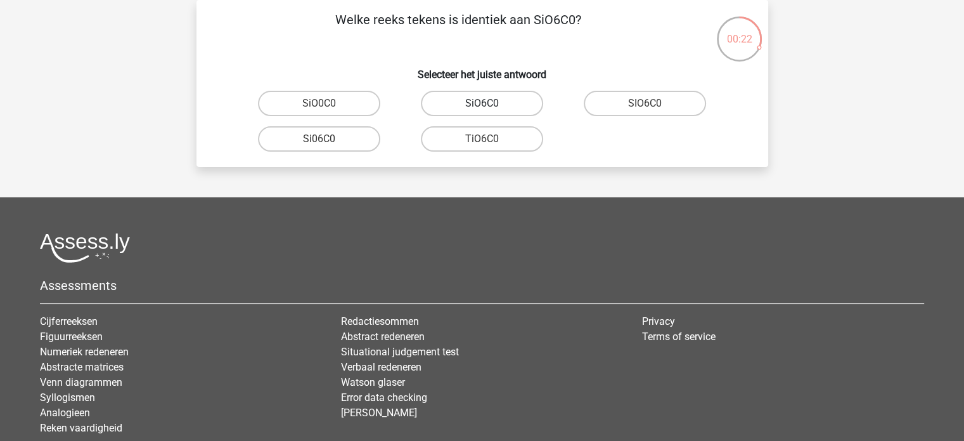
radio input "true"
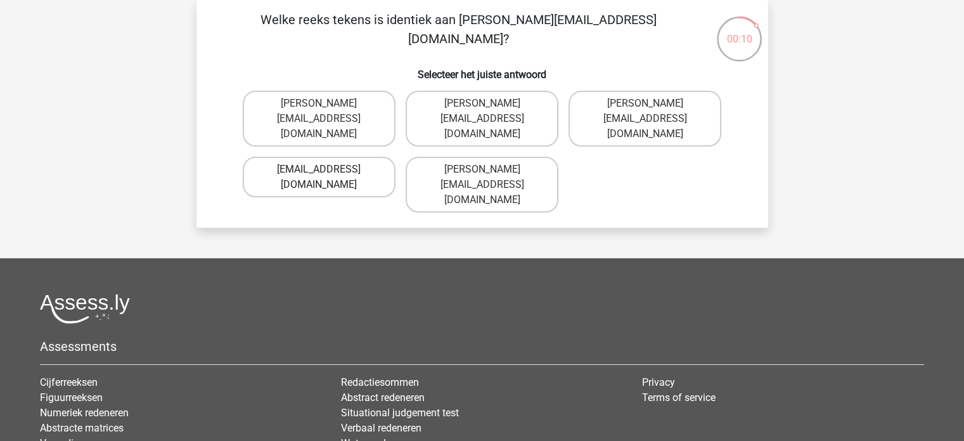
click at [347, 157] on label "Conor.Clarke@hotmails.gr" at bounding box center [319, 177] width 153 height 41
click at [327, 169] on input "Conor.Clarke@hotmails.gr" at bounding box center [323, 173] width 8 height 8
radio input "true"
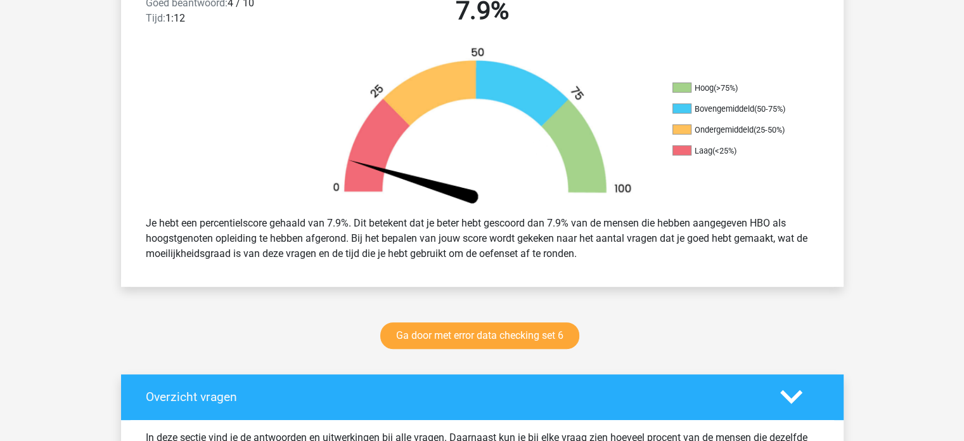
scroll to position [380, 0]
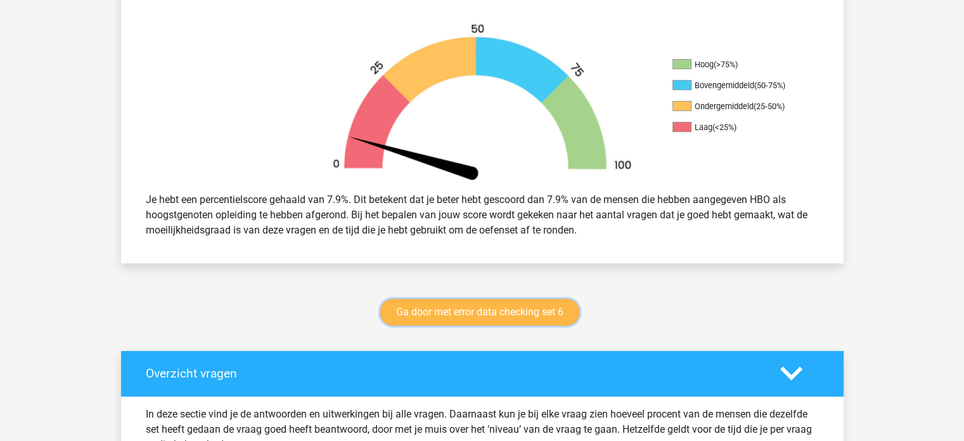
click at [549, 299] on link "Ga door met error data checking set 6" at bounding box center [479, 312] width 199 height 27
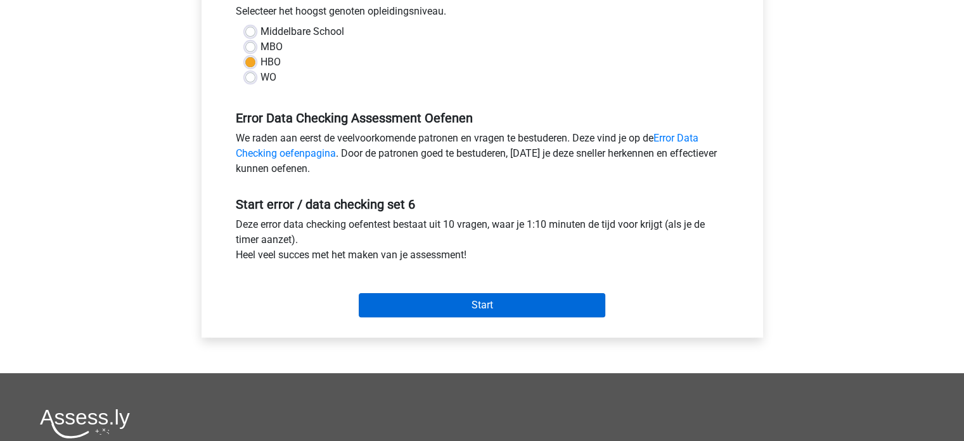
scroll to position [317, 0]
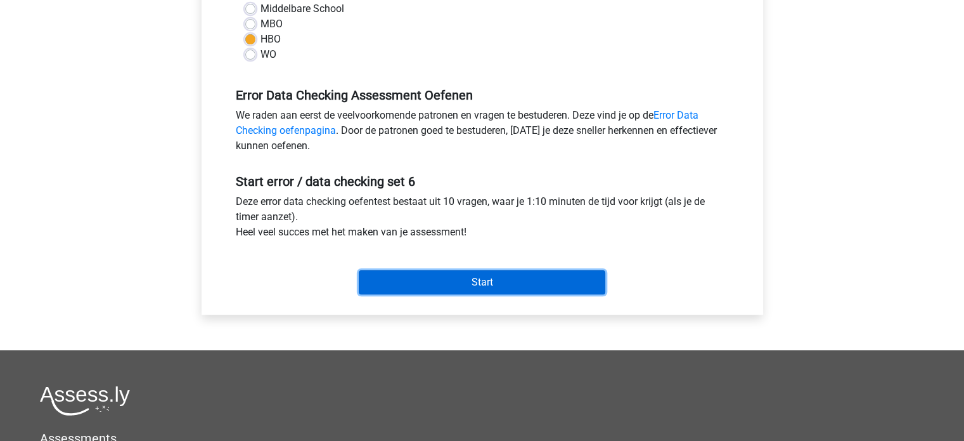
click at [508, 285] on input "Start" at bounding box center [482, 282] width 247 height 24
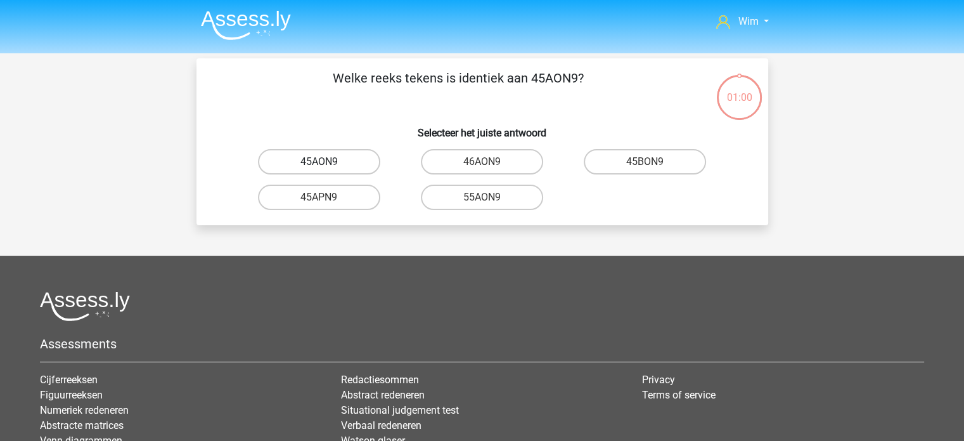
click at [338, 163] on label "45AON9" at bounding box center [319, 161] width 122 height 25
click at [327, 163] on input "45AON9" at bounding box center [323, 166] width 8 height 8
radio input "true"
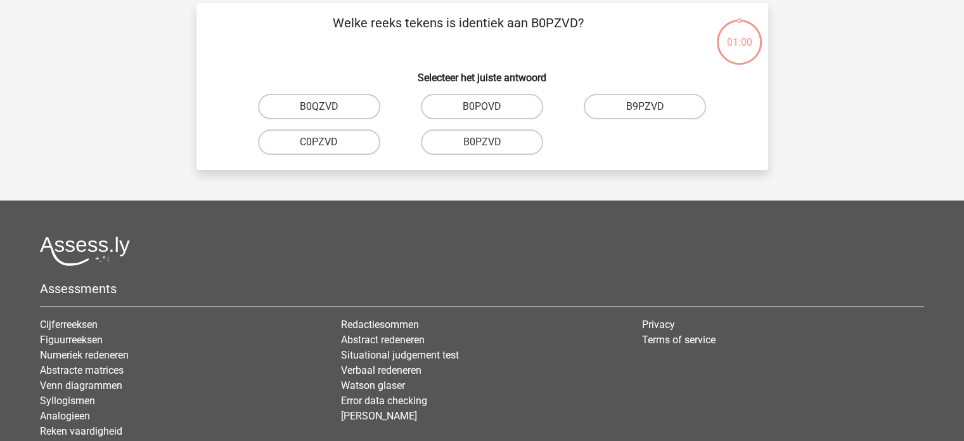
scroll to position [58, 0]
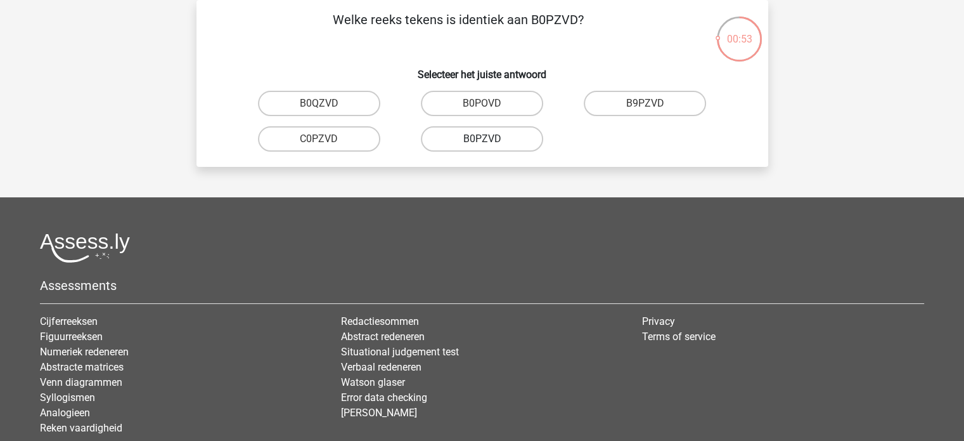
click at [464, 139] on label "B0PZVD" at bounding box center [482, 138] width 122 height 25
click at [482, 139] on input "B0PZVD" at bounding box center [486, 143] width 8 height 8
radio input "true"
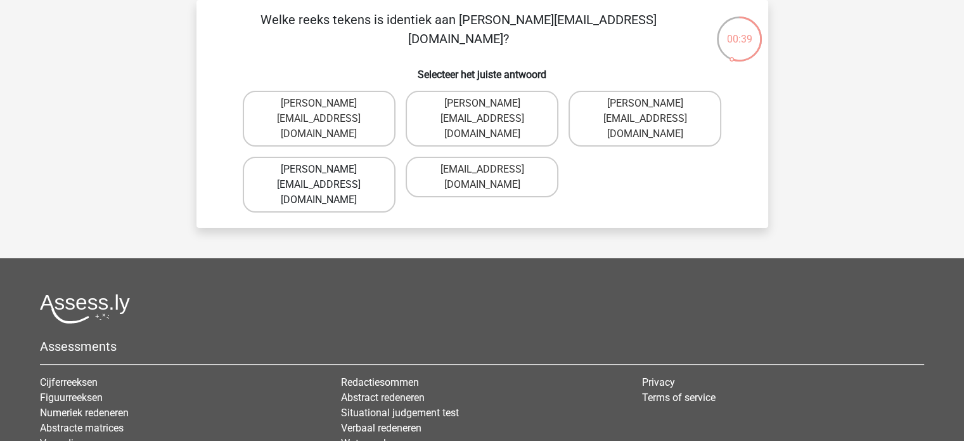
click at [362, 157] on label "[PERSON_NAME][EMAIL_ADDRESS][DOMAIN_NAME]" at bounding box center [319, 185] width 153 height 56
click at [327, 169] on input "[PERSON_NAME][EMAIL_ADDRESS][DOMAIN_NAME]" at bounding box center [323, 173] width 8 height 8
radio input "true"
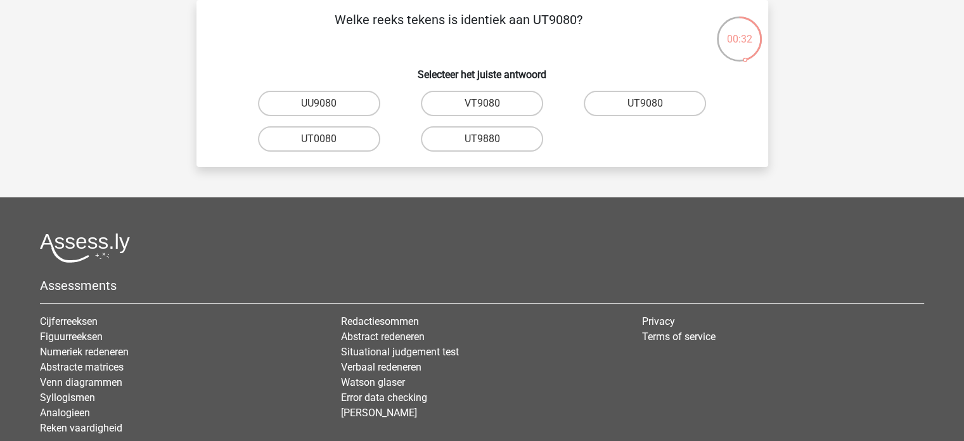
click at [647, 103] on div "UT9080" at bounding box center [645, 103] width 153 height 25
click at [647, 103] on input "UT9080" at bounding box center [649, 107] width 8 height 8
radio input "true"
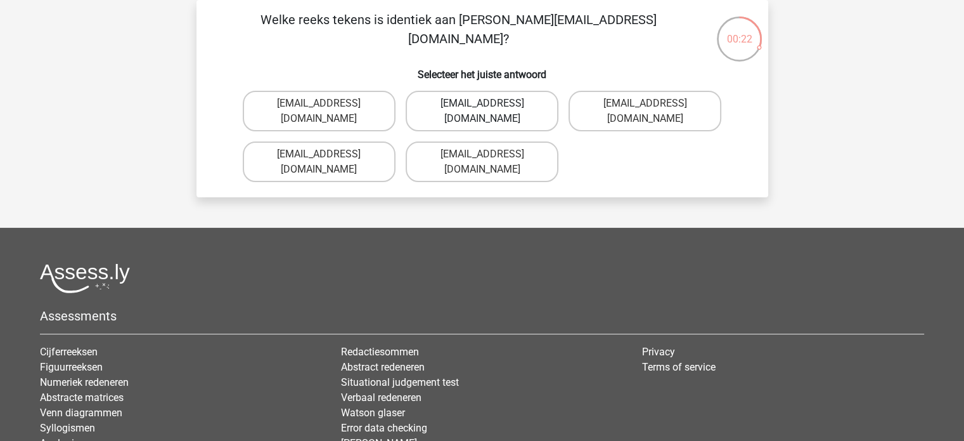
click at [506, 116] on label "Freia-Burns@jointmail.uk.co" at bounding box center [482, 111] width 153 height 41
click at [490, 112] on input "Freia-Burns@jointmail.uk.co" at bounding box center [486, 107] width 8 height 8
radio input "true"
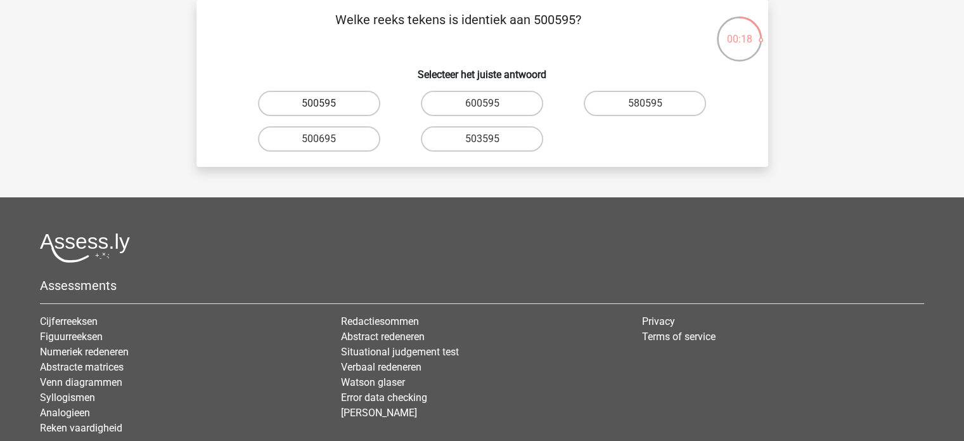
click at [348, 98] on label "500595" at bounding box center [319, 103] width 122 height 25
click at [327, 103] on input "500595" at bounding box center [323, 107] width 8 height 8
radio input "true"
click at [347, 108] on label "P10PB6" at bounding box center [319, 103] width 122 height 25
click at [327, 108] on input "P10PB6" at bounding box center [323, 107] width 8 height 8
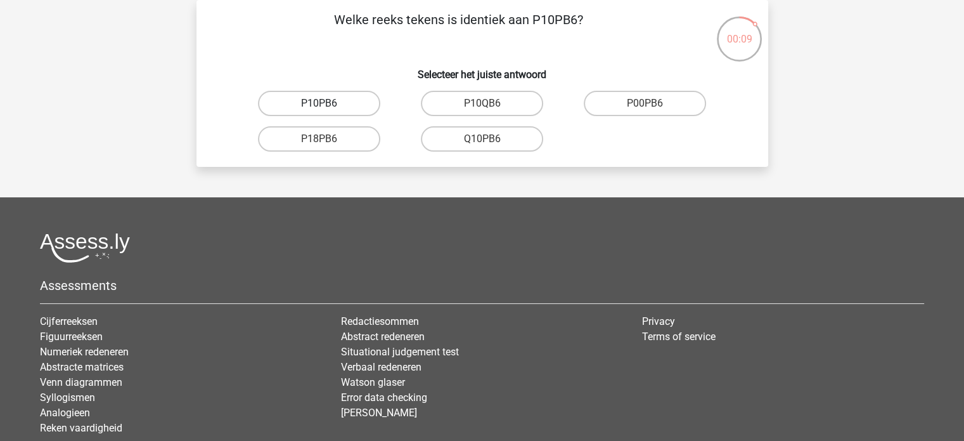
radio input "true"
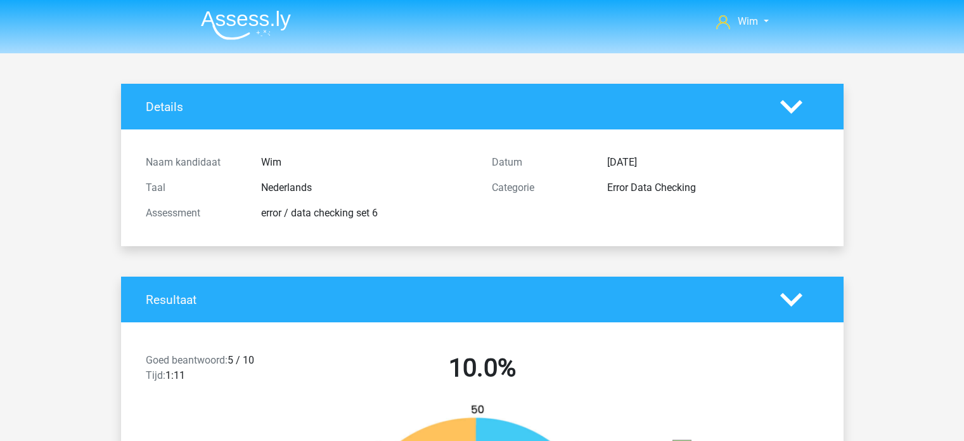
scroll to position [887, 0]
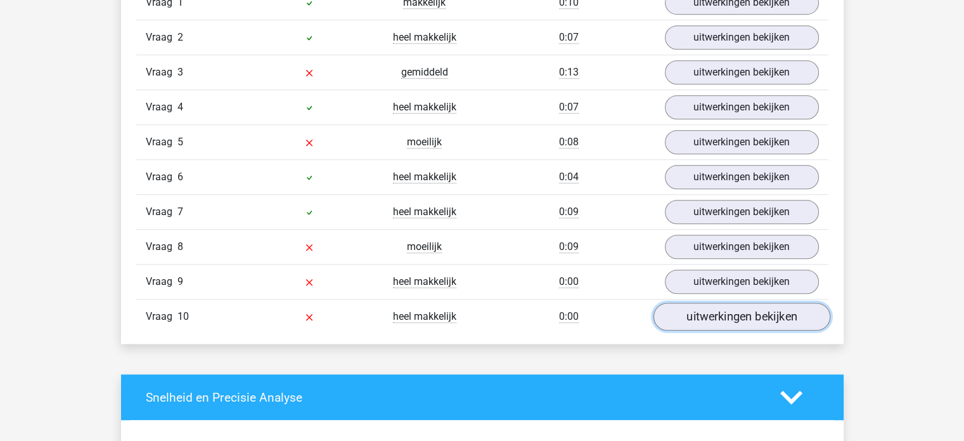
click at [723, 313] on link "uitwerkingen bekijken" at bounding box center [741, 317] width 177 height 28
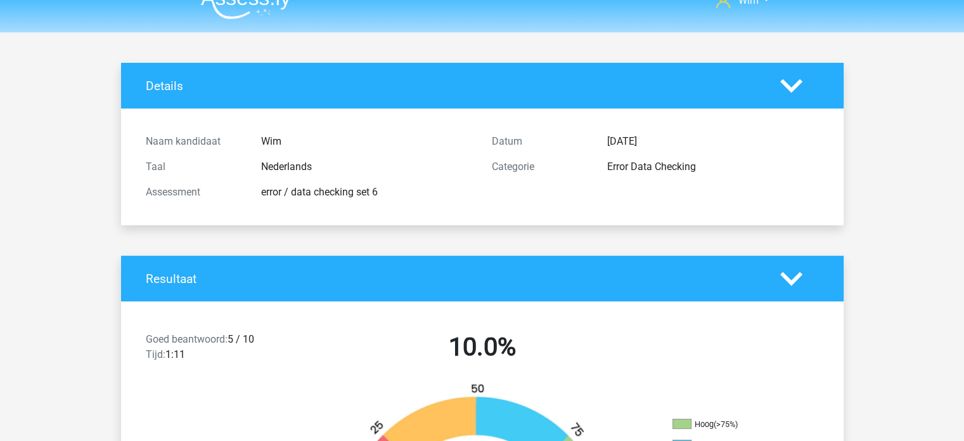
scroll to position [0, 0]
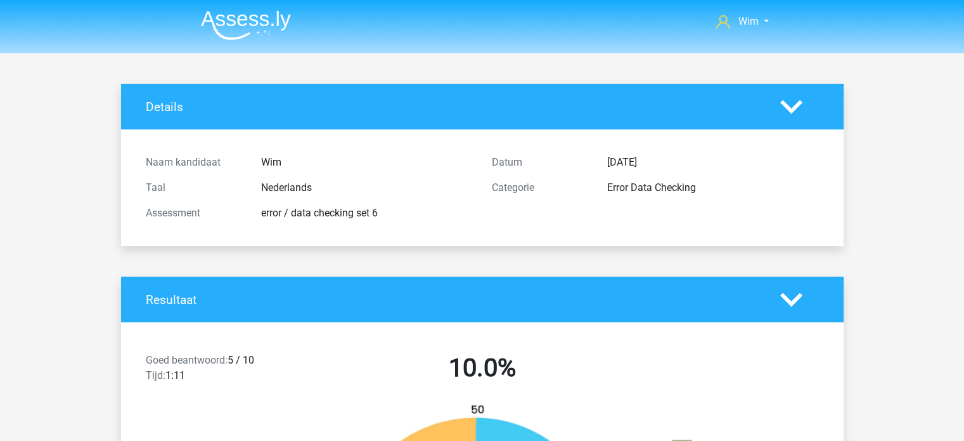
click at [271, 16] on img at bounding box center [246, 25] width 90 height 30
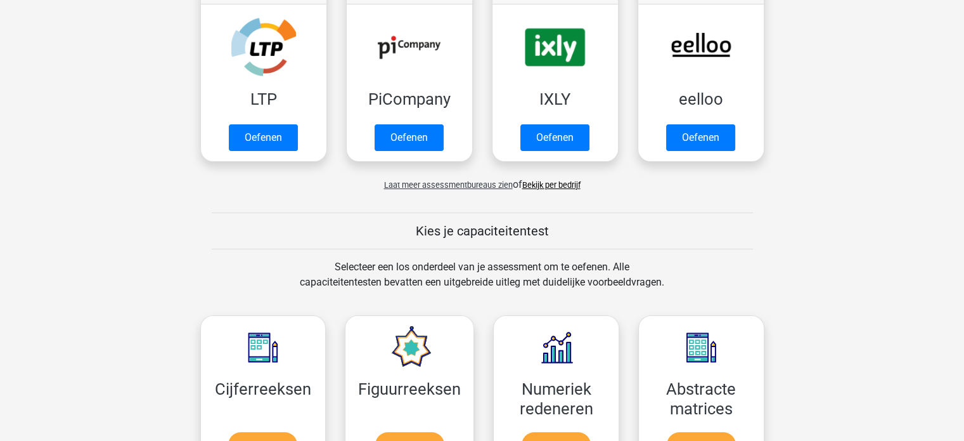
scroll to position [317, 0]
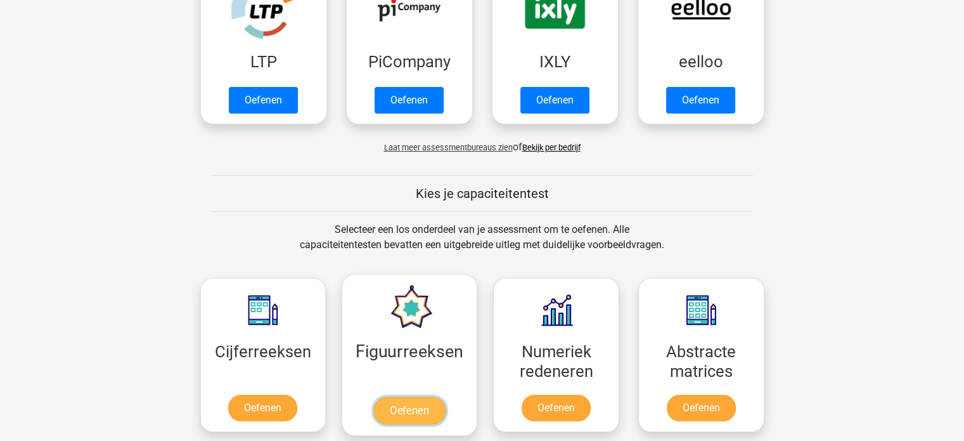
click at [405, 396] on link "Oefenen" at bounding box center [409, 410] width 72 height 28
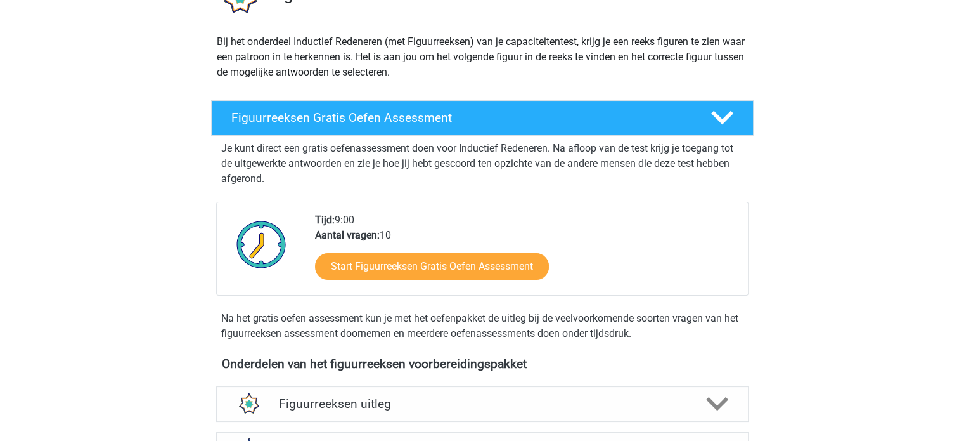
scroll to position [190, 0]
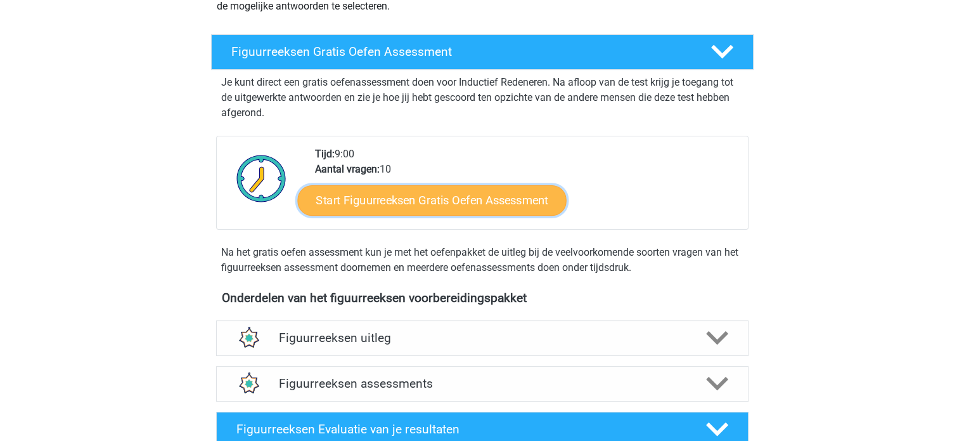
click at [498, 205] on link "Start Figuurreeksen Gratis Oefen Assessment" at bounding box center [431, 199] width 269 height 30
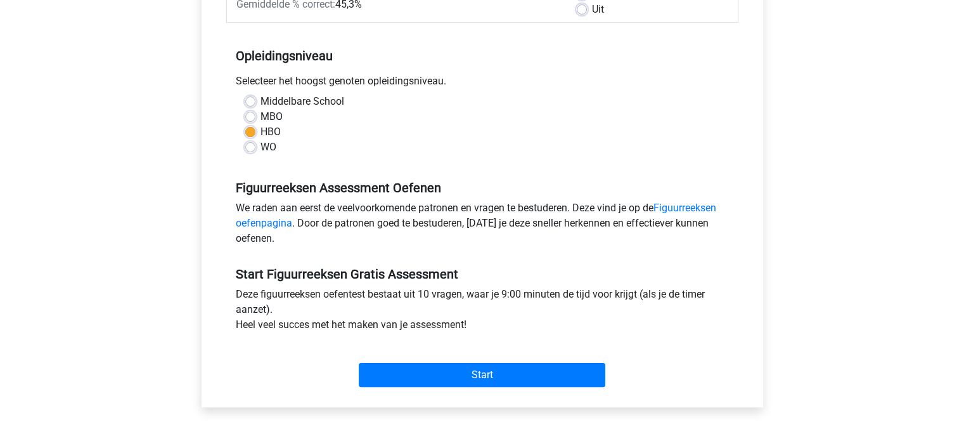
scroll to position [254, 0]
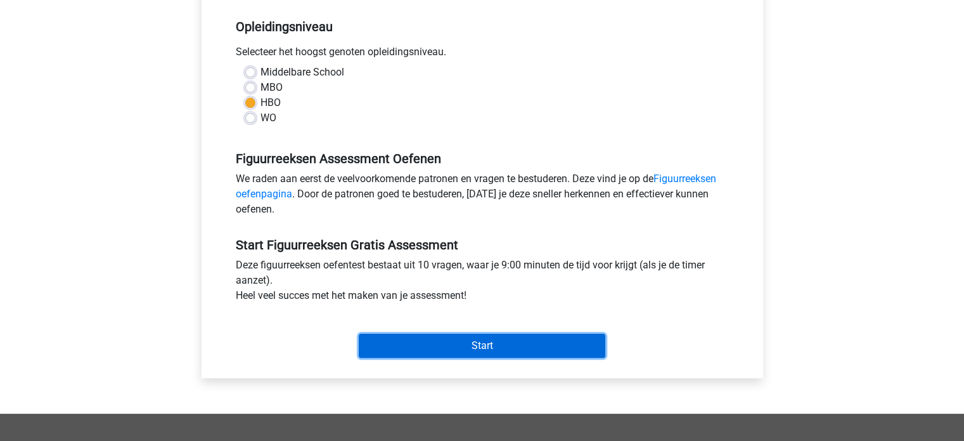
click at [497, 342] on input "Start" at bounding box center [482, 345] width 247 height 24
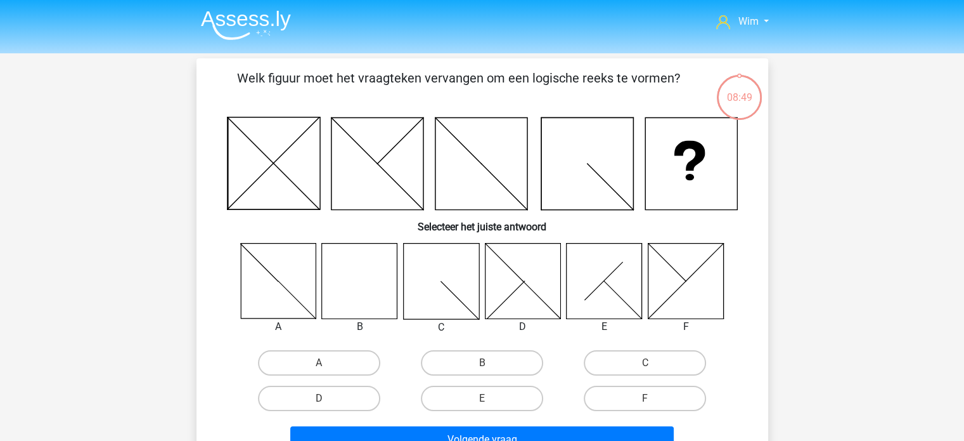
click at [378, 272] on icon at bounding box center [359, 280] width 75 height 75
click at [454, 359] on label "B" at bounding box center [482, 362] width 122 height 25
click at [482, 363] on input "B" at bounding box center [486, 367] width 8 height 8
radio input "true"
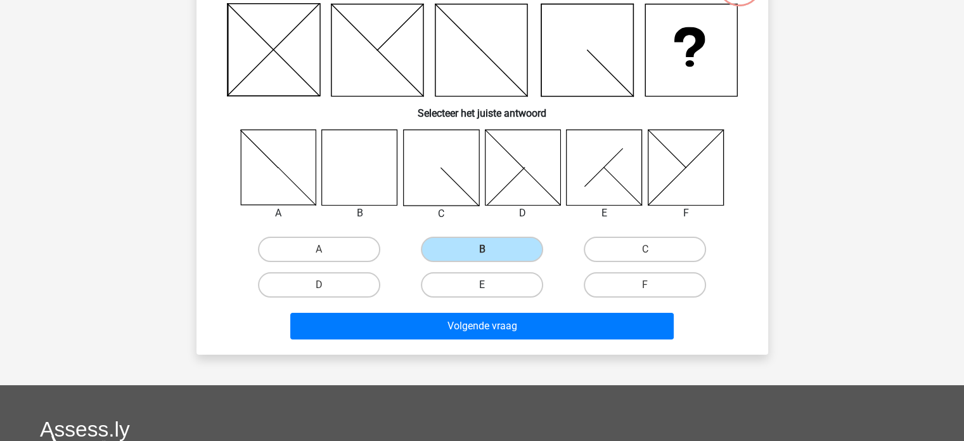
scroll to position [127, 0]
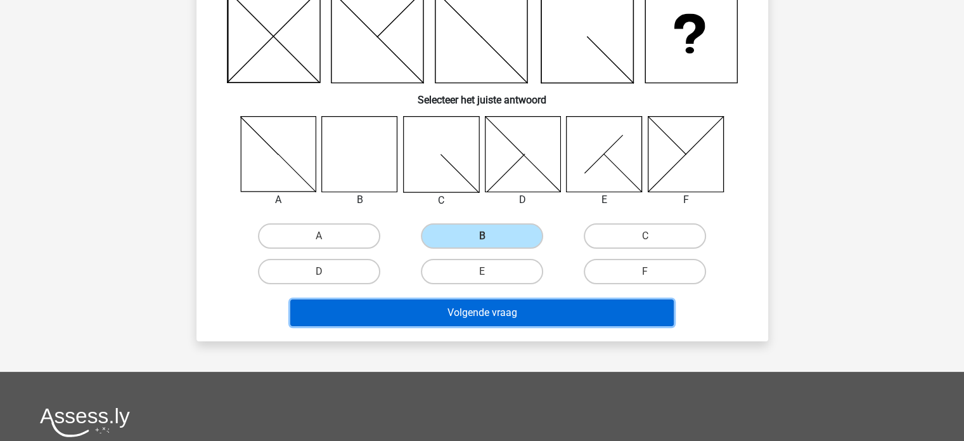
click at [475, 307] on button "Volgende vraag" at bounding box center [482, 312] width 384 height 27
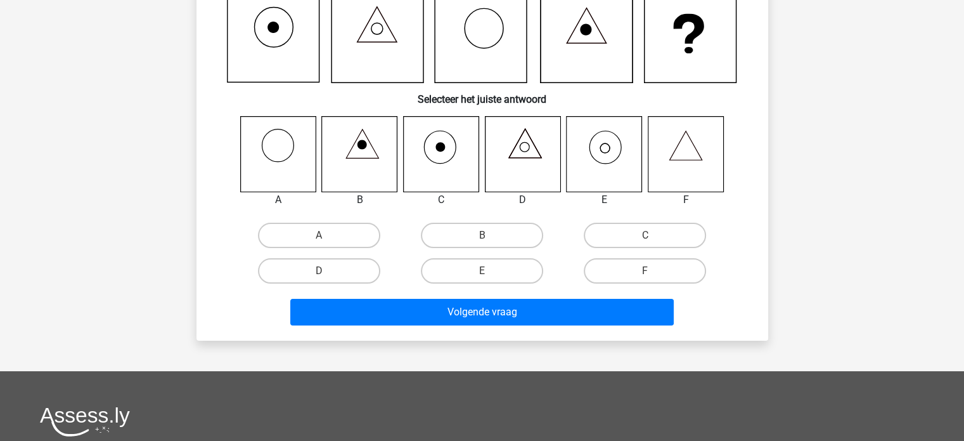
scroll to position [58, 0]
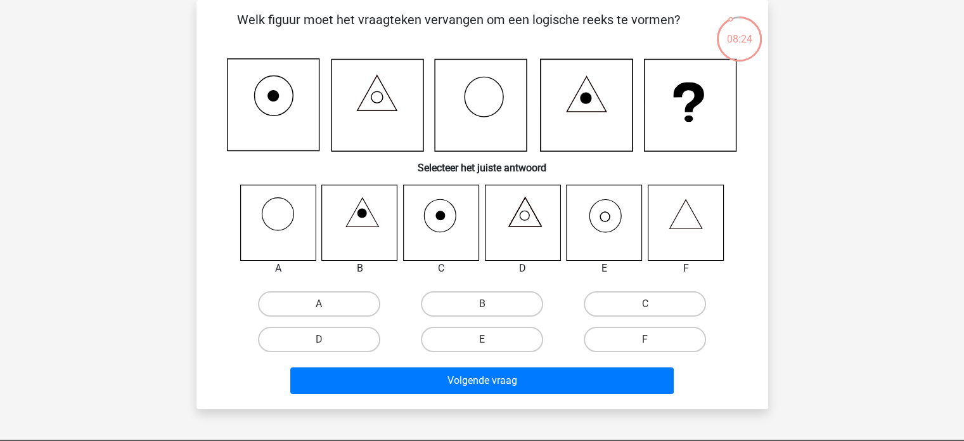
click at [624, 230] on icon at bounding box center [604, 221] width 75 height 75
click at [498, 334] on label "E" at bounding box center [482, 338] width 122 height 25
click at [490, 339] on input "E" at bounding box center [486, 343] width 8 height 8
radio input "true"
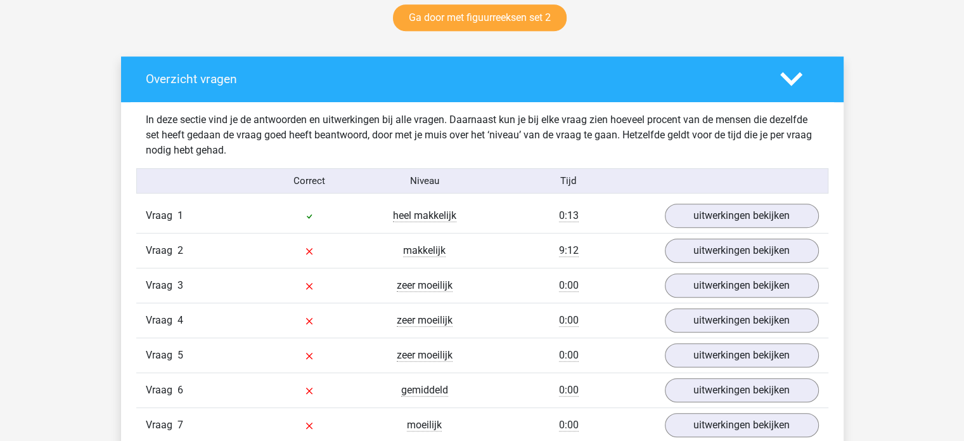
scroll to position [697, 0]
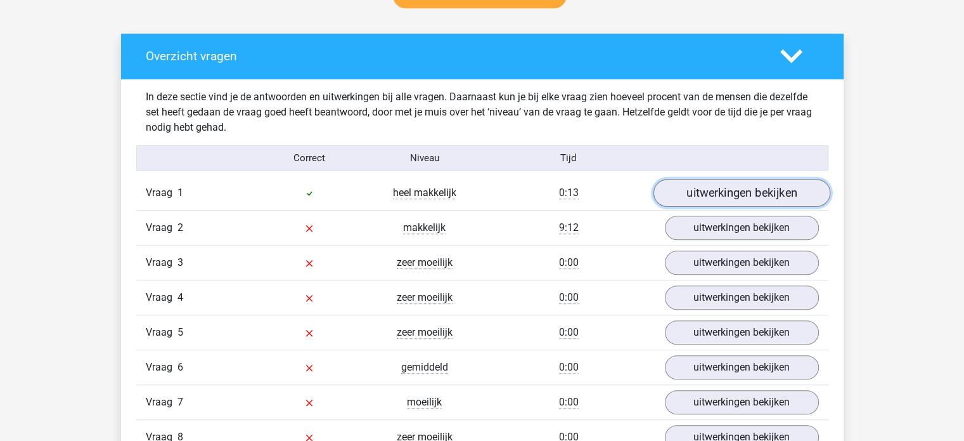
click at [716, 190] on link "uitwerkingen bekijken" at bounding box center [741, 193] width 177 height 28
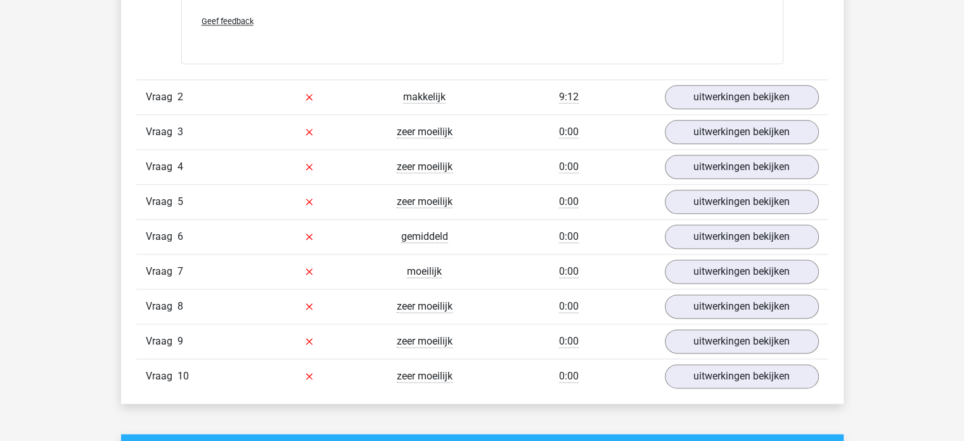
scroll to position [1521, 0]
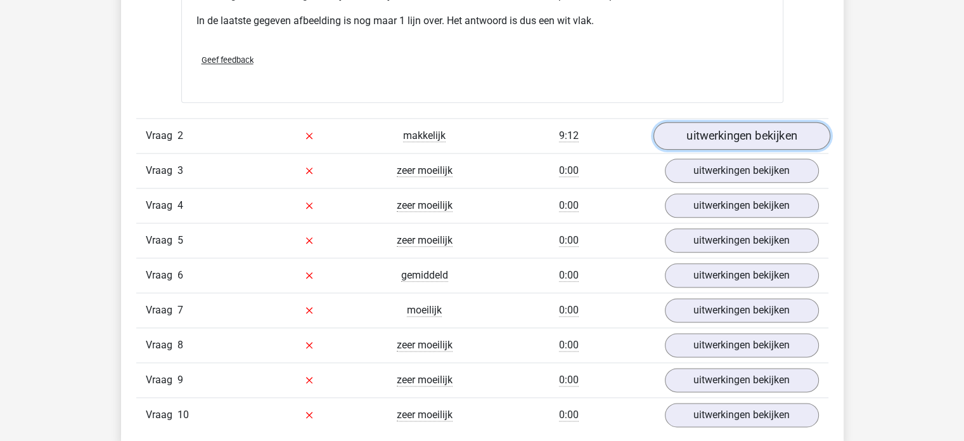
click at [711, 136] on link "uitwerkingen bekijken" at bounding box center [741, 136] width 177 height 28
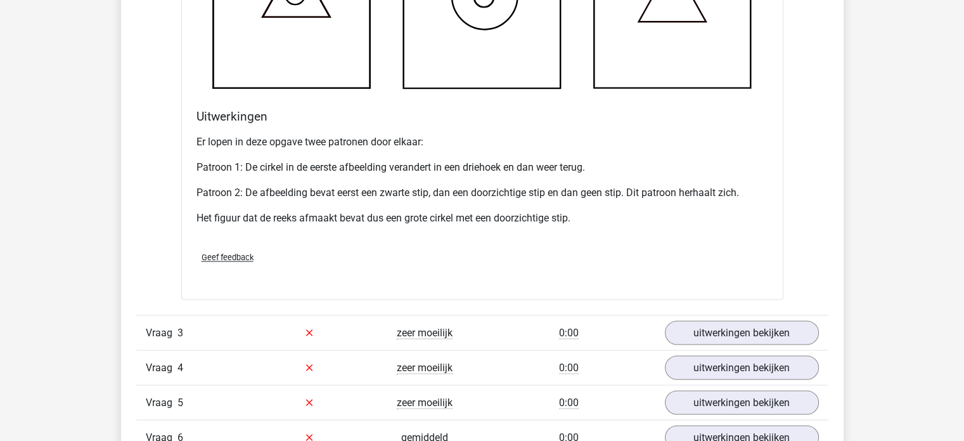
scroll to position [2282, 0]
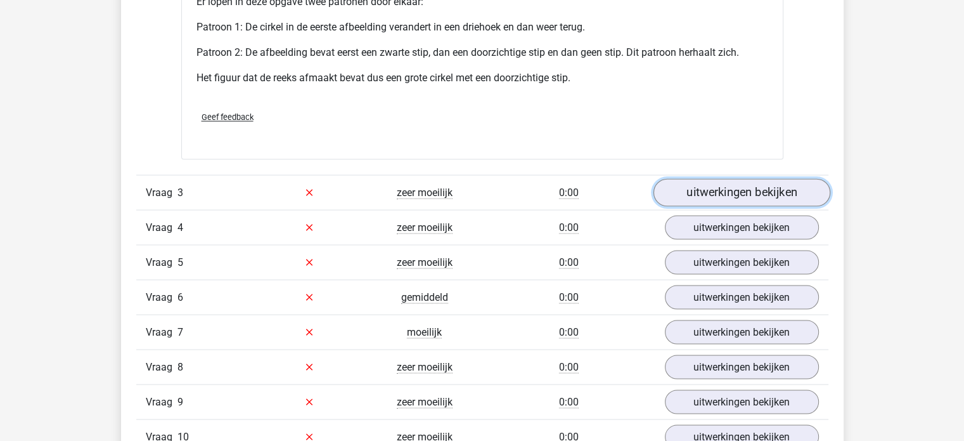
click at [680, 198] on link "uitwerkingen bekijken" at bounding box center [741, 192] width 177 height 28
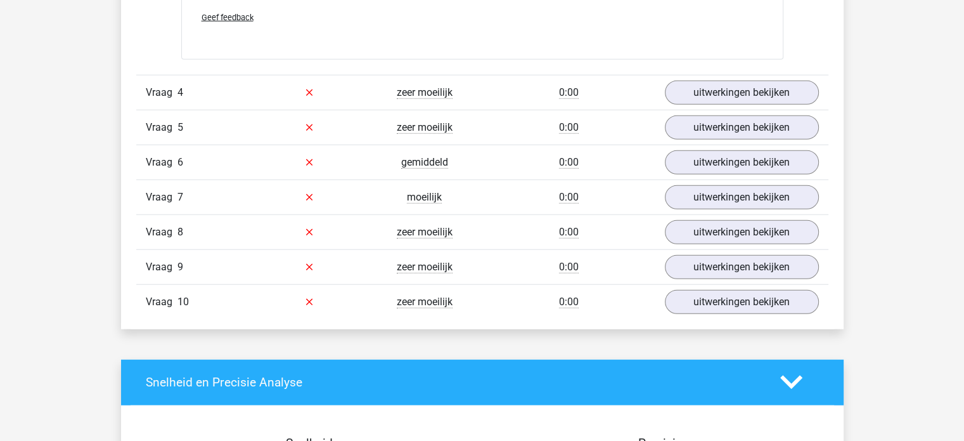
scroll to position [3360, 0]
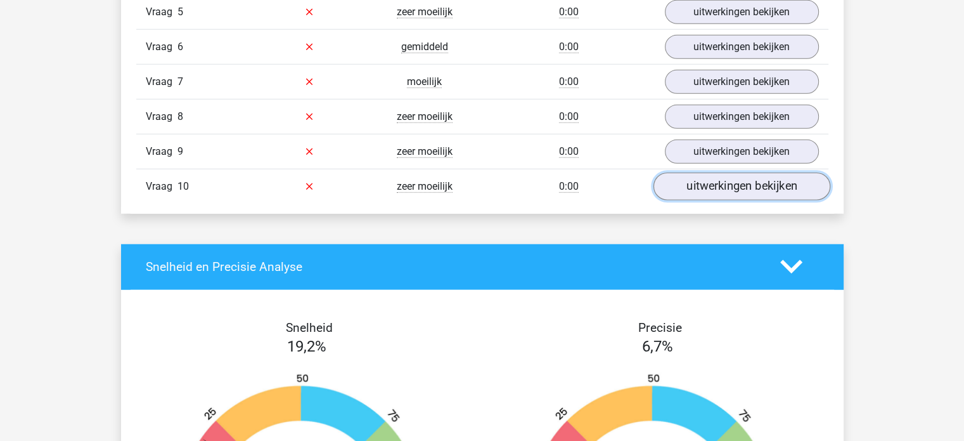
click at [721, 184] on link "uitwerkingen bekijken" at bounding box center [741, 186] width 177 height 28
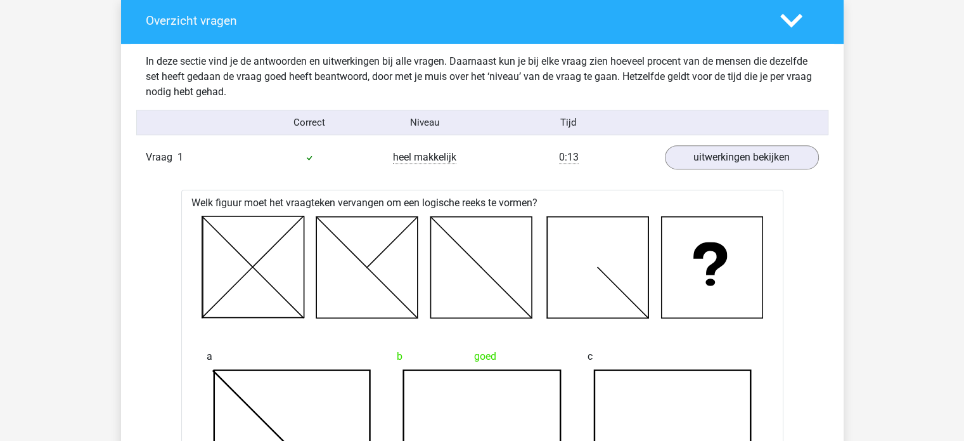
scroll to position [0, 0]
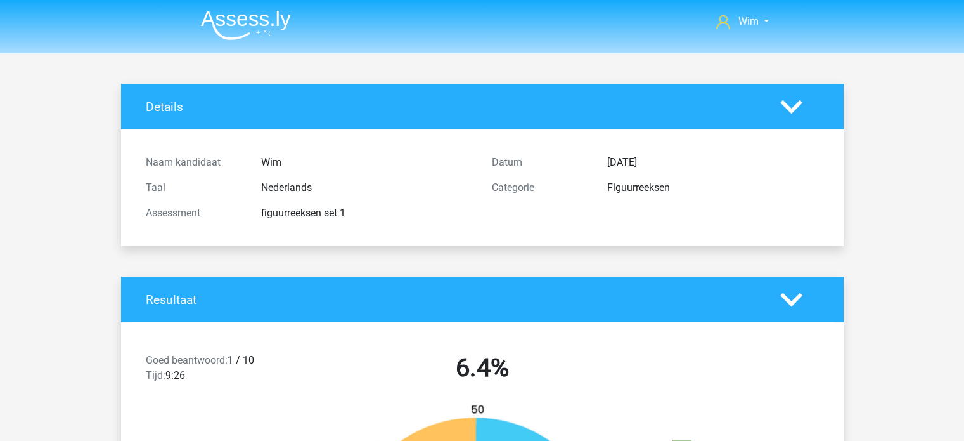
click at [226, 20] on img at bounding box center [246, 25] width 90 height 30
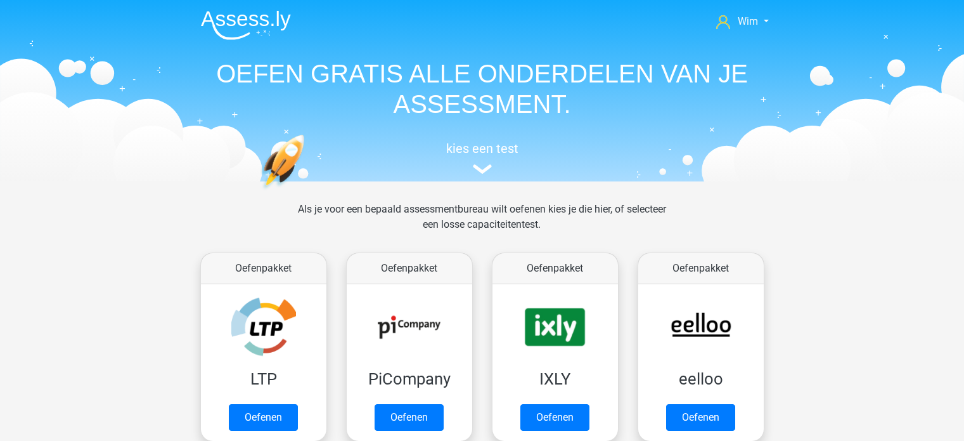
scroll to position [824, 0]
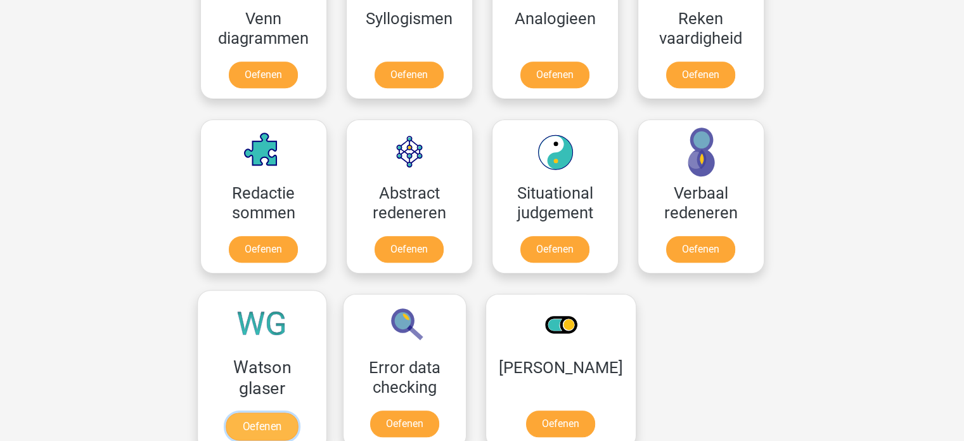
click at [244, 412] on link "Oefenen" at bounding box center [262, 426] width 72 height 28
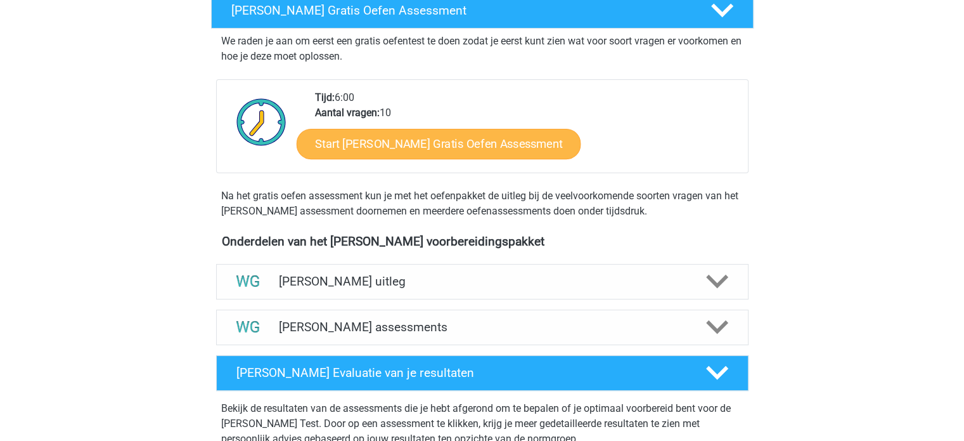
scroll to position [254, 0]
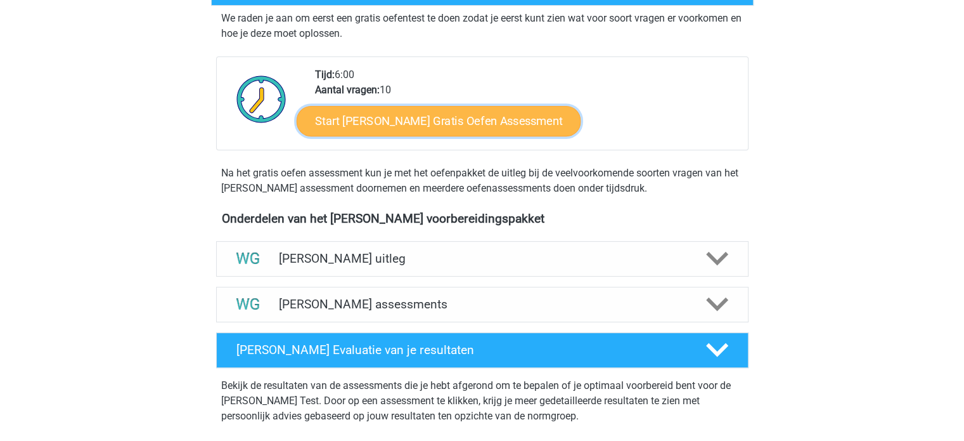
click at [412, 120] on link "Start [PERSON_NAME] Gratis Oefen Assessment" at bounding box center [439, 121] width 285 height 30
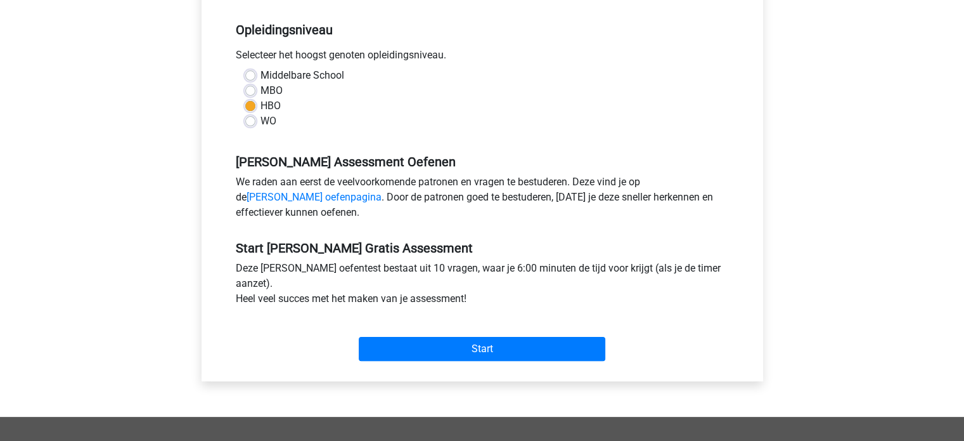
scroll to position [254, 0]
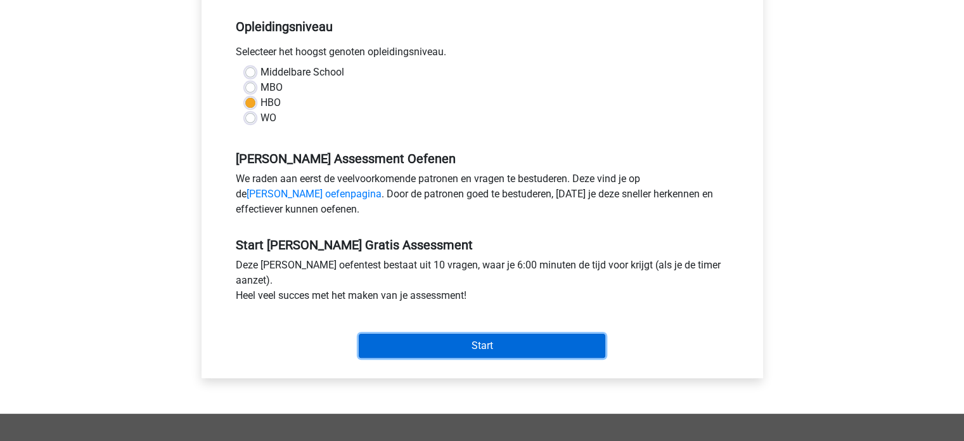
click at [435, 345] on input "Start" at bounding box center [482, 345] width 247 height 24
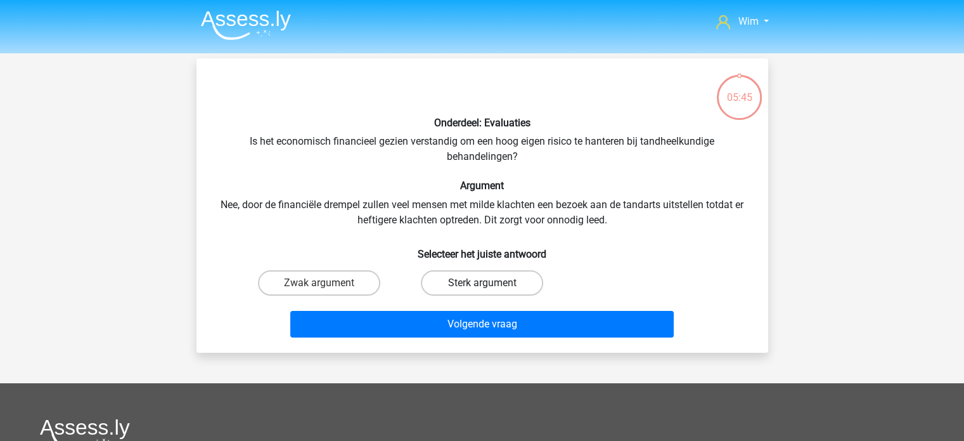
click at [436, 283] on label "Sterk argument" at bounding box center [482, 282] width 122 height 25
click at [482, 283] on input "Sterk argument" at bounding box center [486, 287] width 8 height 8
radio input "true"
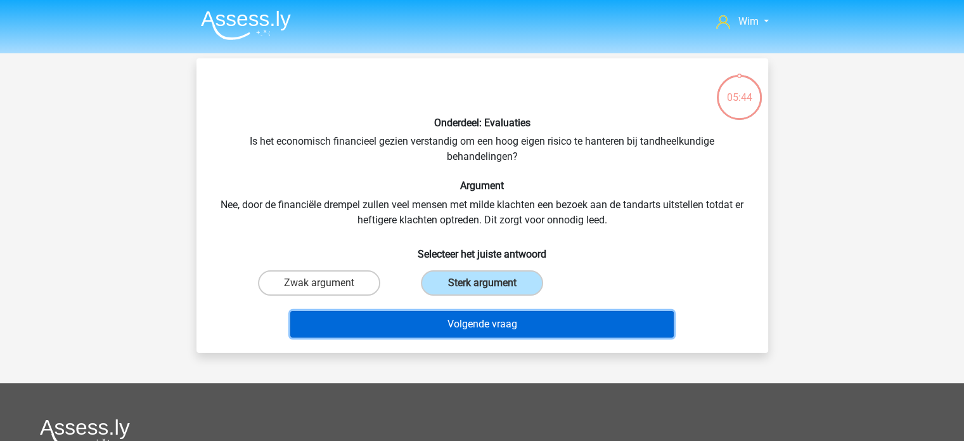
click at [451, 323] on button "Volgende vraag" at bounding box center [482, 324] width 384 height 27
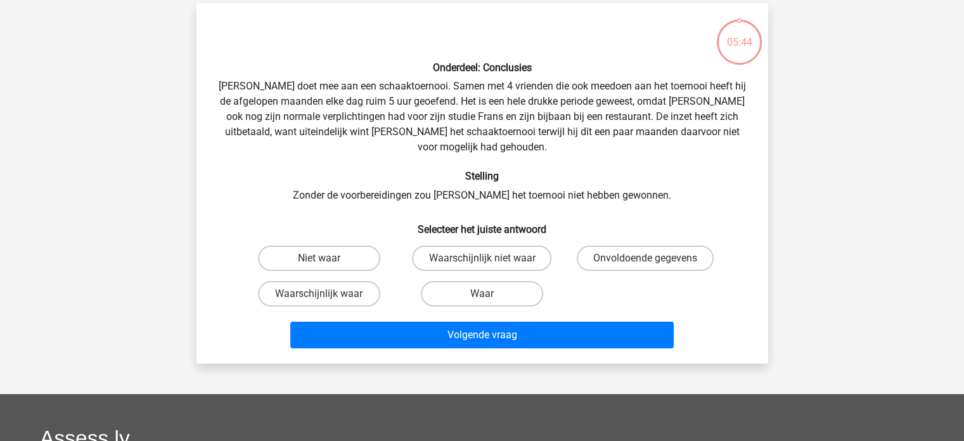
scroll to position [58, 0]
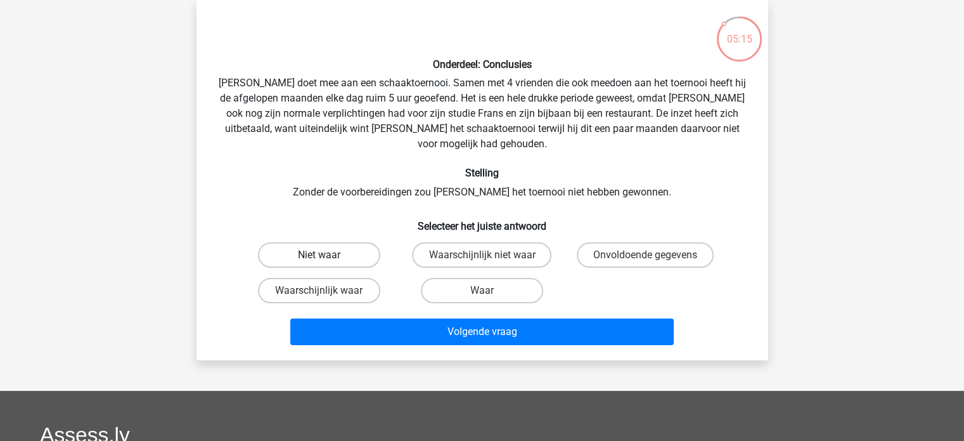
click at [360, 242] on label "Niet waar" at bounding box center [319, 254] width 122 height 25
click at [327, 255] on input "Niet waar" at bounding box center [323, 259] width 8 height 8
radio input "true"
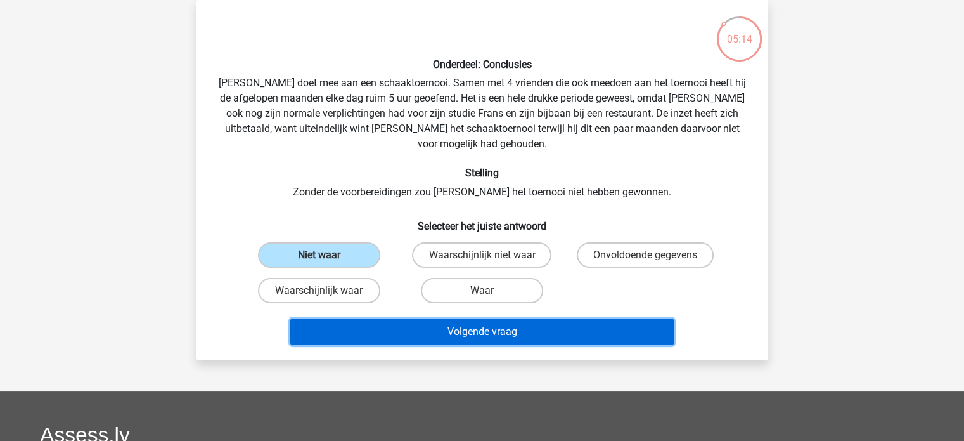
click at [426, 321] on button "Volgende vraag" at bounding box center [482, 331] width 384 height 27
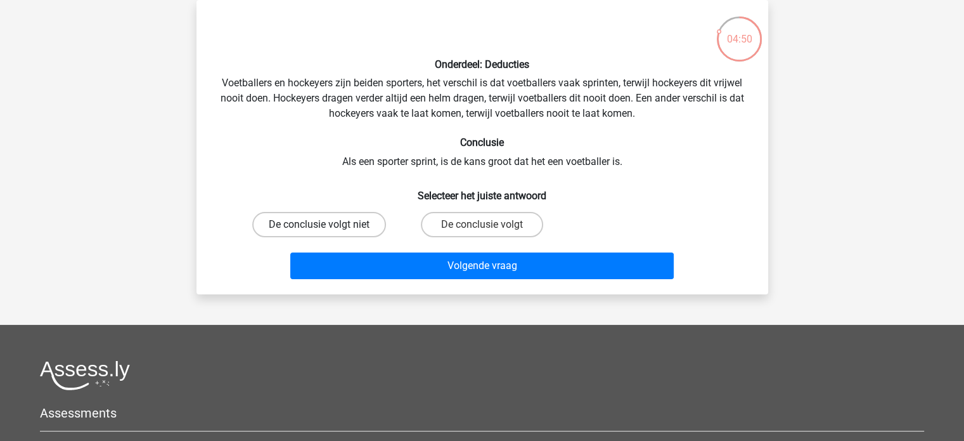
click at [366, 224] on label "De conclusie volgt niet" at bounding box center [319, 224] width 134 height 25
click at [327, 224] on input "De conclusie volgt niet" at bounding box center [323, 228] width 8 height 8
radio input "true"
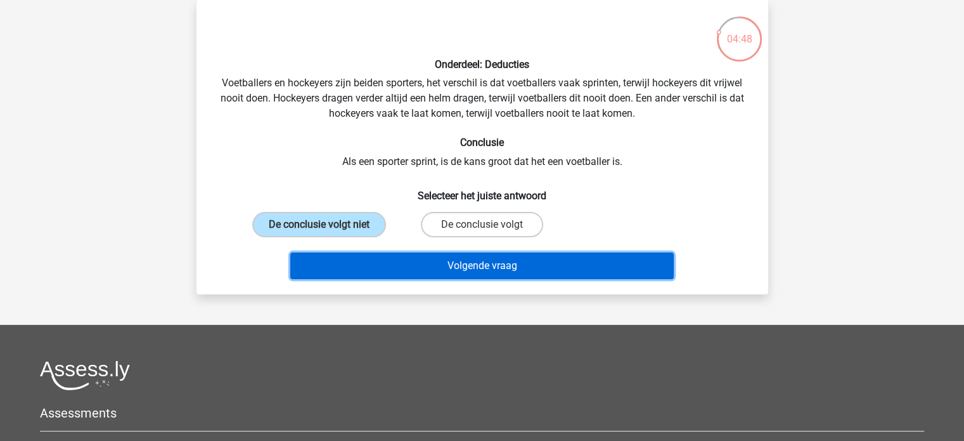
click at [481, 264] on button "Volgende vraag" at bounding box center [482, 265] width 384 height 27
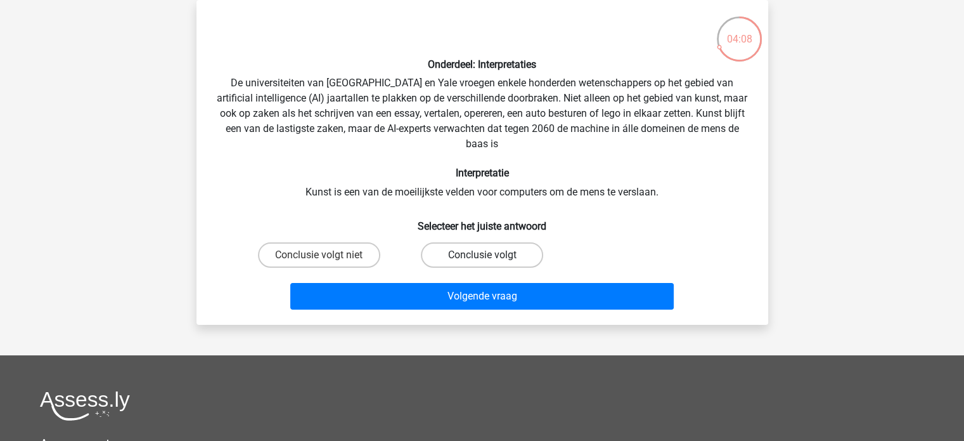
click at [461, 257] on label "Conclusie volgt" at bounding box center [482, 254] width 122 height 25
click at [482, 257] on input "Conclusie volgt" at bounding box center [486, 259] width 8 height 8
radio input "true"
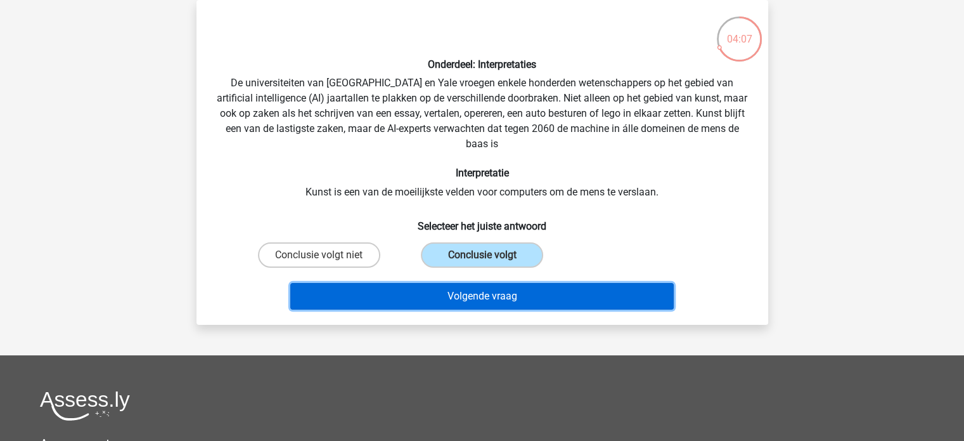
click at [479, 295] on button "Volgende vraag" at bounding box center [482, 296] width 384 height 27
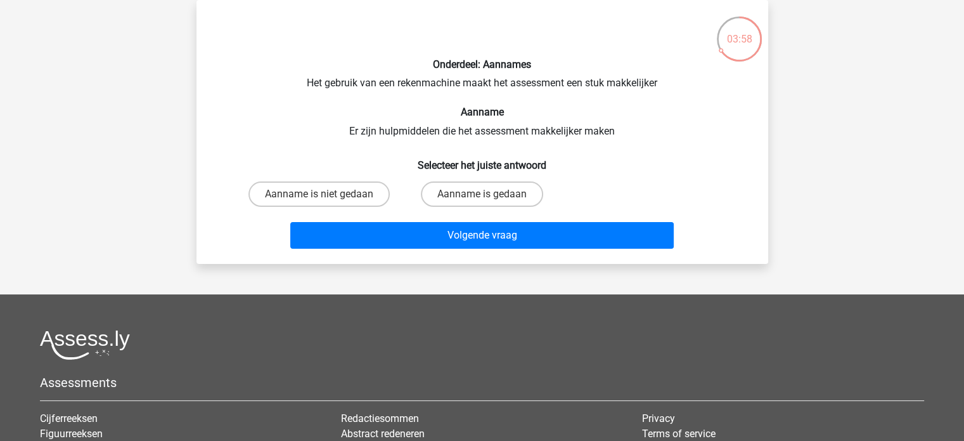
click at [484, 195] on input "Aanname is gedaan" at bounding box center [486, 198] width 8 height 8
radio input "true"
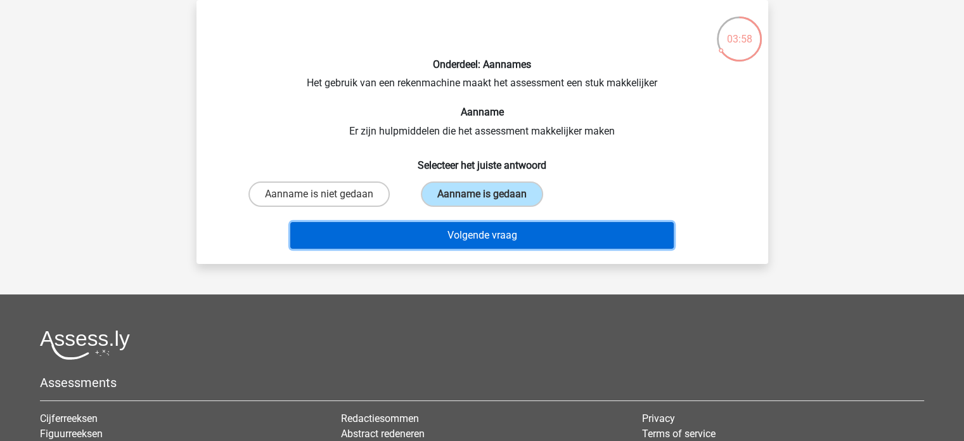
click at [496, 233] on button "Volgende vraag" at bounding box center [482, 235] width 384 height 27
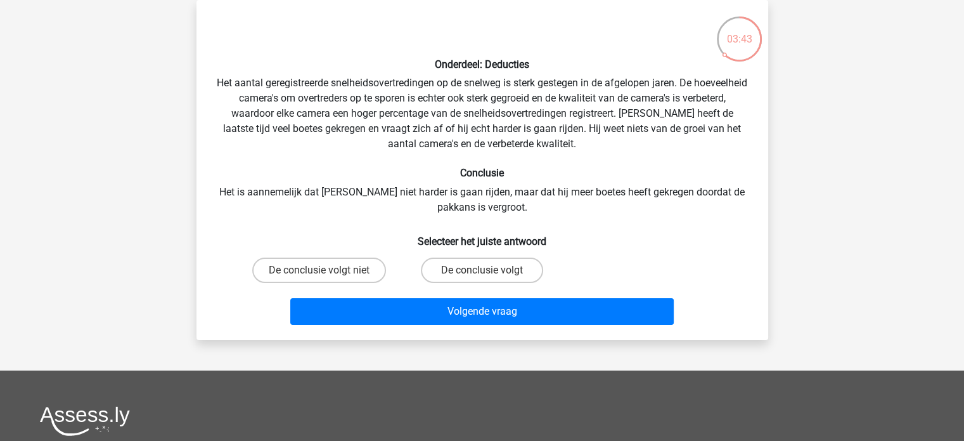
click at [482, 270] on input "De conclusie volgt" at bounding box center [486, 274] width 8 height 8
radio input "true"
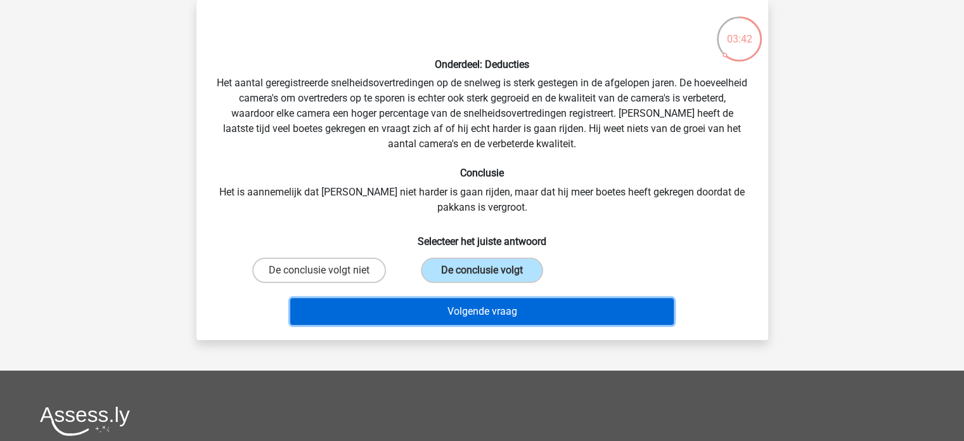
click at [487, 308] on button "Volgende vraag" at bounding box center [482, 311] width 384 height 27
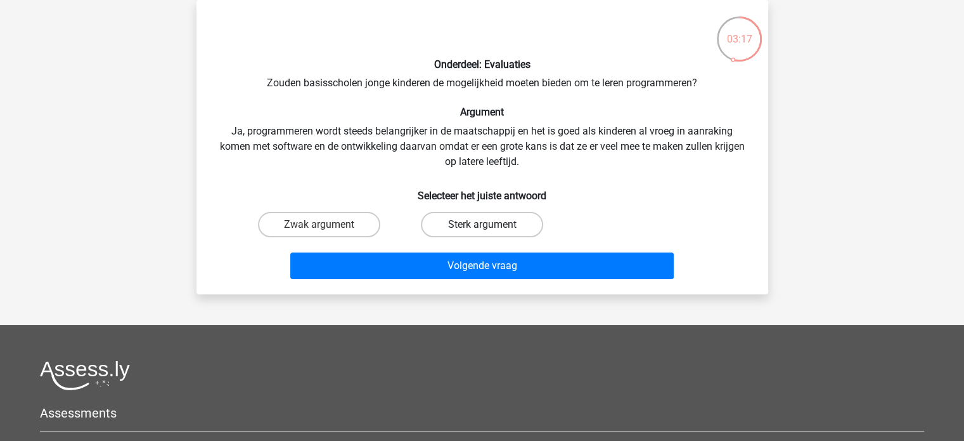
click at [511, 218] on label "Sterk argument" at bounding box center [482, 224] width 122 height 25
click at [490, 224] on input "Sterk argument" at bounding box center [486, 228] width 8 height 8
radio input "true"
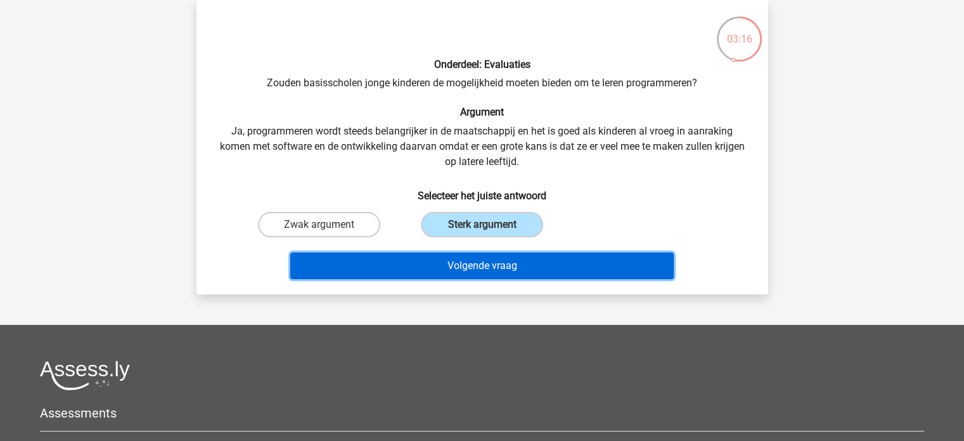
click at [512, 255] on button "Volgende vraag" at bounding box center [482, 265] width 384 height 27
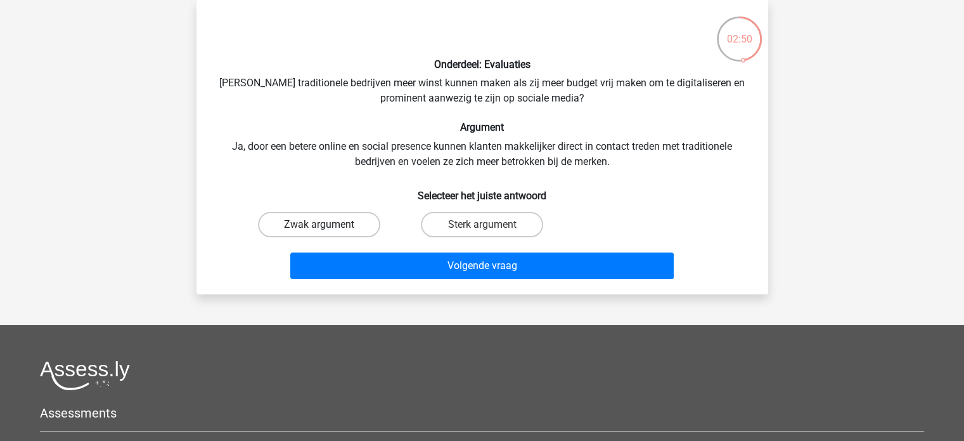
click at [342, 226] on label "Zwak argument" at bounding box center [319, 224] width 122 height 25
click at [327, 226] on input "Zwak argument" at bounding box center [323, 228] width 8 height 8
radio input "true"
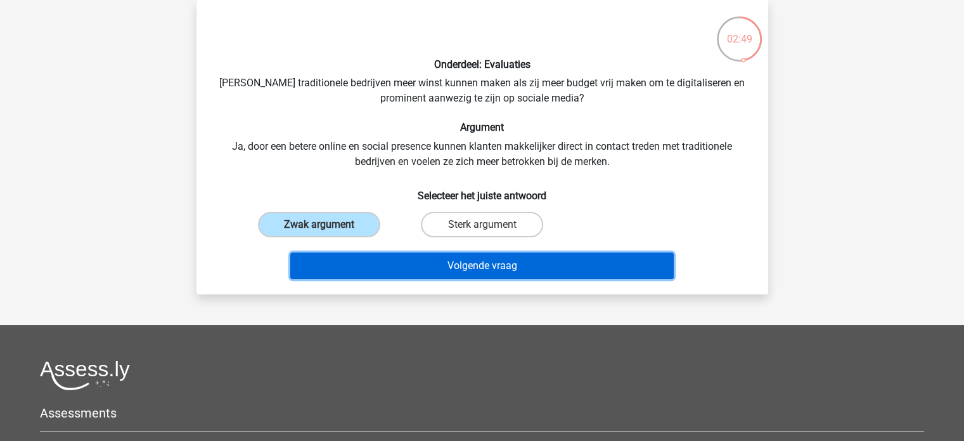
click at [370, 269] on button "Volgende vraag" at bounding box center [482, 265] width 384 height 27
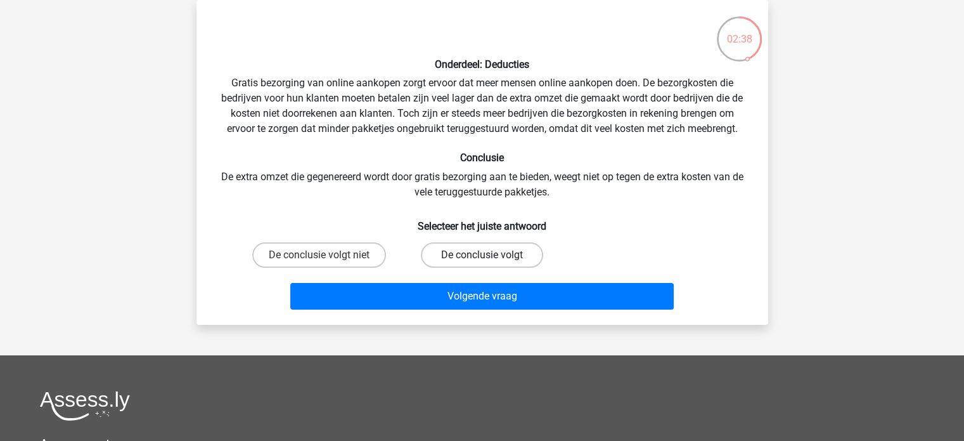
click at [474, 254] on label "De conclusie volgt" at bounding box center [482, 254] width 122 height 25
click at [482, 255] on input "De conclusie volgt" at bounding box center [486, 259] width 8 height 8
radio input "true"
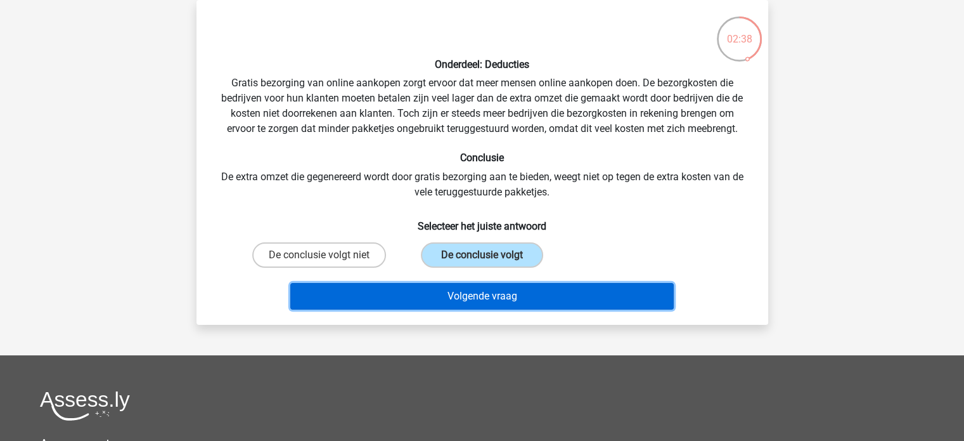
click at [472, 292] on button "Volgende vraag" at bounding box center [482, 296] width 384 height 27
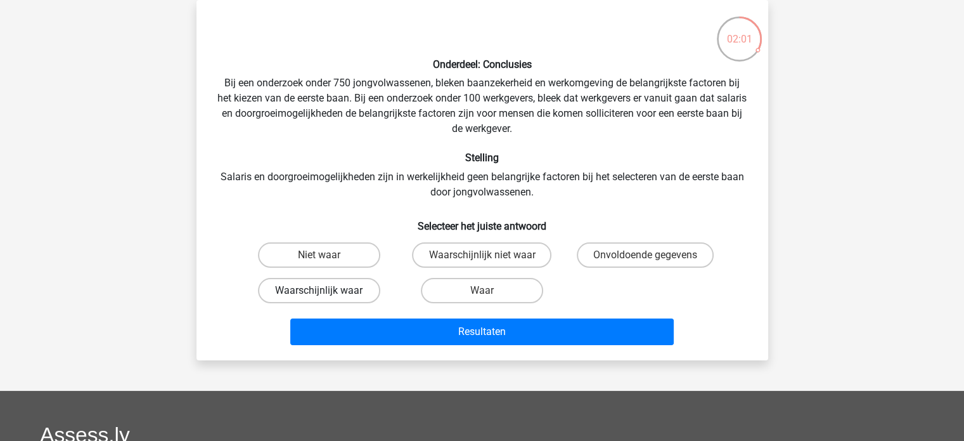
click at [352, 289] on label "Waarschijnlijk waar" at bounding box center [319, 290] width 122 height 25
click at [327, 290] on input "Waarschijnlijk waar" at bounding box center [323, 294] width 8 height 8
radio input "true"
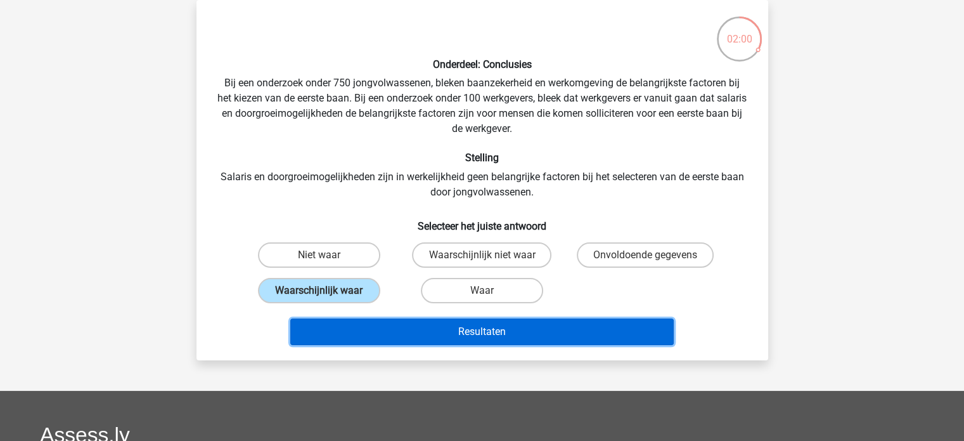
click at [459, 333] on button "Resultaten" at bounding box center [482, 331] width 384 height 27
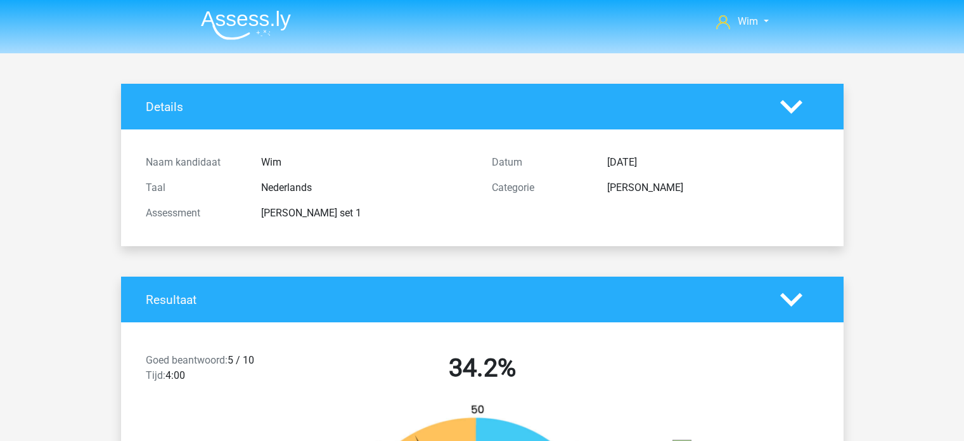
scroll to position [761, 0]
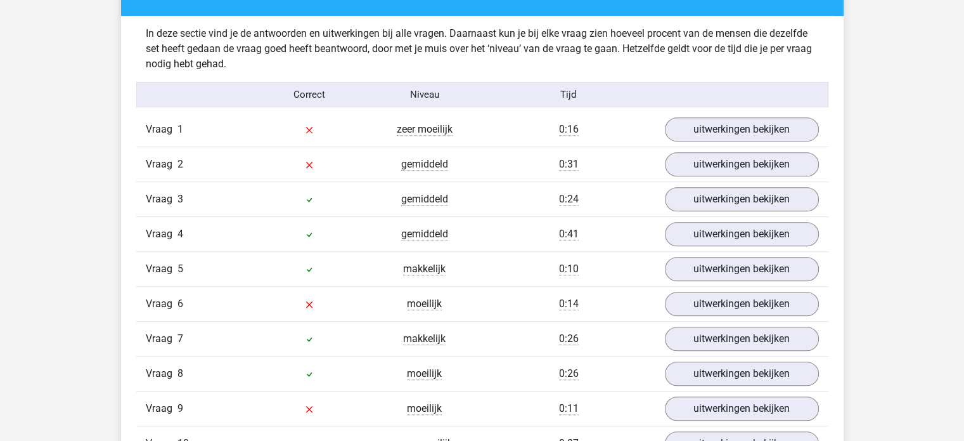
click at [694, 132] on link "uitwerkingen bekijken" at bounding box center [742, 129] width 154 height 24
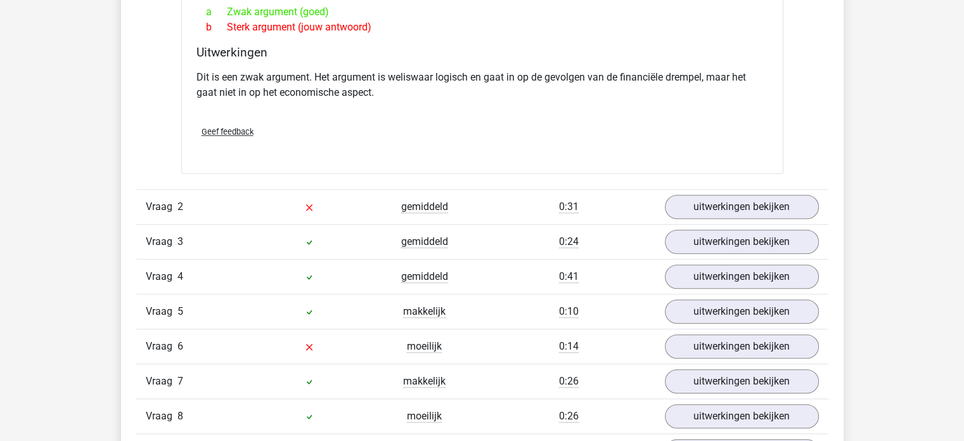
scroll to position [1078, 0]
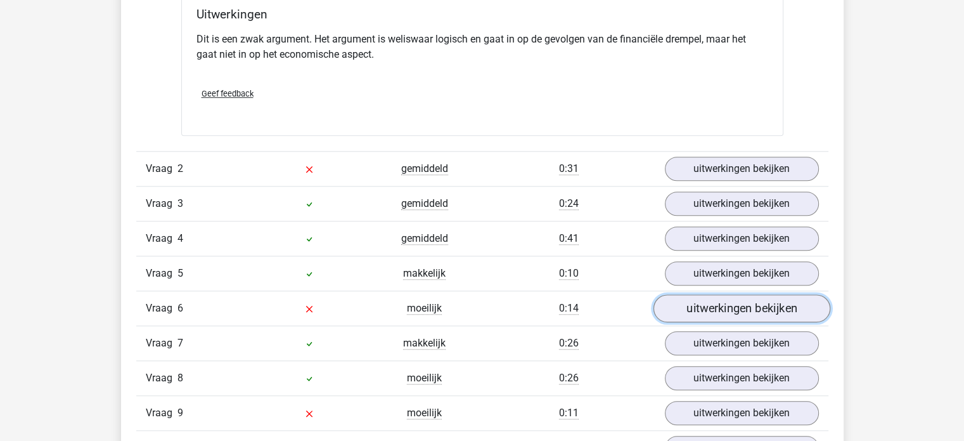
click at [781, 299] on link "uitwerkingen bekijken" at bounding box center [741, 308] width 177 height 28
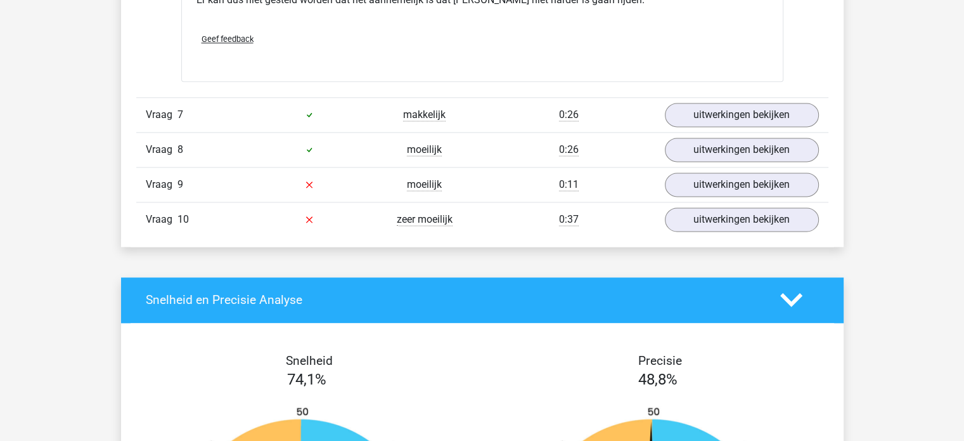
scroll to position [1712, 0]
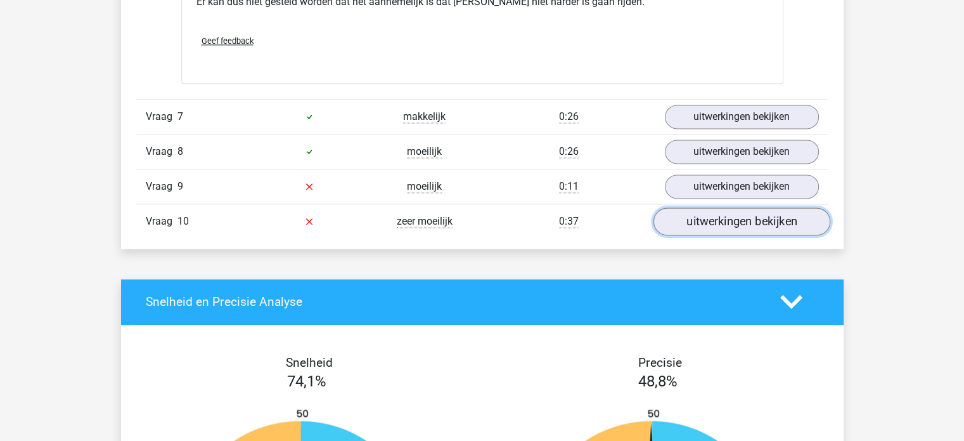
click at [796, 207] on link "uitwerkingen bekijken" at bounding box center [741, 221] width 177 height 28
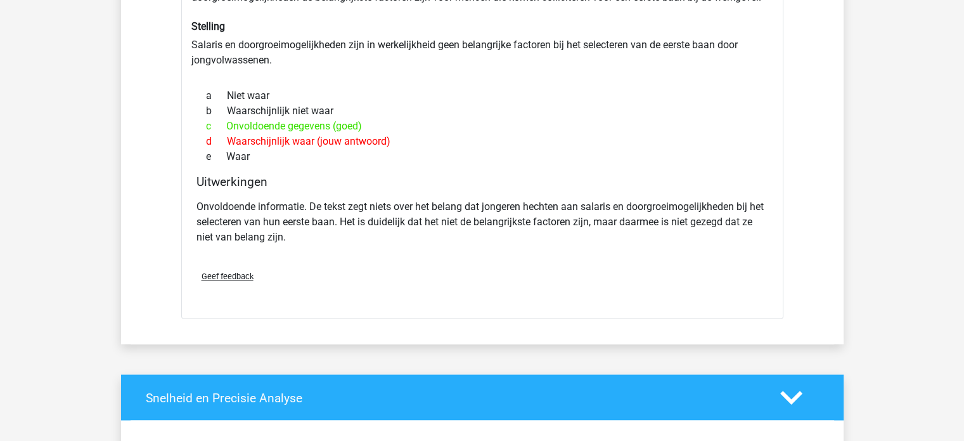
scroll to position [0, 0]
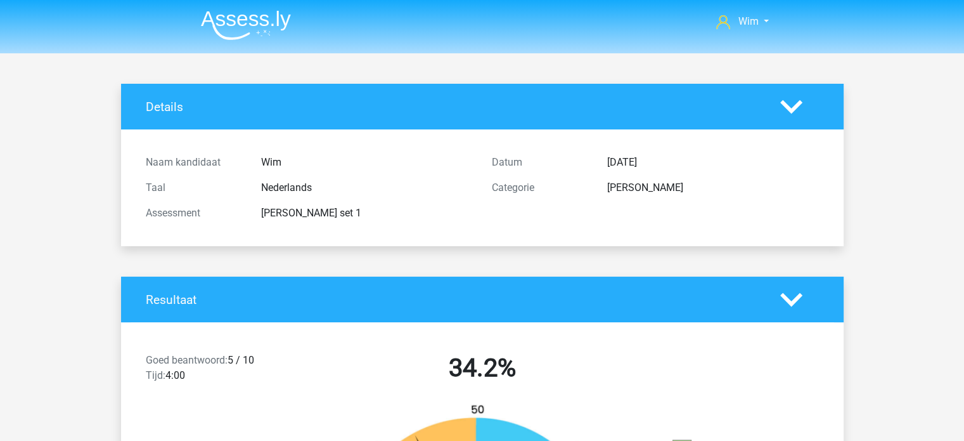
click at [246, 20] on img at bounding box center [246, 25] width 90 height 30
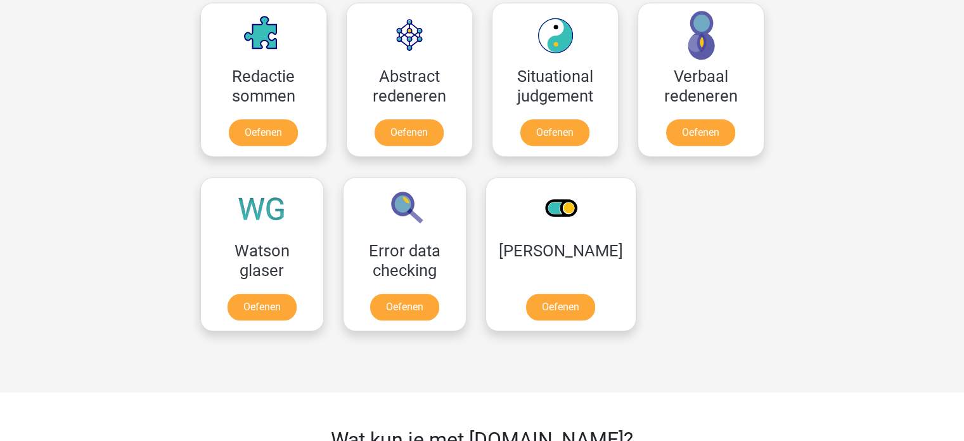
scroll to position [951, 0]
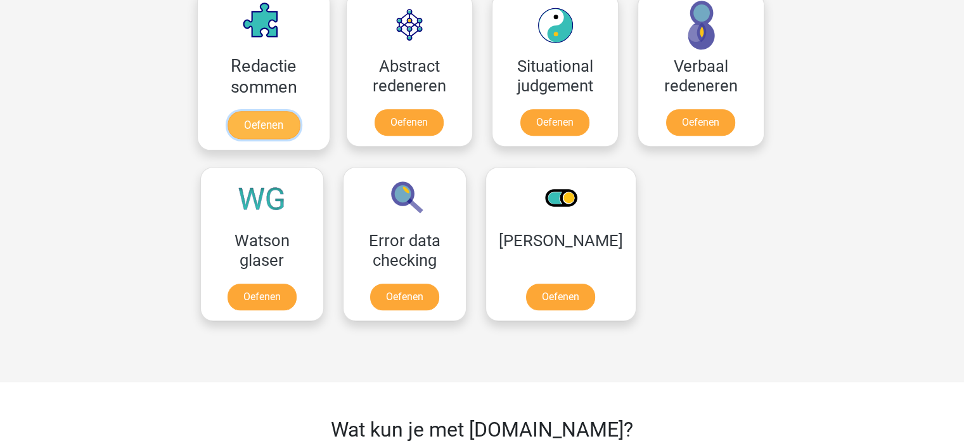
click at [271, 116] on link "Oefenen" at bounding box center [263, 125] width 72 height 28
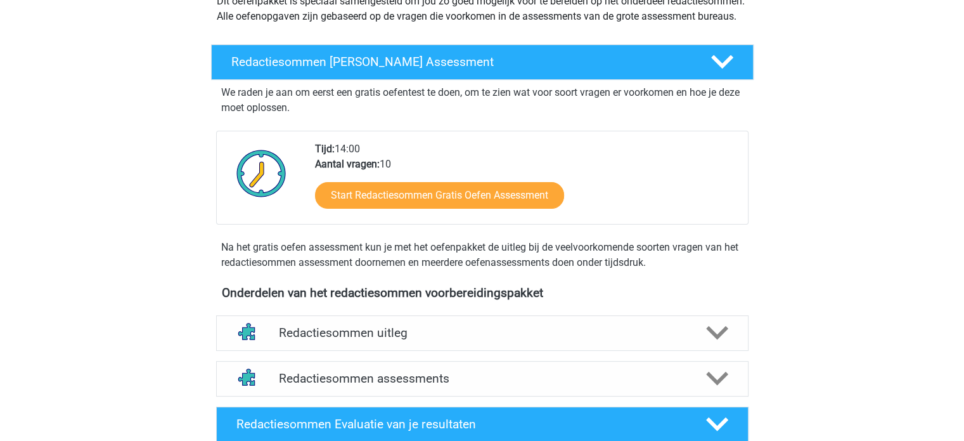
scroll to position [190, 0]
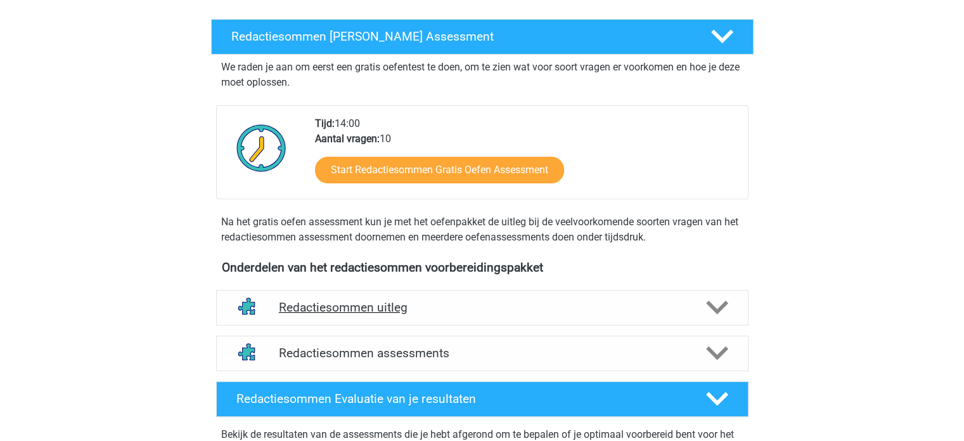
click at [382, 314] on h4 "Redactiesommen uitleg" at bounding box center [482, 307] width 407 height 15
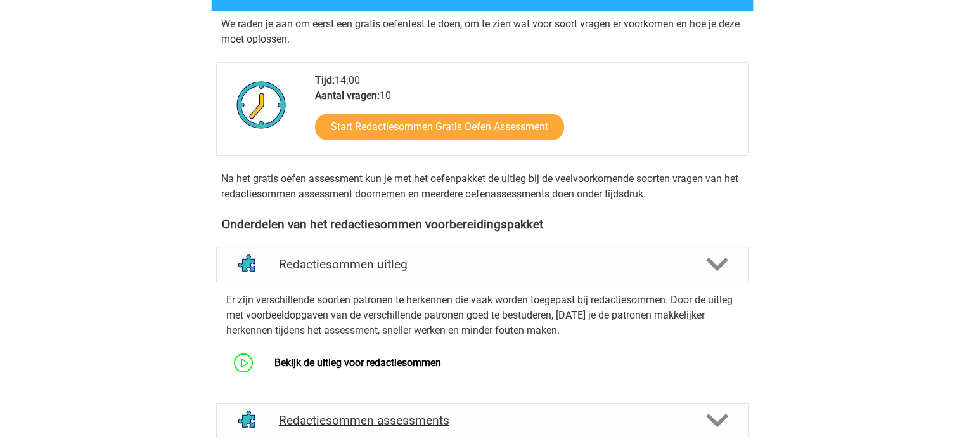
scroll to position [380, 0]
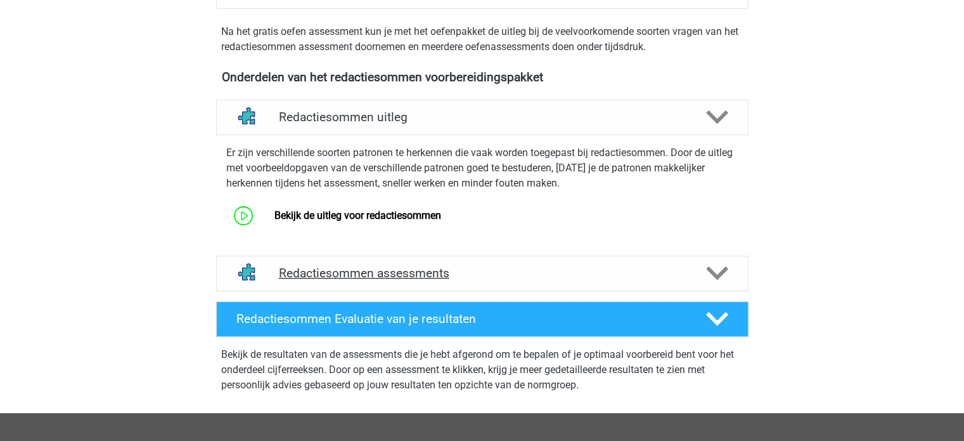
click at [430, 280] on h4 "Redactiesommen assessments" at bounding box center [482, 273] width 407 height 15
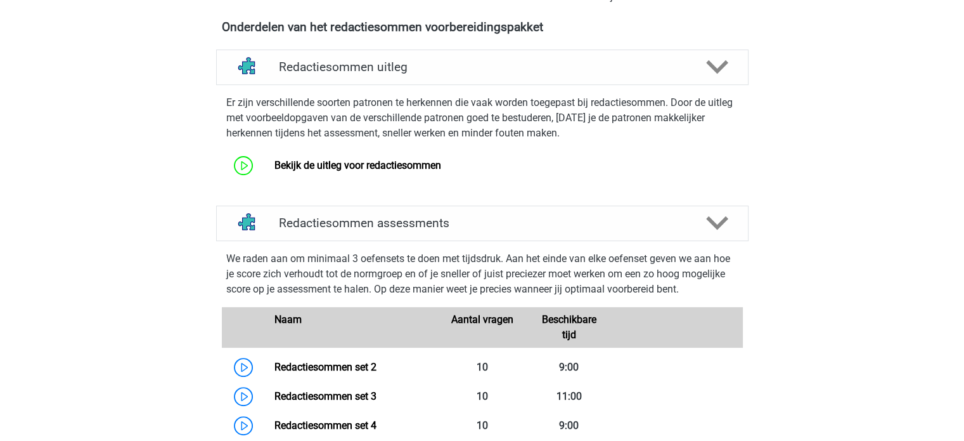
scroll to position [507, 0]
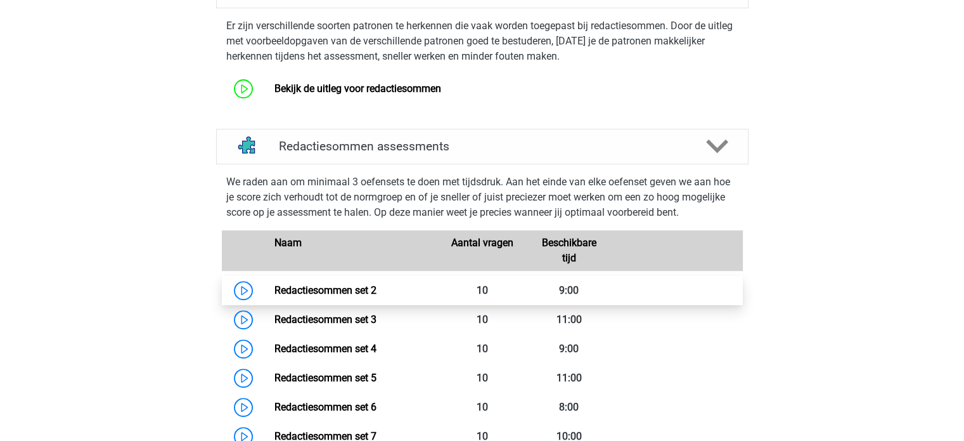
click at [352, 296] on link "Redactiesommen set 2" at bounding box center [325, 290] width 102 height 12
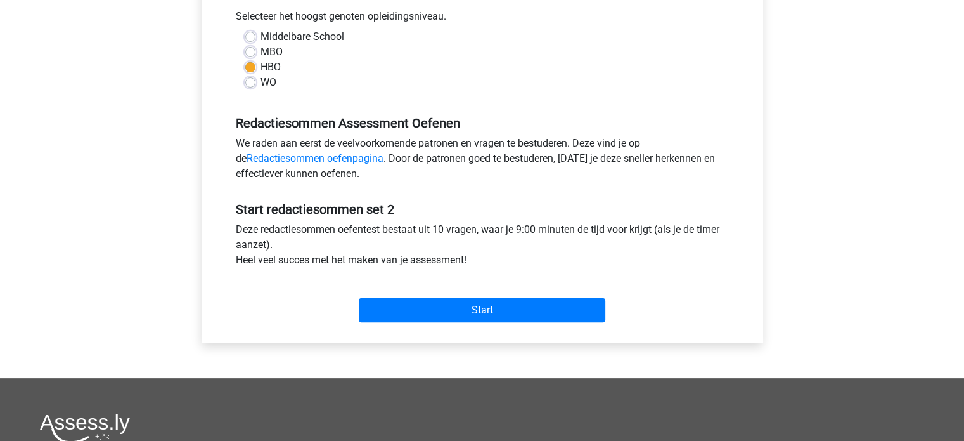
scroll to position [317, 0]
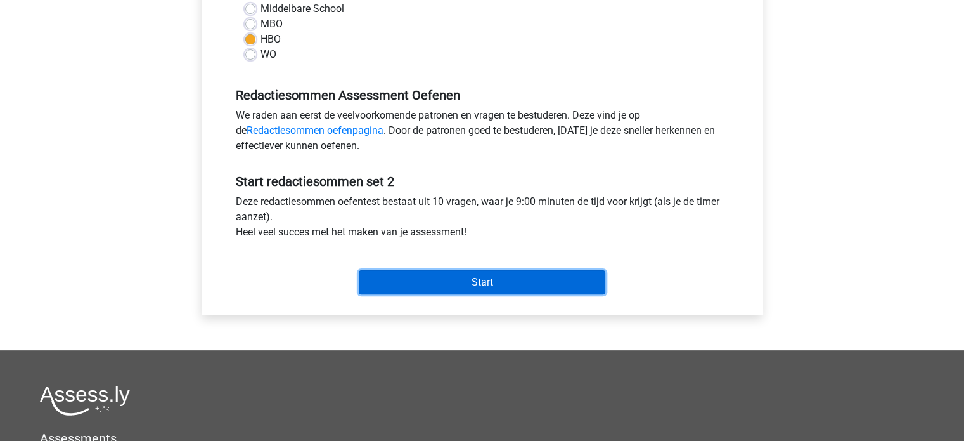
click at [429, 282] on input "Start" at bounding box center [482, 282] width 247 height 24
